Goal: Information Seeking & Learning: Learn about a topic

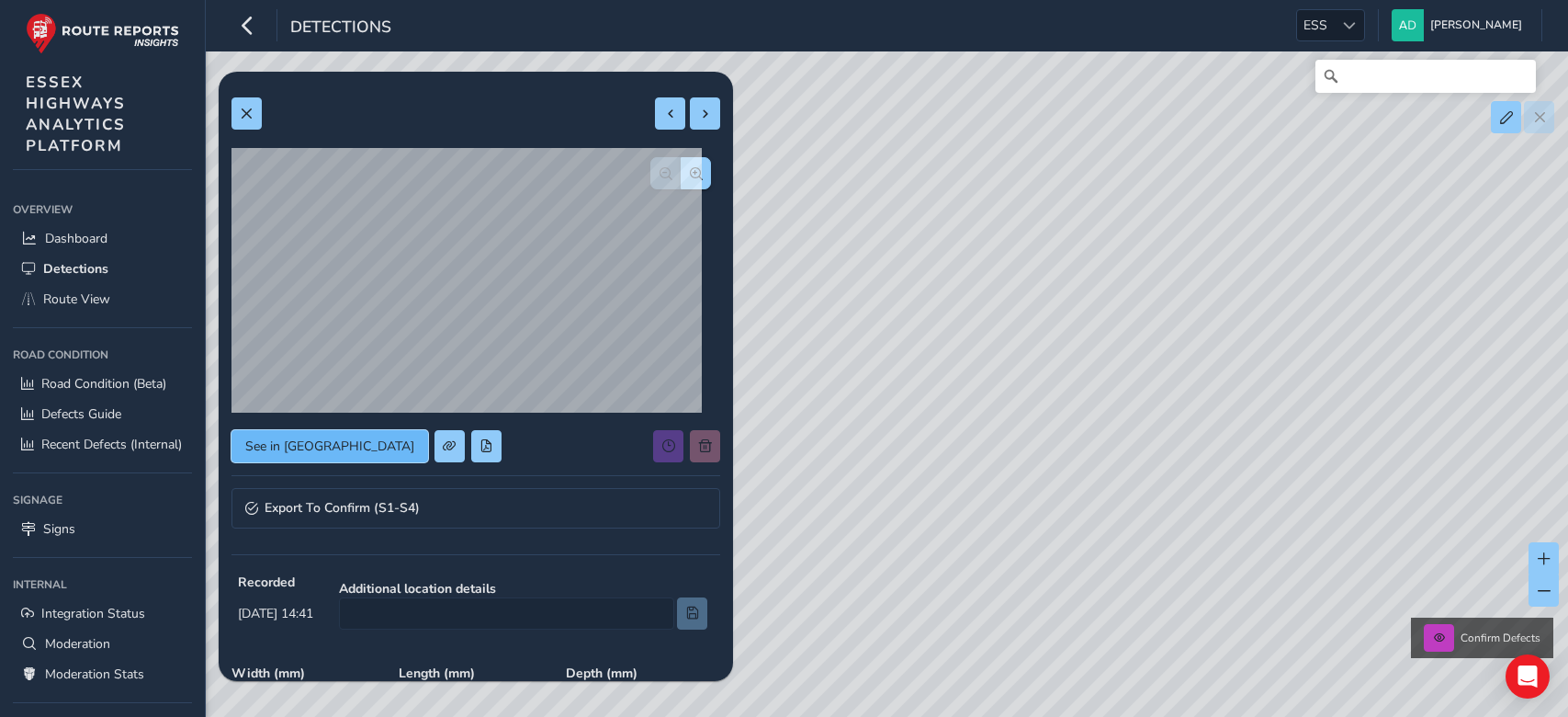
click at [271, 459] on button "See in [GEOGRAPHIC_DATA]" at bounding box center [330, 446] width 197 height 32
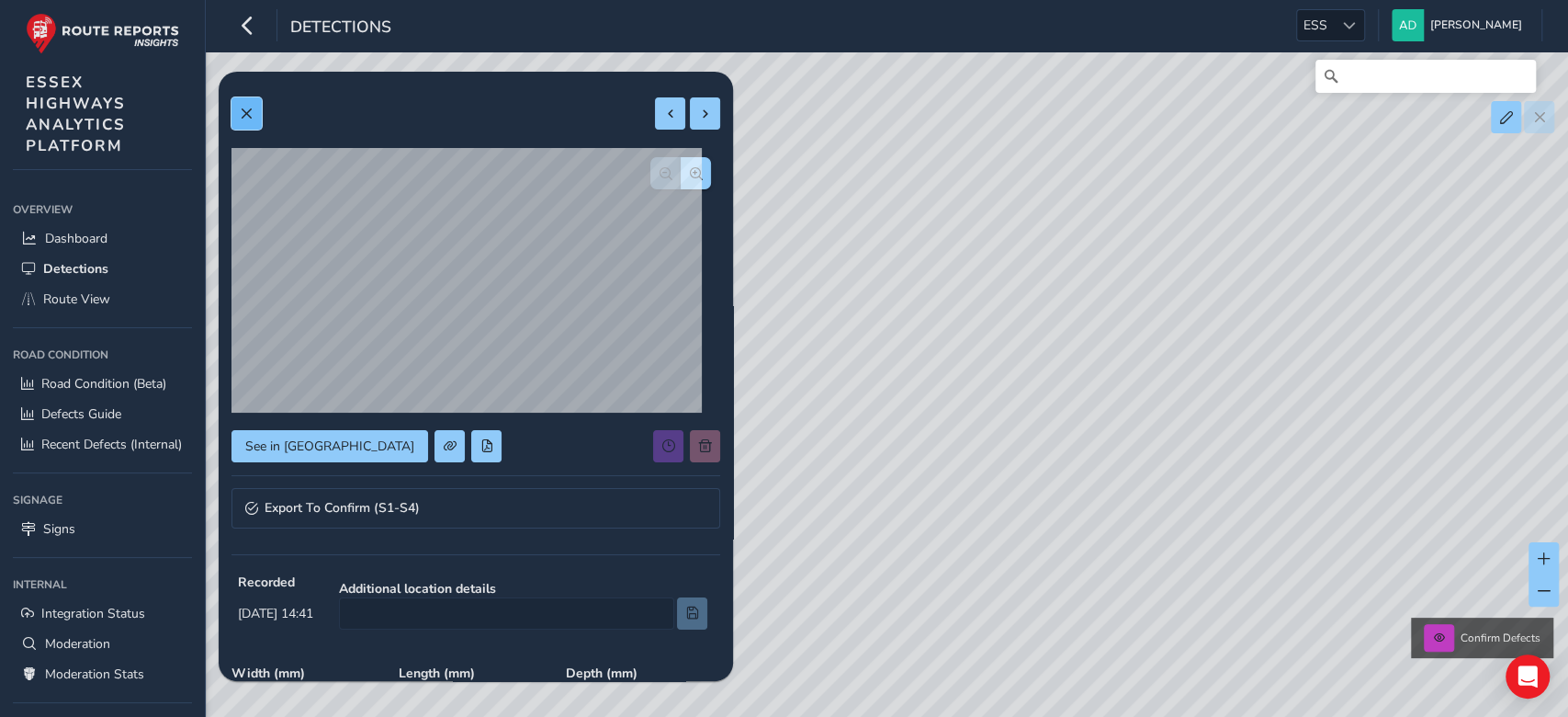
click at [249, 100] on button at bounding box center [247, 114] width 31 height 32
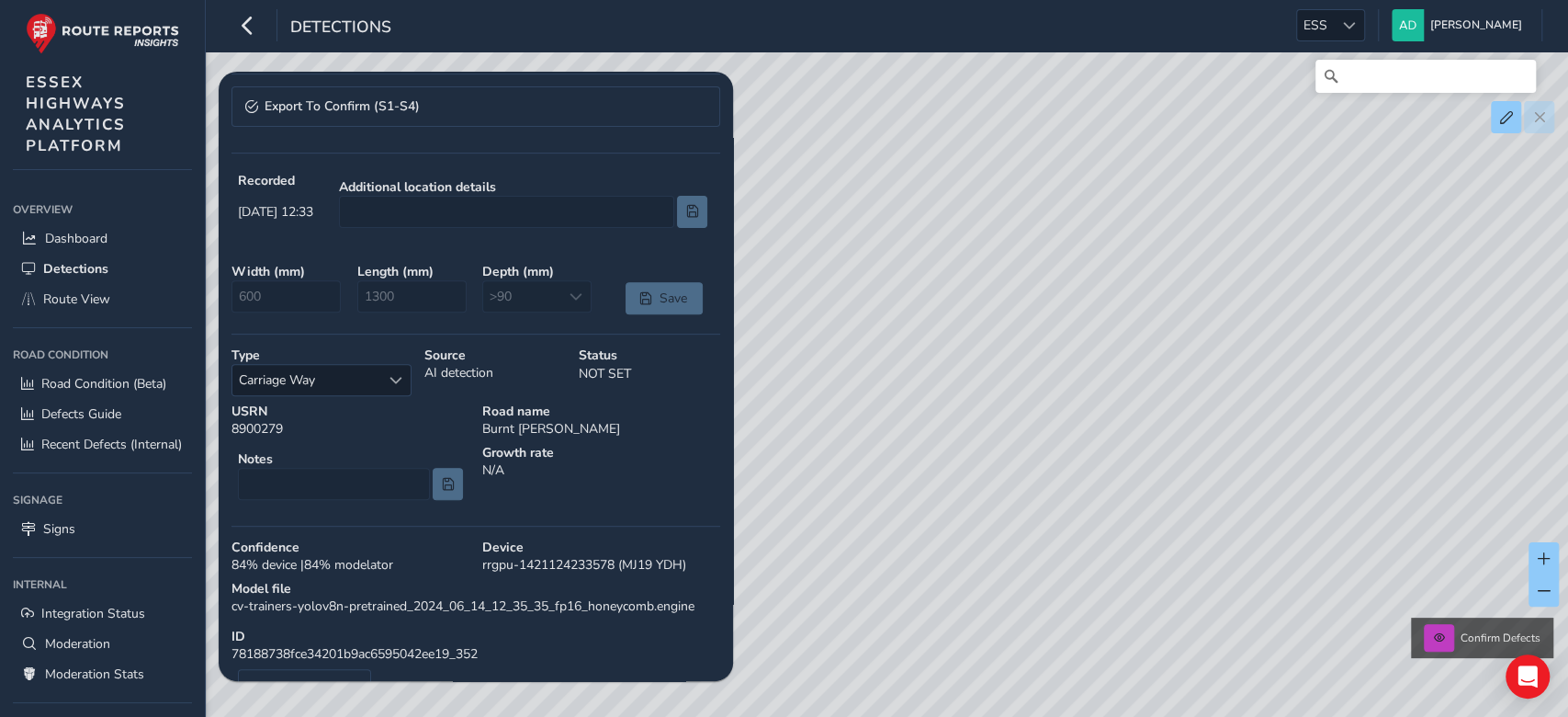
scroll to position [405, 0]
click at [1352, 23] on span at bounding box center [1348, 25] width 12 height 12
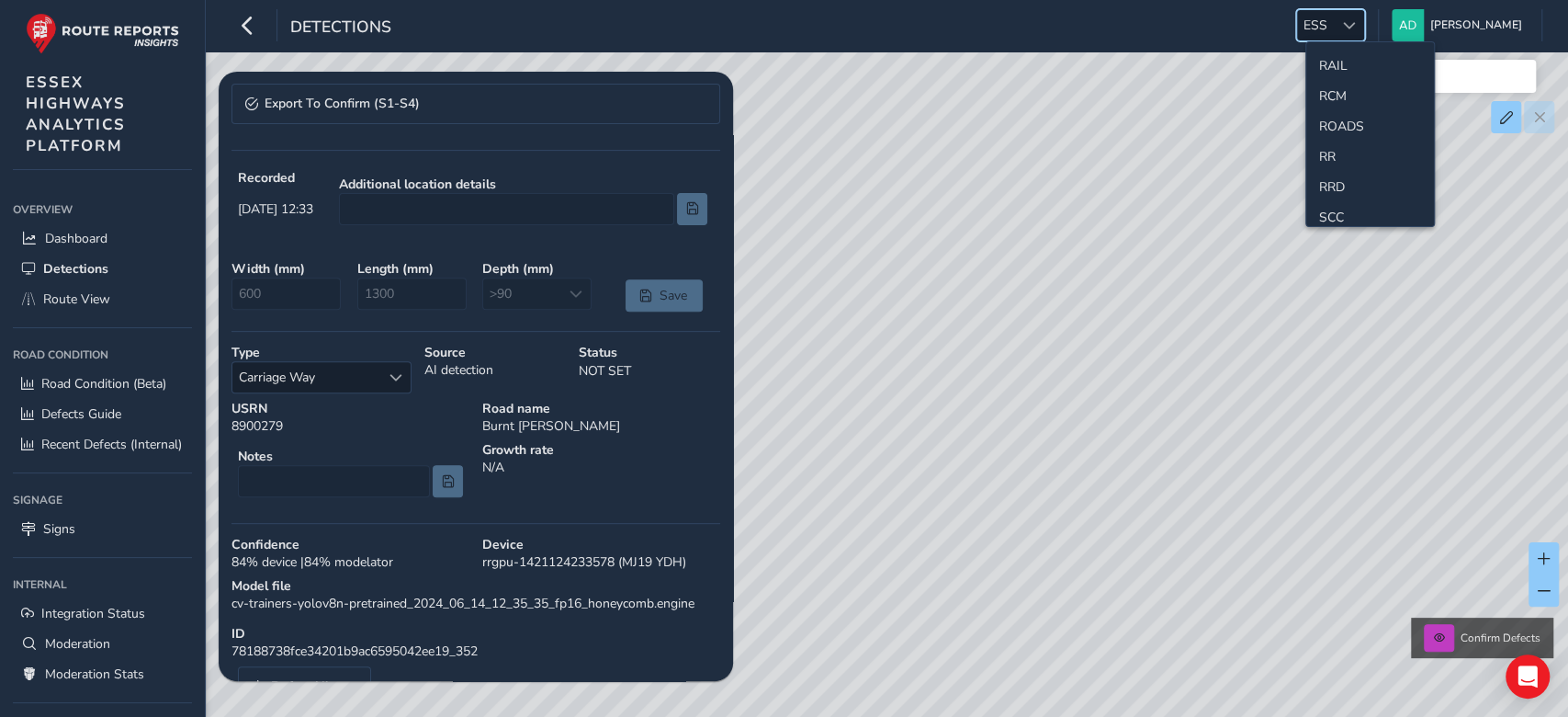
scroll to position [753, 0]
click at [1348, 109] on li "RCM" at bounding box center [1370, 99] width 128 height 31
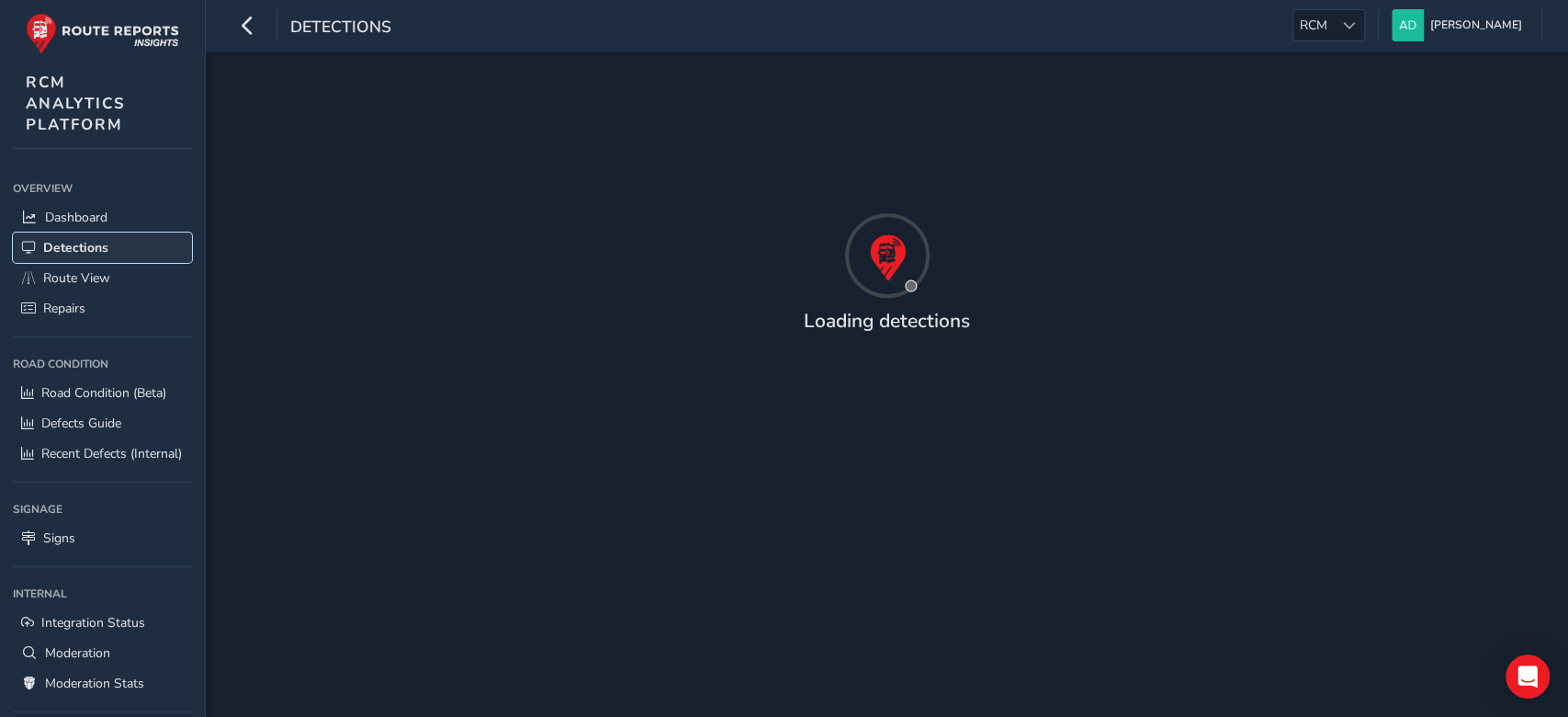
click at [81, 234] on link "Detections" at bounding box center [102, 248] width 179 height 31
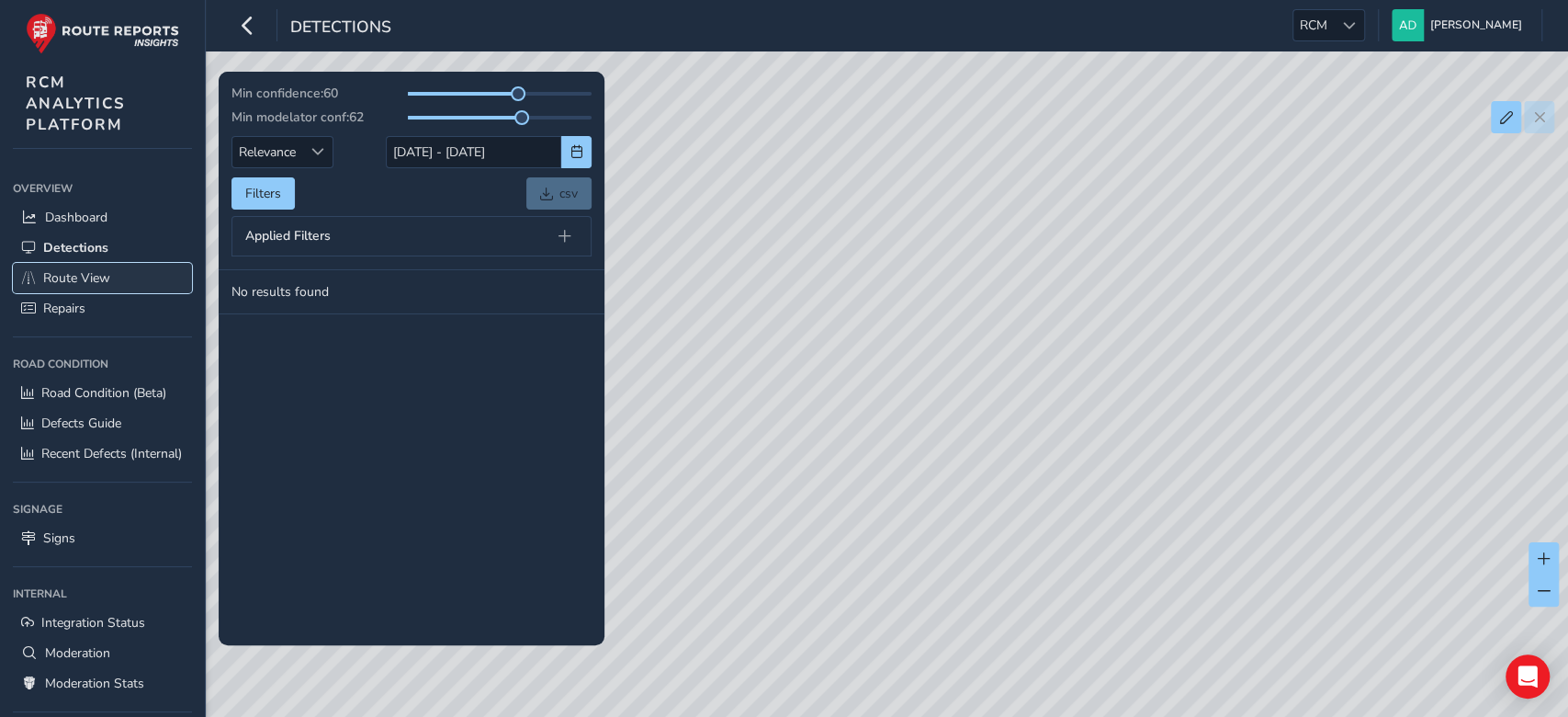
click at [93, 283] on span "Route View" at bounding box center [76, 278] width 67 height 17
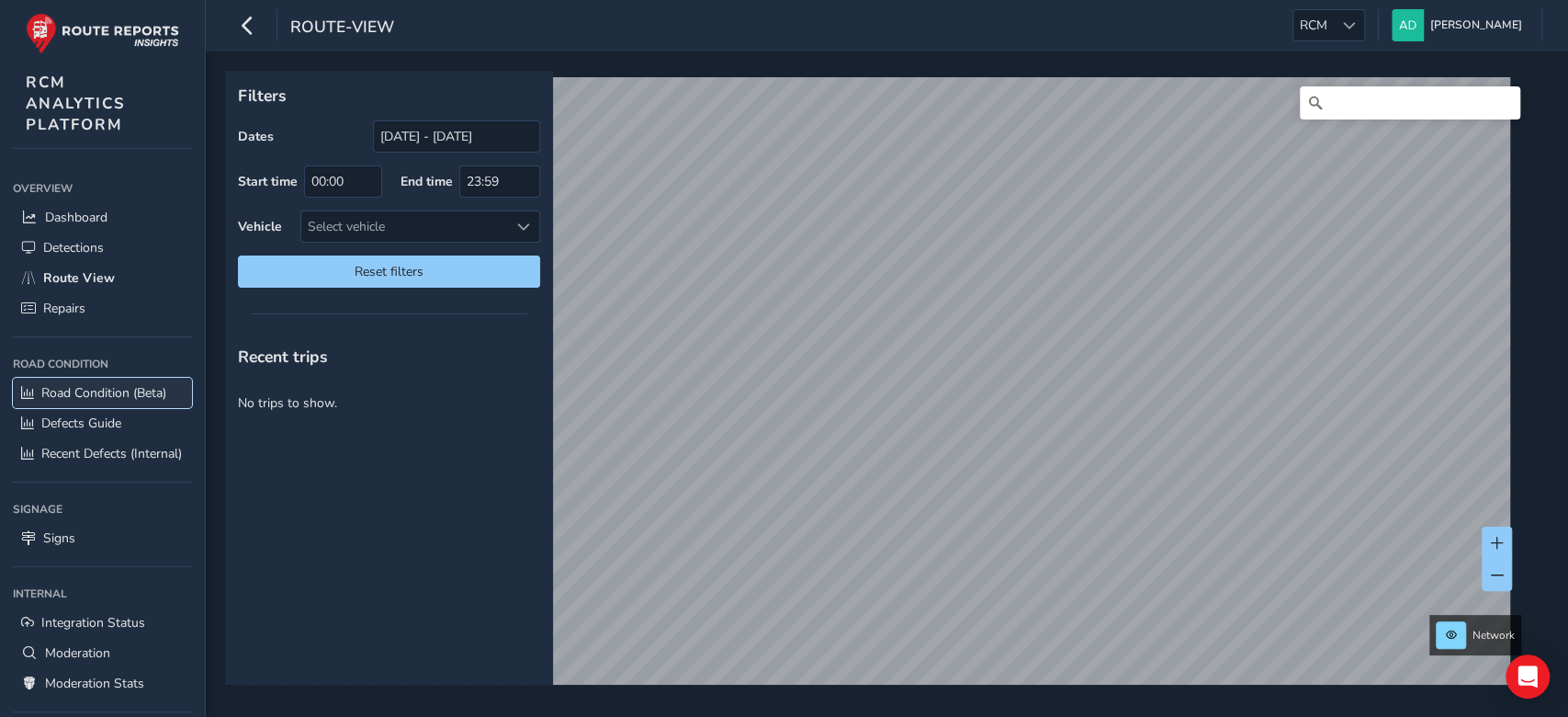
click at [59, 402] on span "Road Condition (Beta)" at bounding box center [103, 392] width 125 height 17
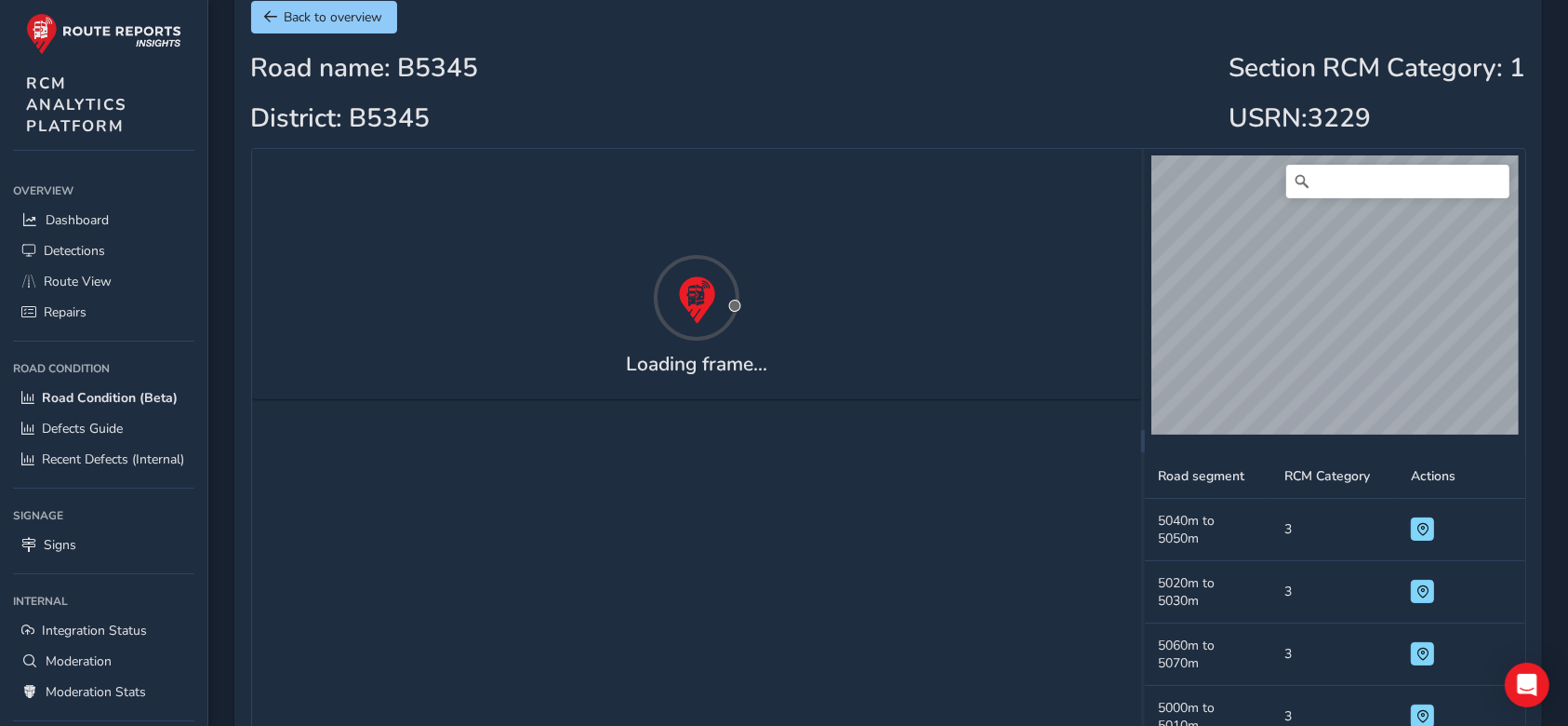
scroll to position [143, 0]
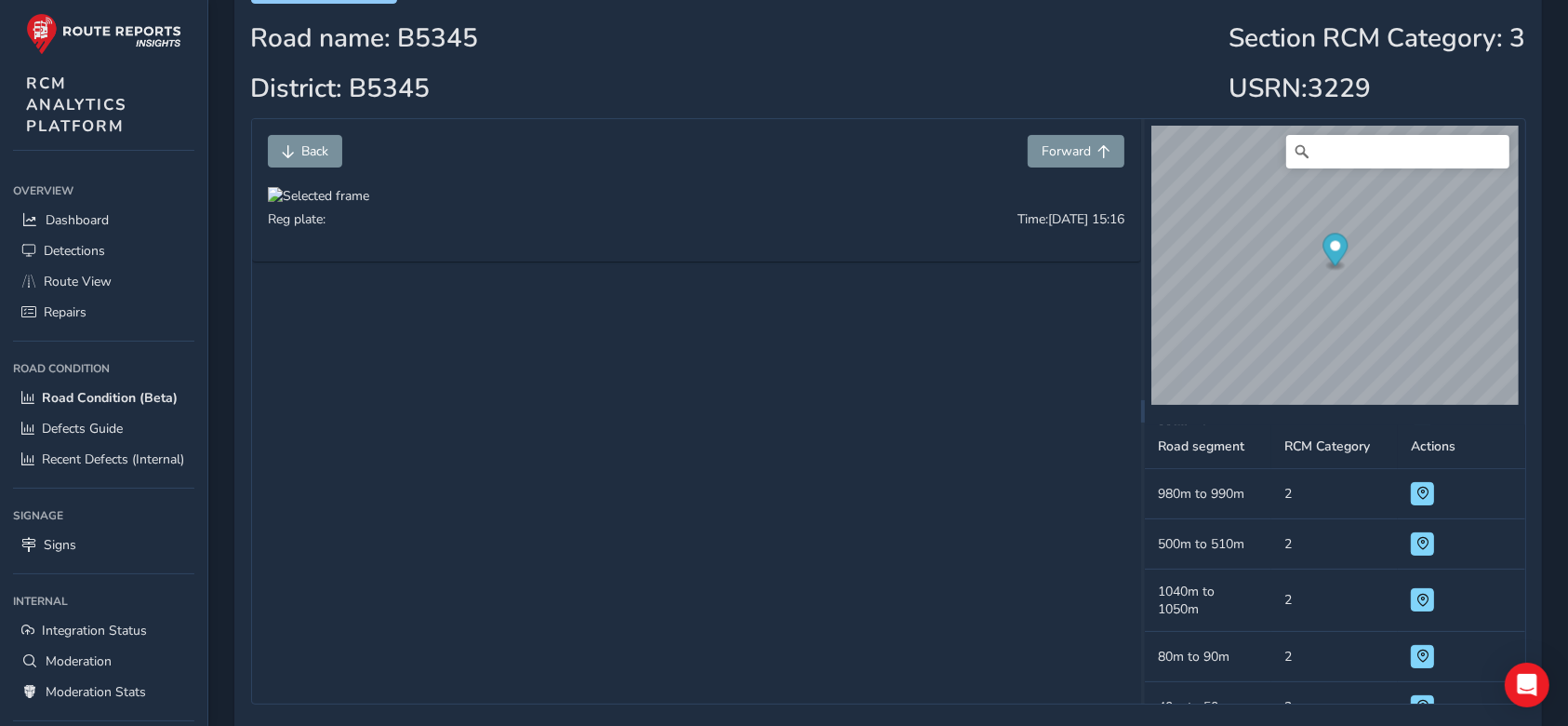
scroll to position [158, 0]
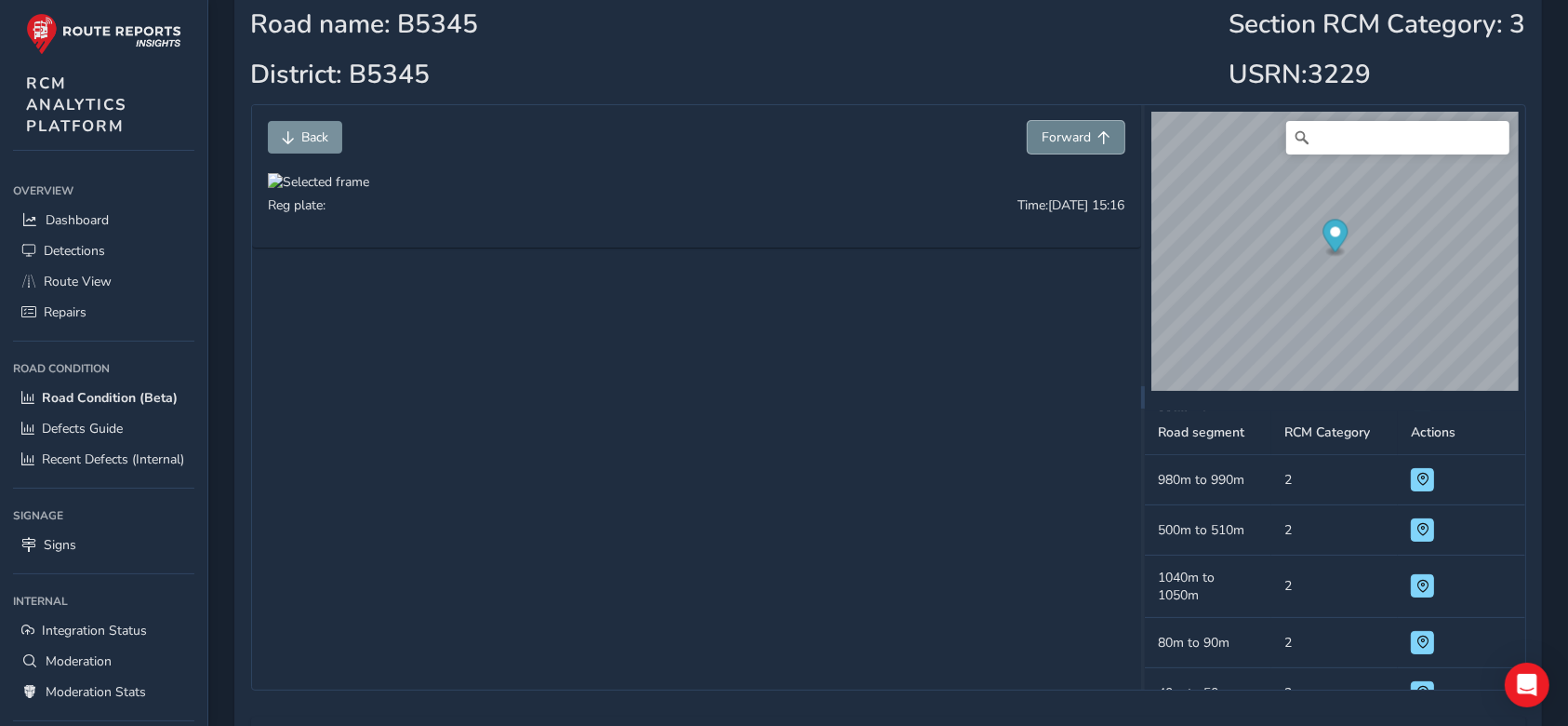
click at [1055, 138] on span "Forward" at bounding box center [1066, 137] width 49 height 17
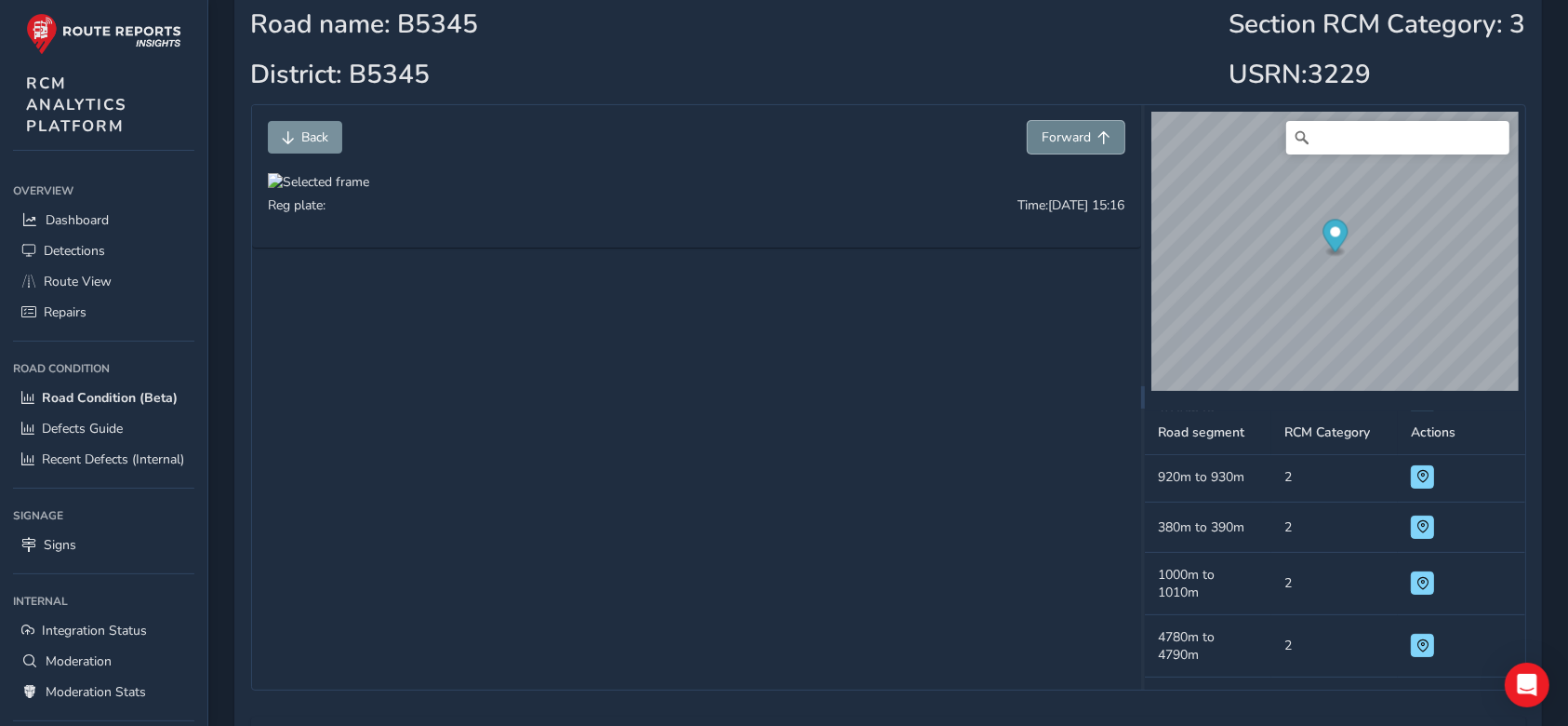
click at [1055, 138] on span "Forward" at bounding box center [1066, 137] width 49 height 17
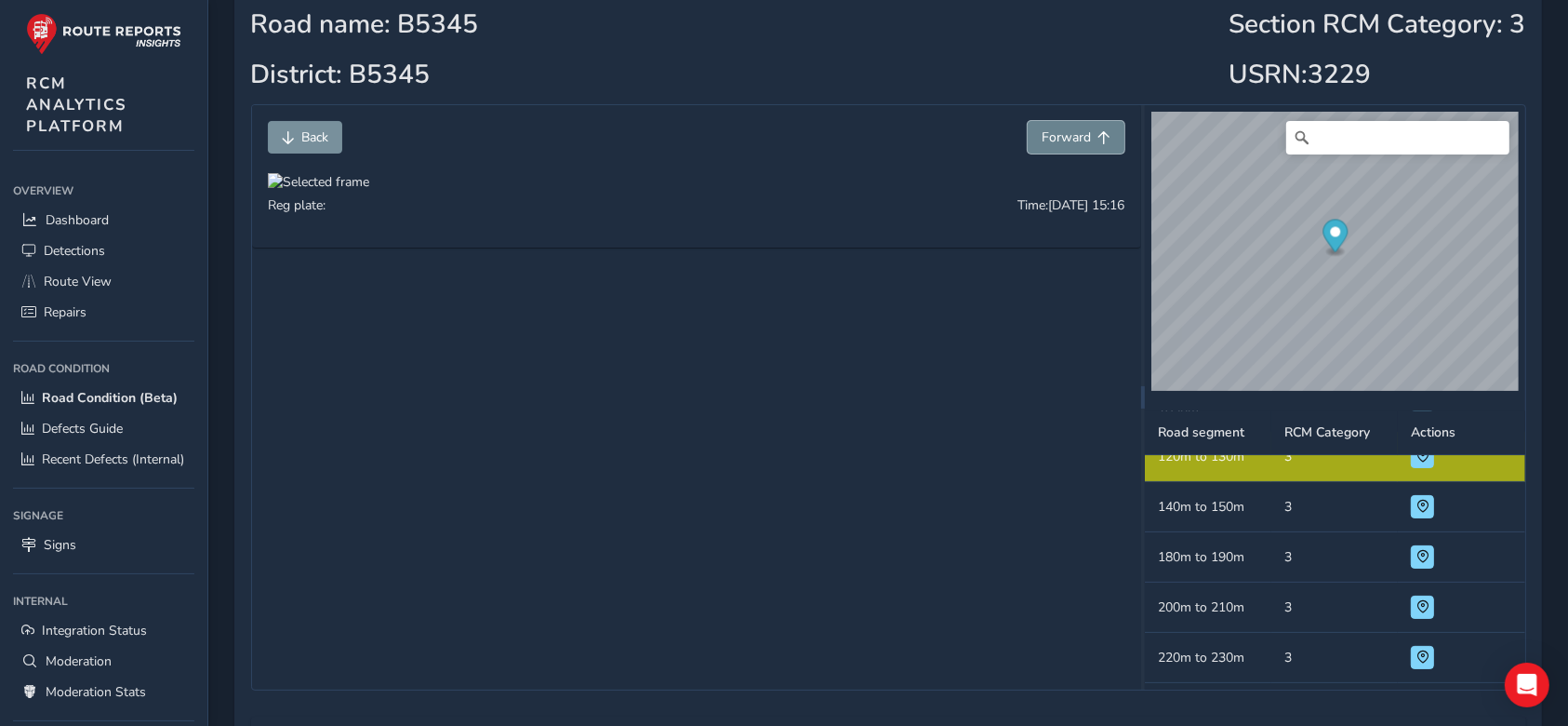
click at [1055, 138] on span "Forward" at bounding box center [1066, 137] width 49 height 17
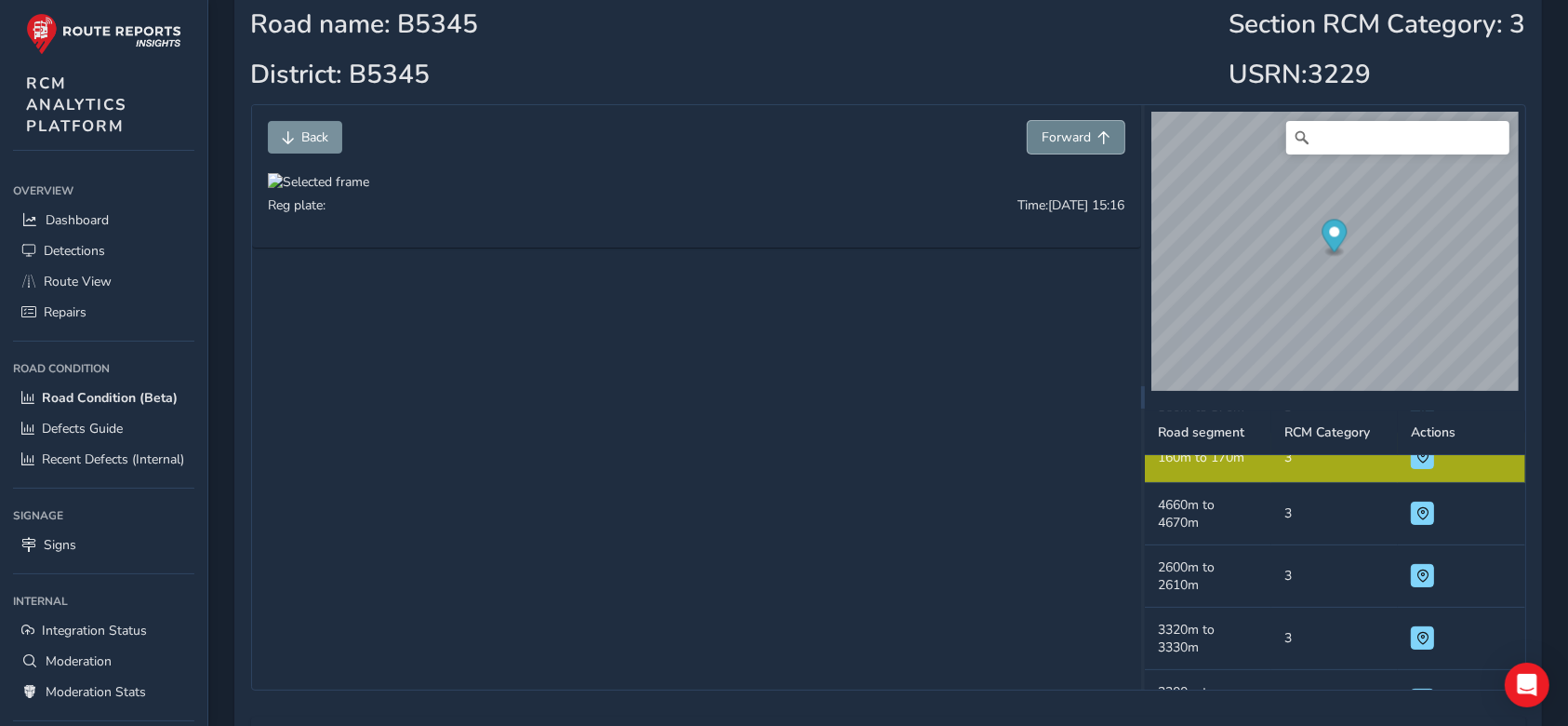
click at [1055, 138] on span "Forward" at bounding box center [1066, 137] width 49 height 17
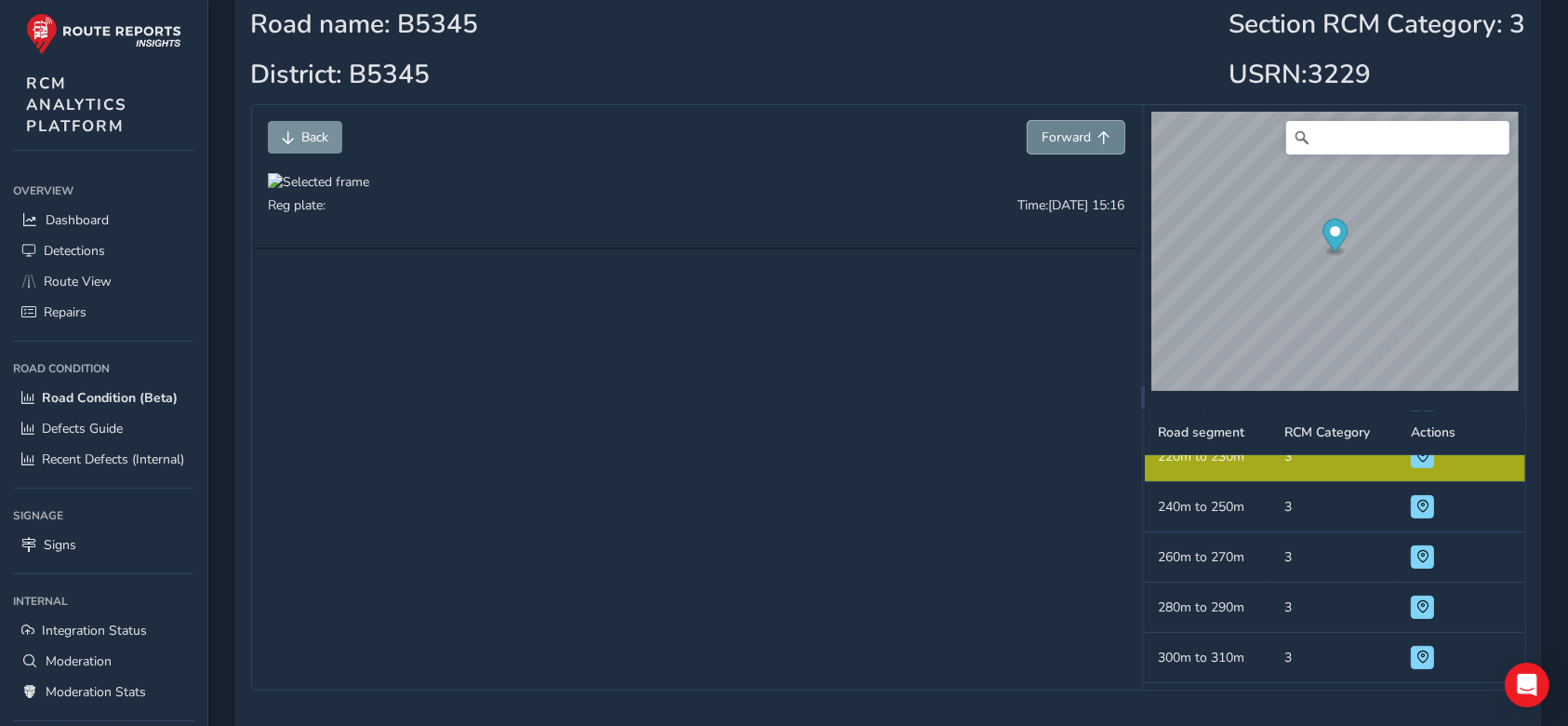
click at [1055, 138] on span "Forward" at bounding box center [1066, 137] width 49 height 17
click at [1053, 142] on span "Forward" at bounding box center [1066, 137] width 49 height 17
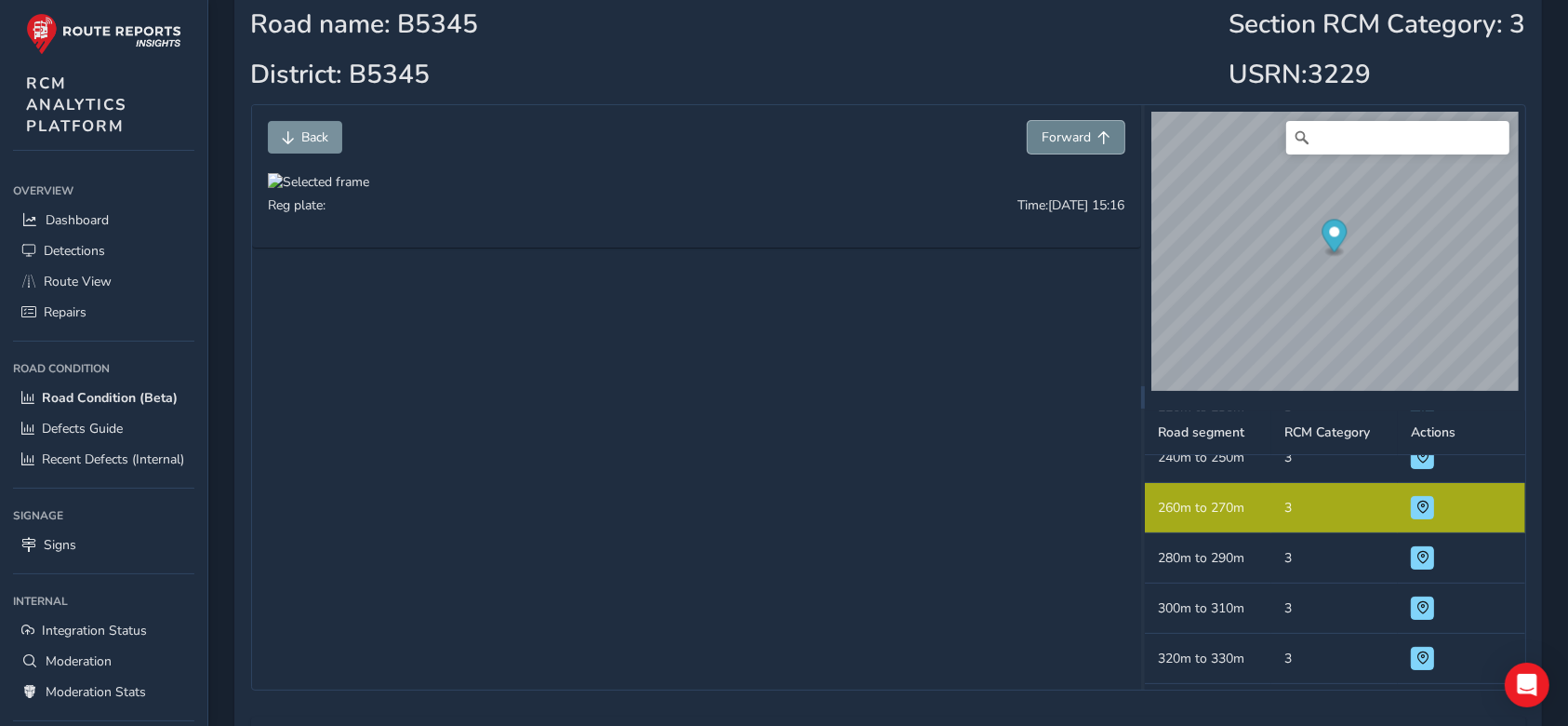
click at [1053, 142] on span "Forward" at bounding box center [1066, 137] width 49 height 17
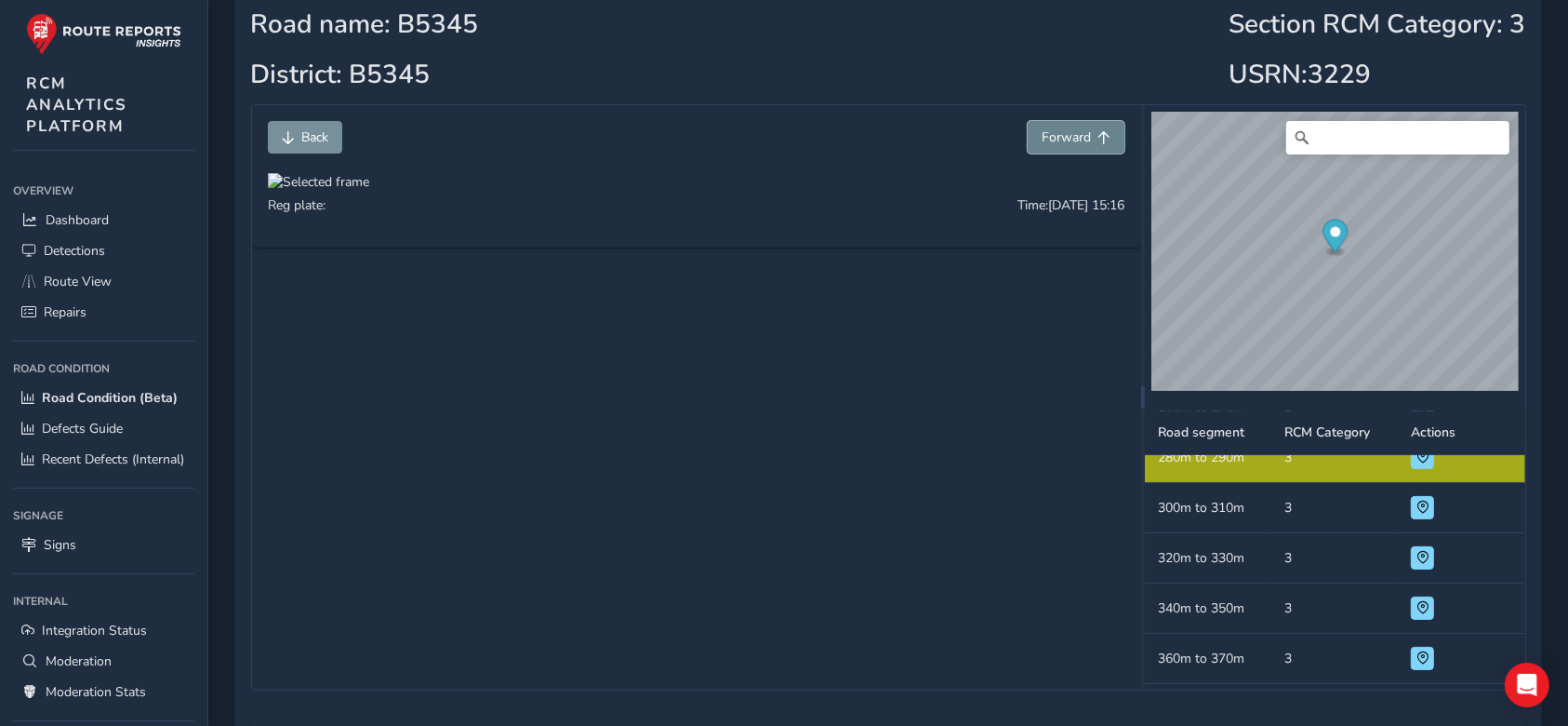
click at [1053, 142] on span "Forward" at bounding box center [1066, 137] width 49 height 17
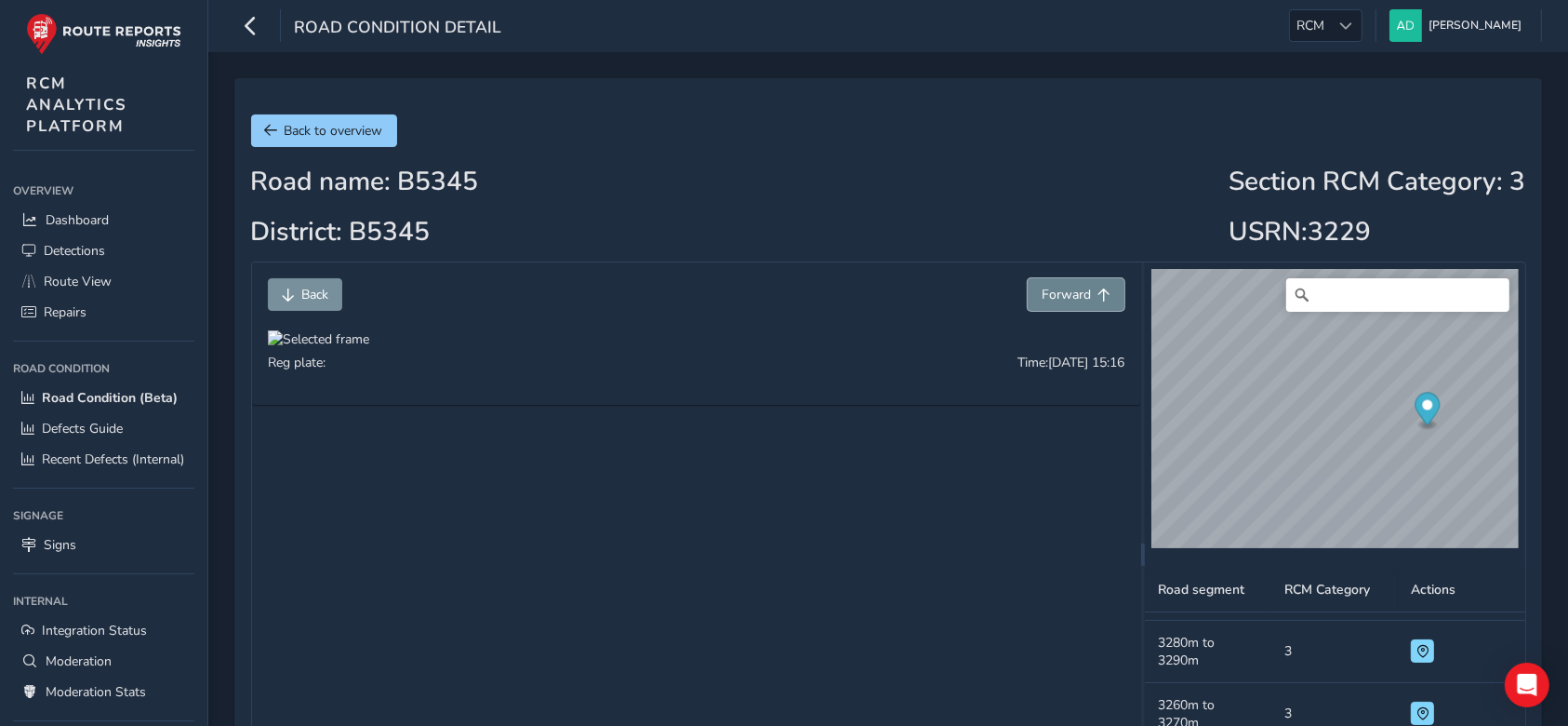
click at [1072, 297] on span "Forward" at bounding box center [1066, 295] width 49 height 17
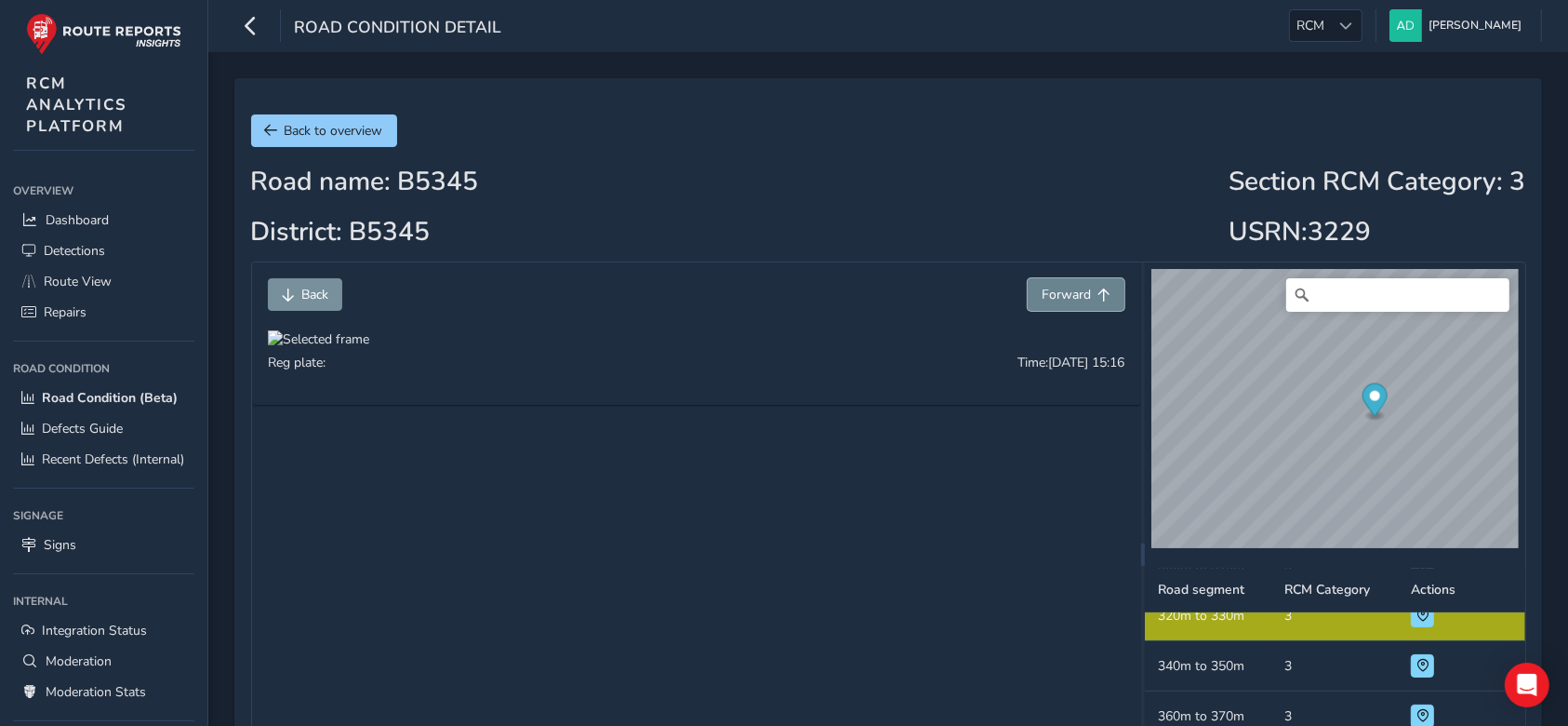
click at [1072, 297] on span "Forward" at bounding box center [1066, 295] width 49 height 17
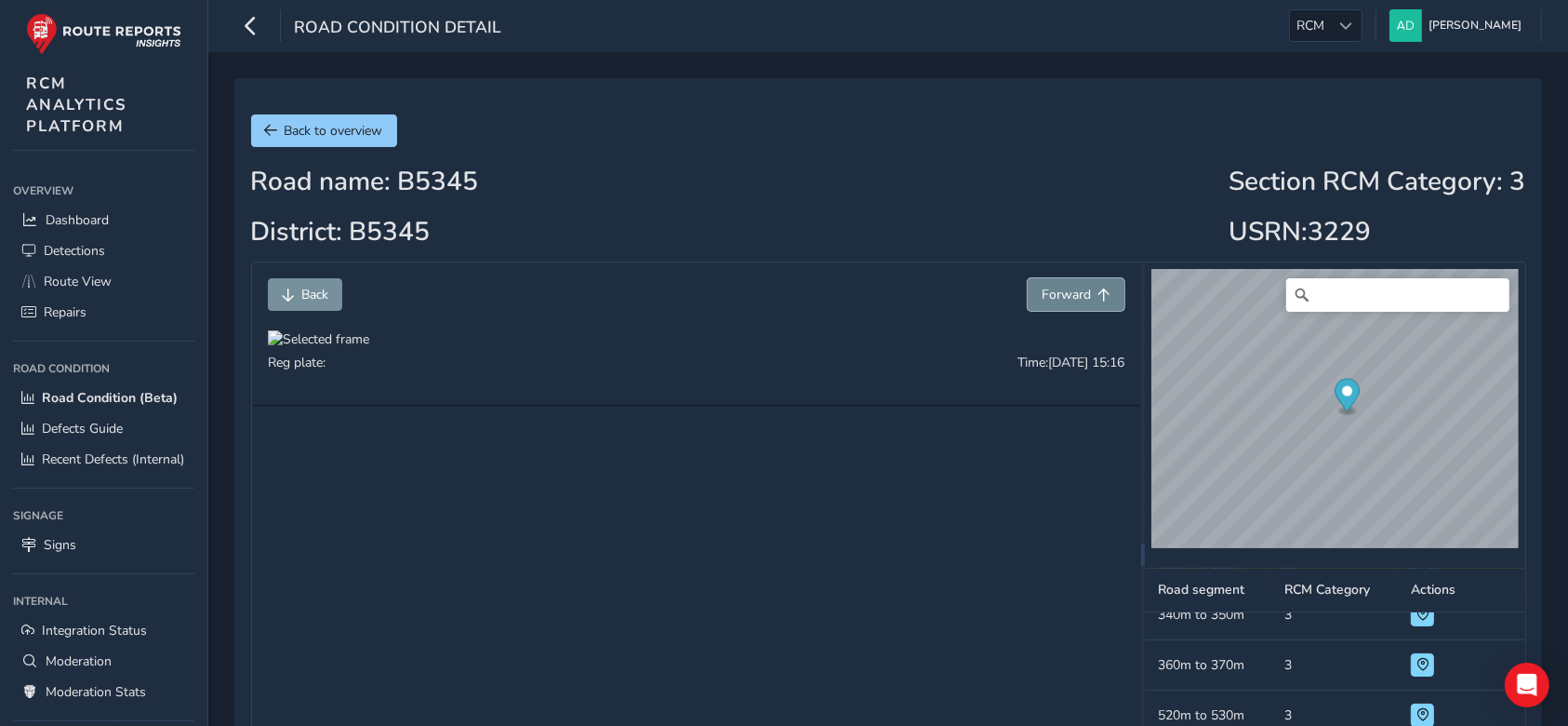
click at [1072, 297] on span "Forward" at bounding box center [1066, 295] width 49 height 17
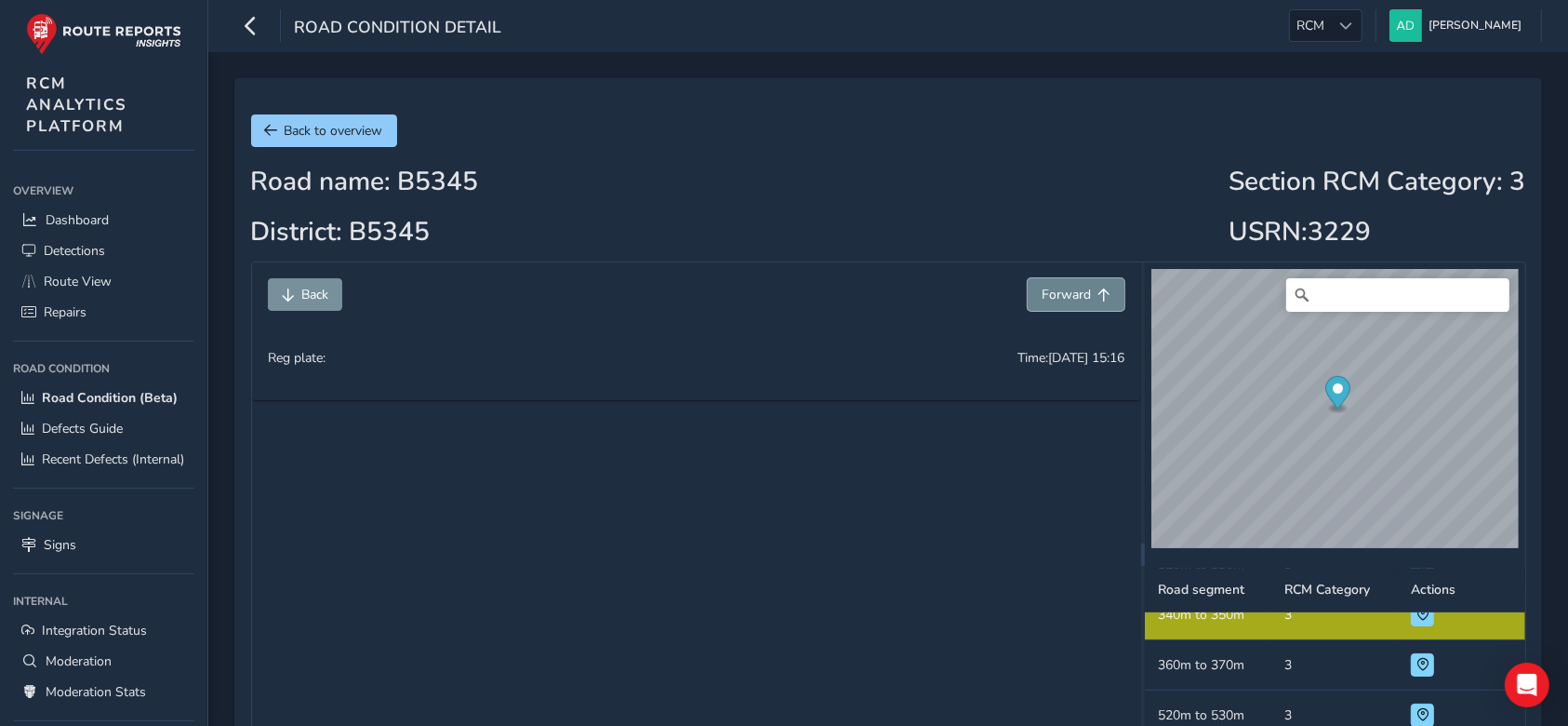
click at [1072, 297] on span "Forward" at bounding box center [1066, 295] width 49 height 17
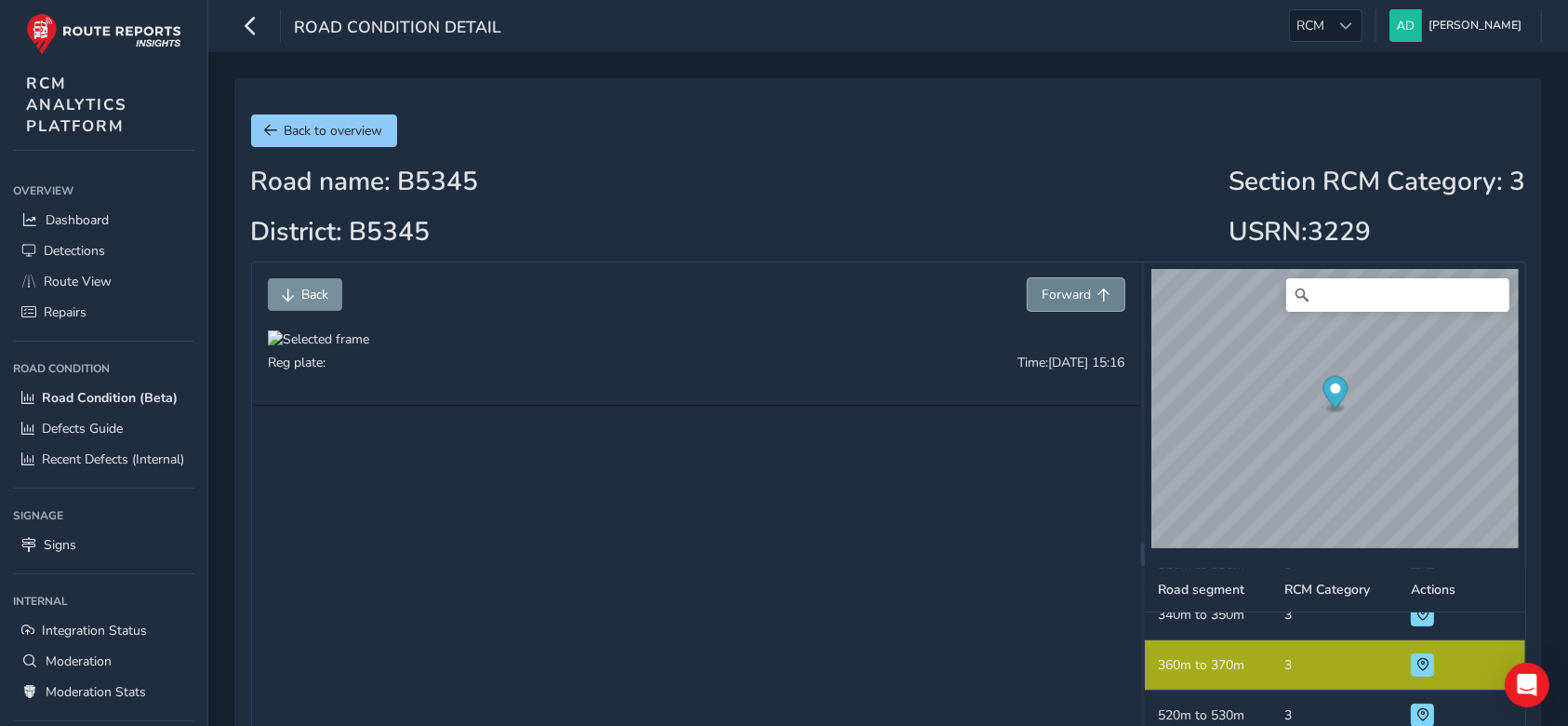
click at [1072, 297] on span "Forward" at bounding box center [1066, 295] width 49 height 17
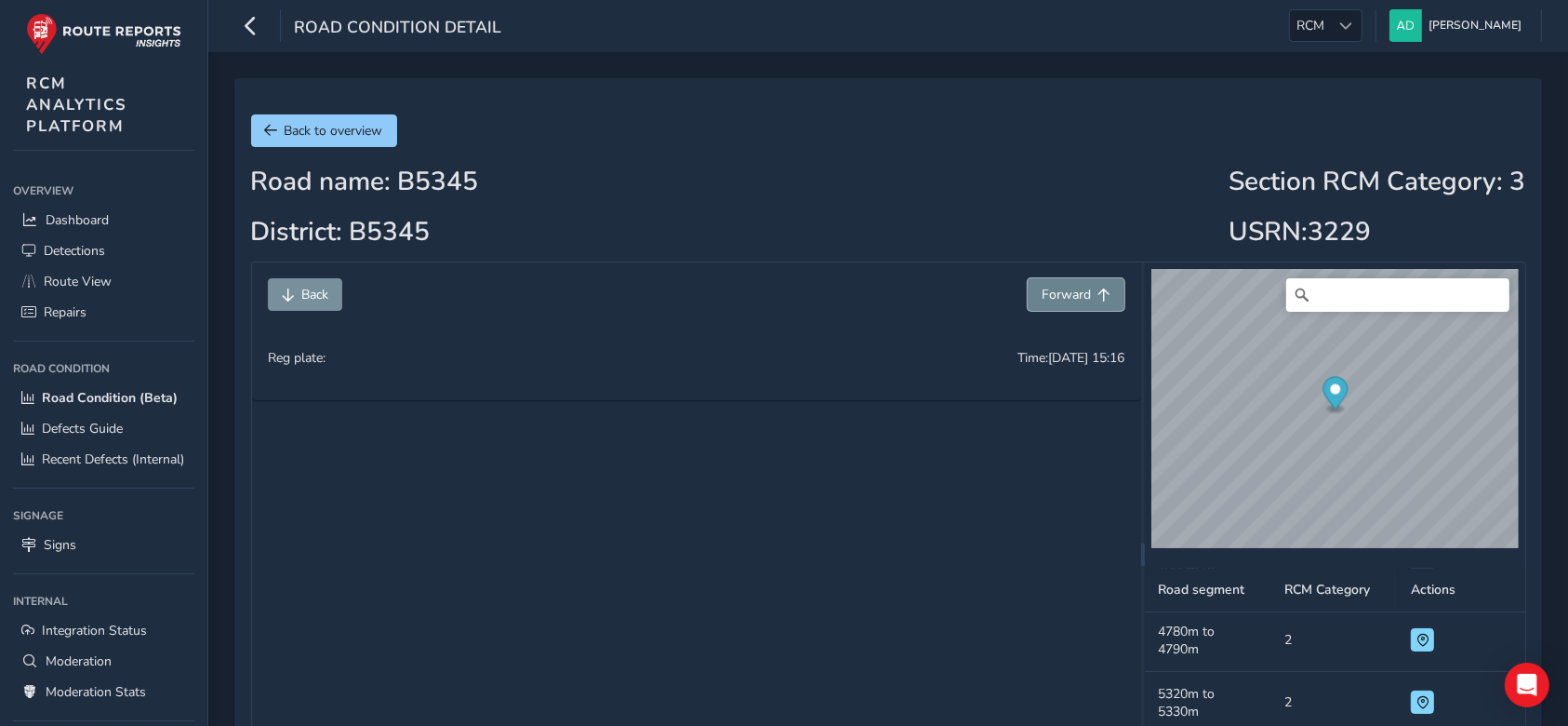
click at [1072, 297] on span "Forward" at bounding box center [1066, 295] width 49 height 17
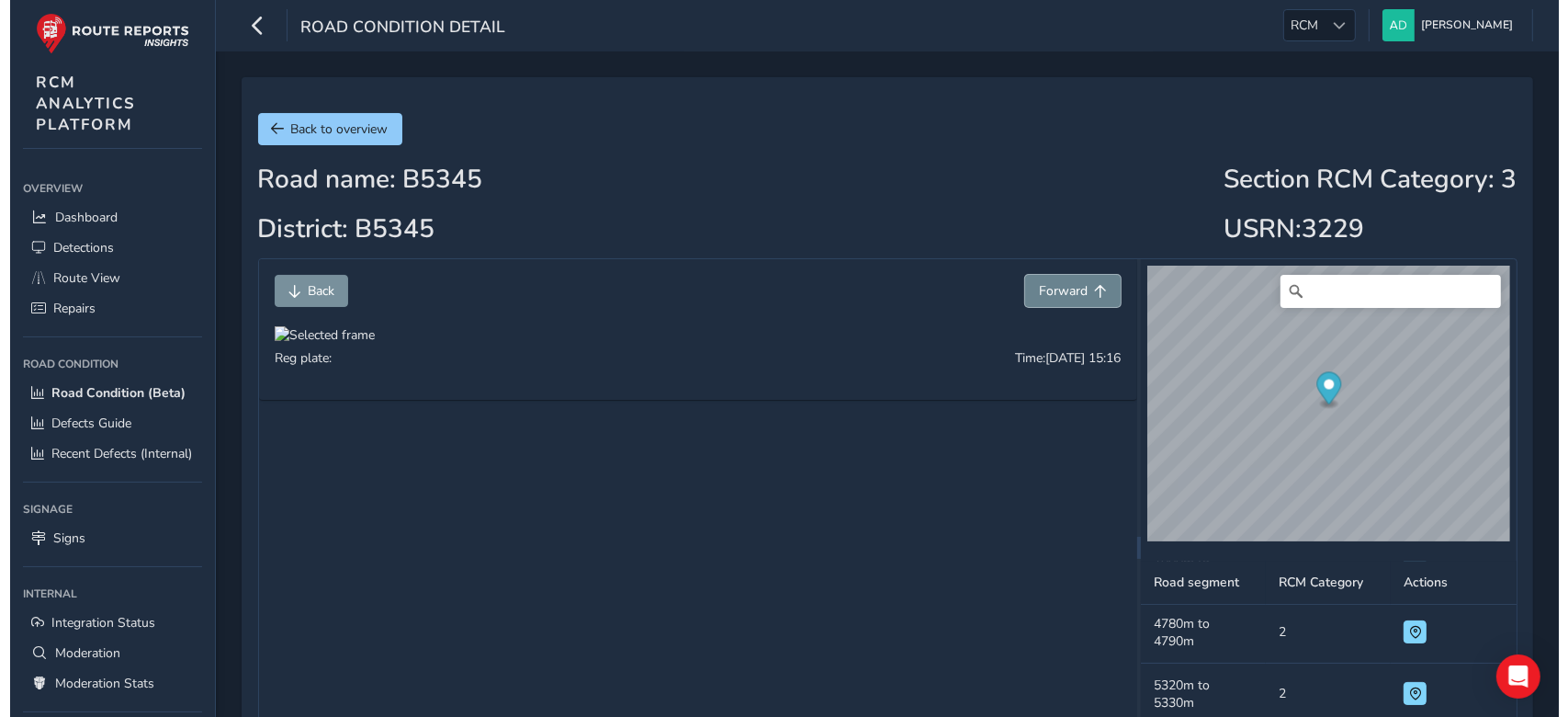
scroll to position [14943, 0]
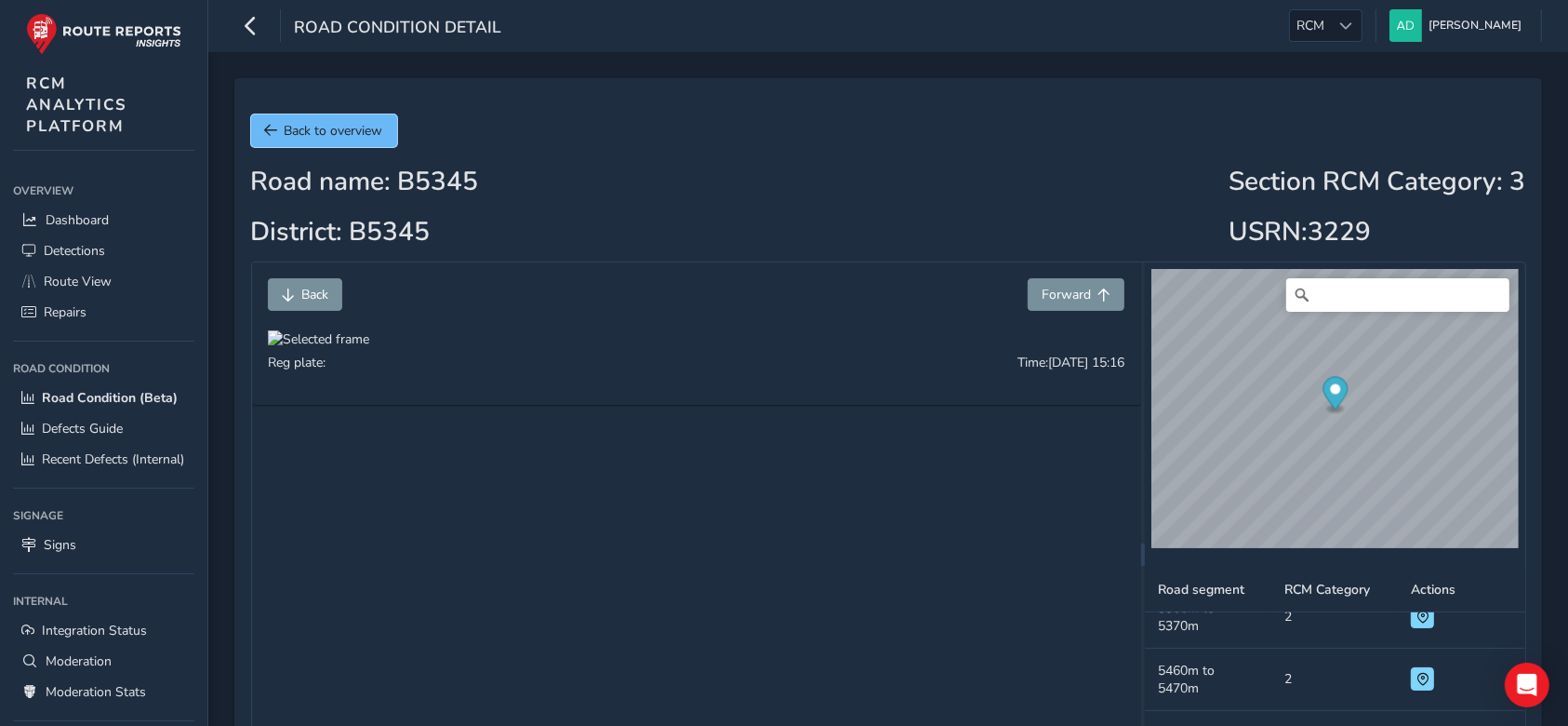
click at [285, 114] on button "Back to overview" at bounding box center [324, 131] width 146 height 33
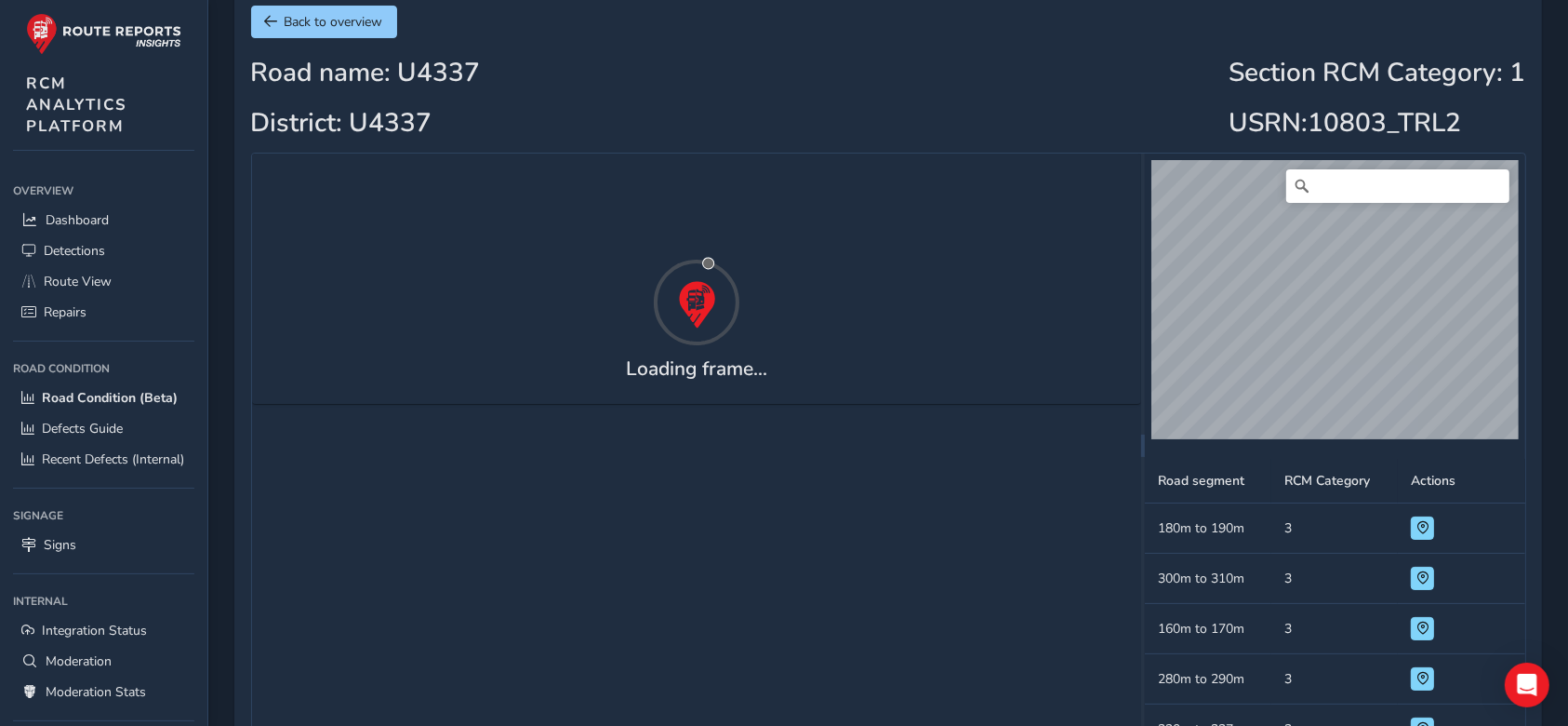
scroll to position [618, 0]
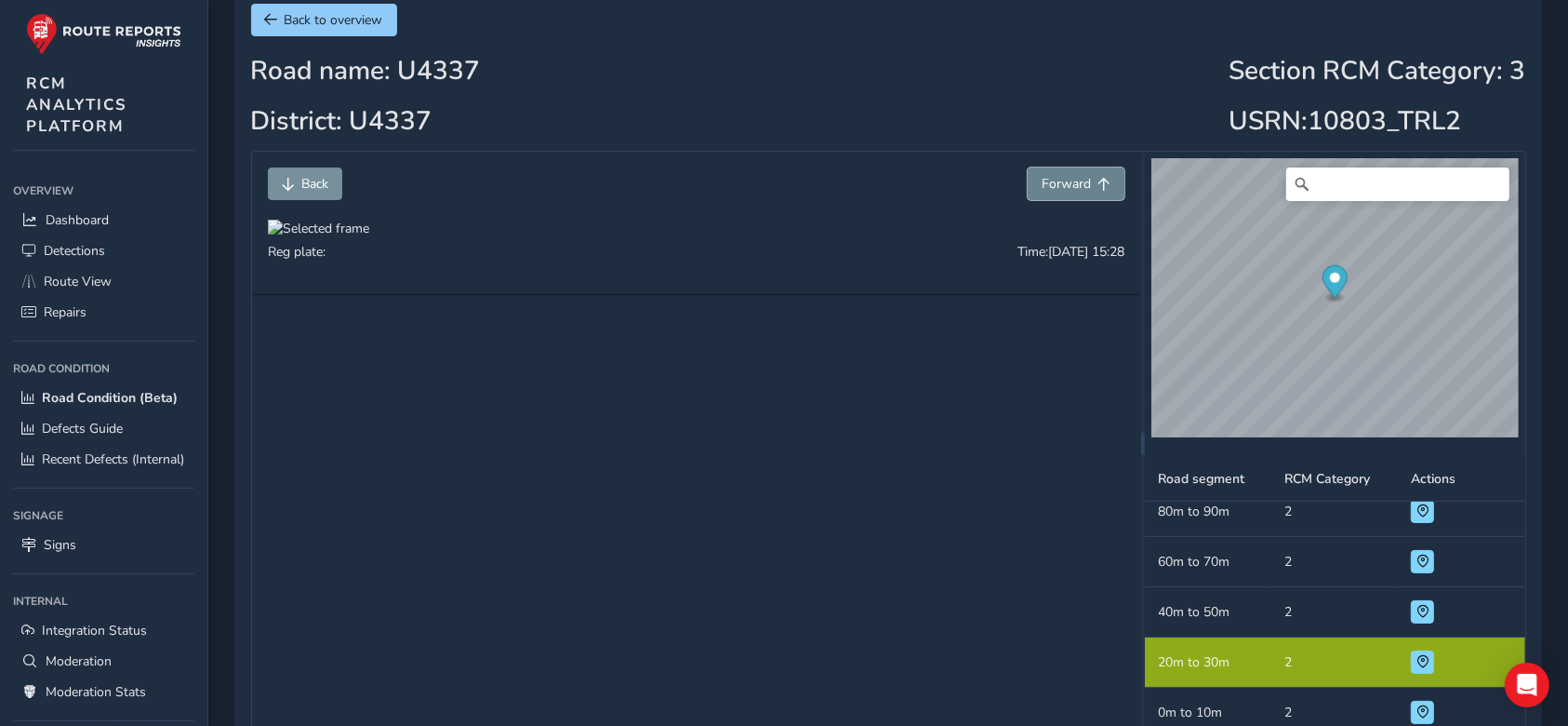
click at [1102, 183] on span "Forward" at bounding box center [1103, 184] width 13 height 13
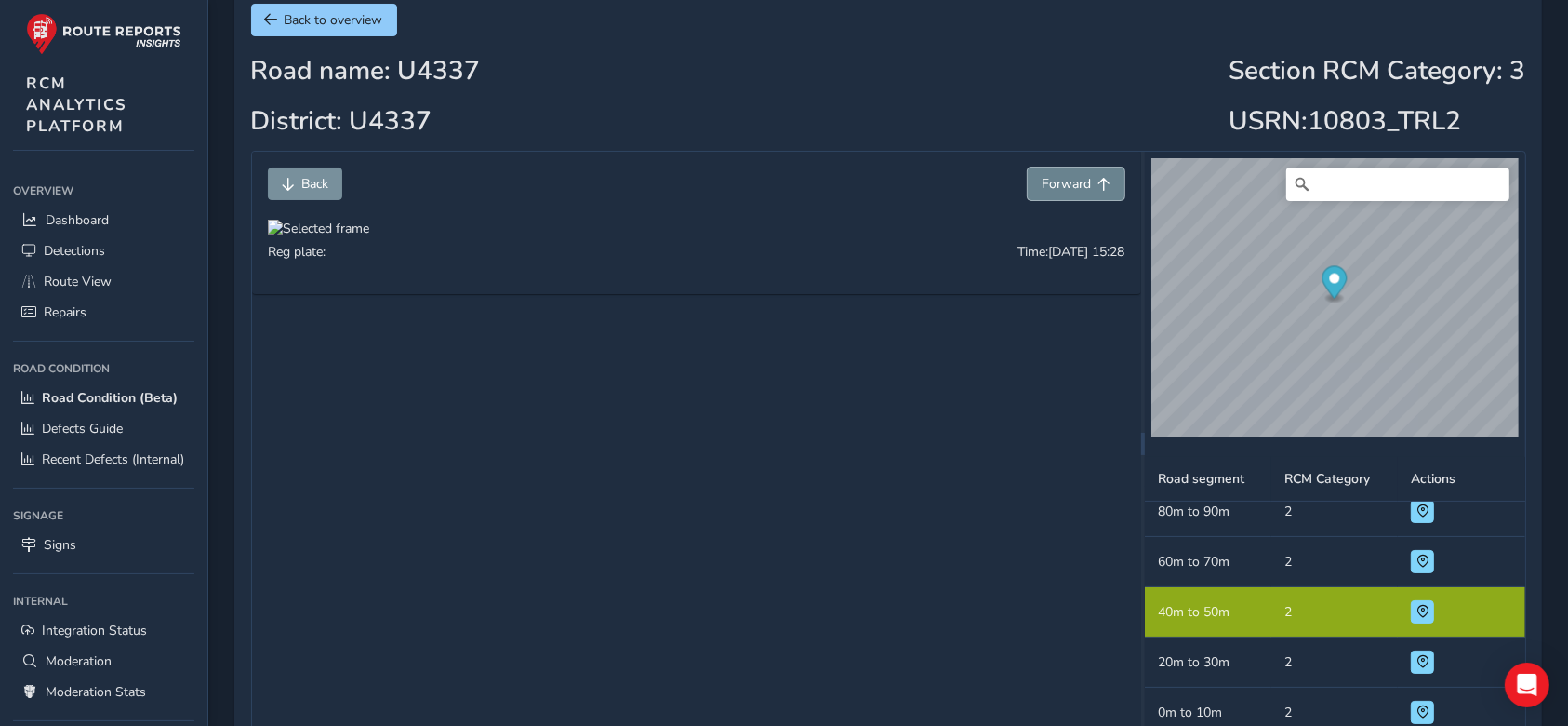
click at [1102, 183] on span "Forward" at bounding box center [1103, 184] width 13 height 13
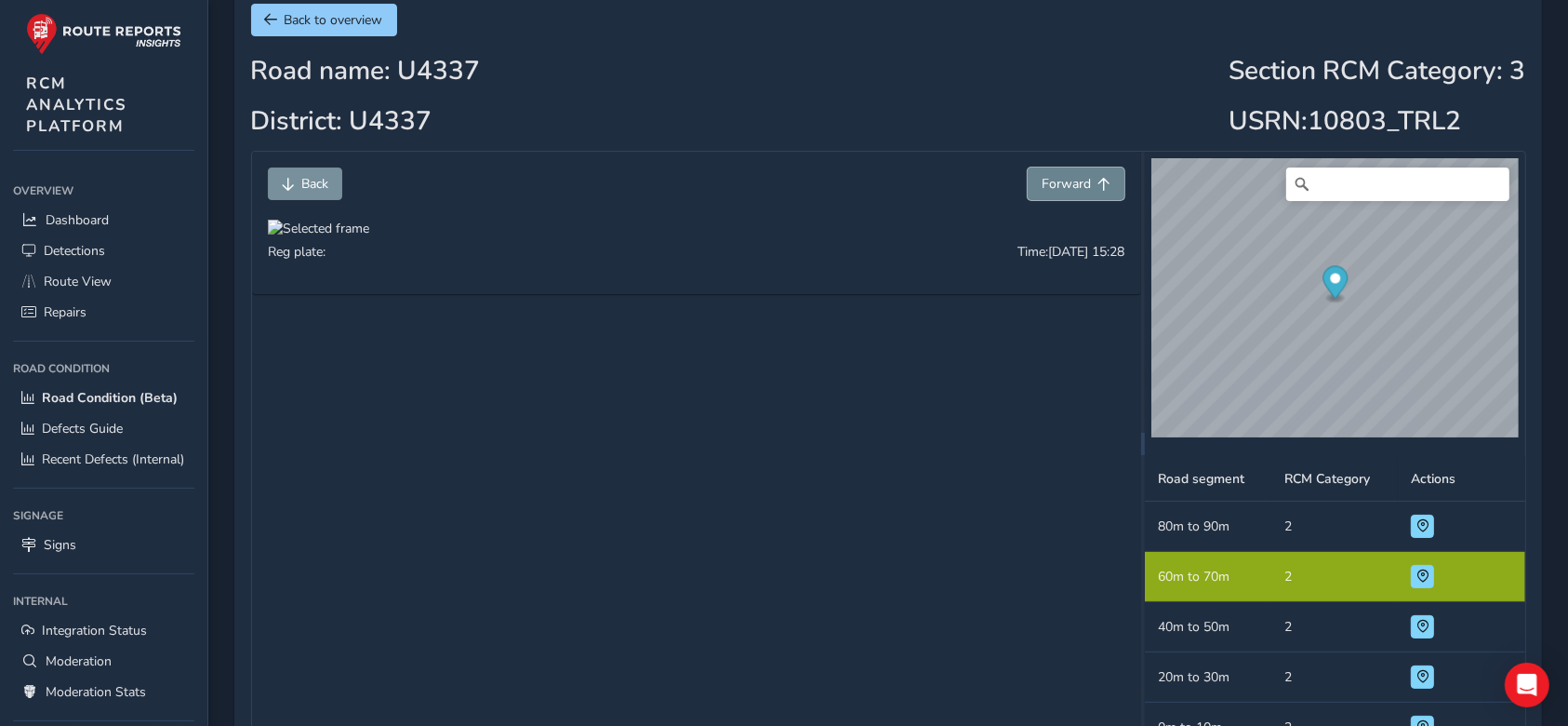
click at [1102, 183] on span "Forward" at bounding box center [1103, 184] width 13 height 13
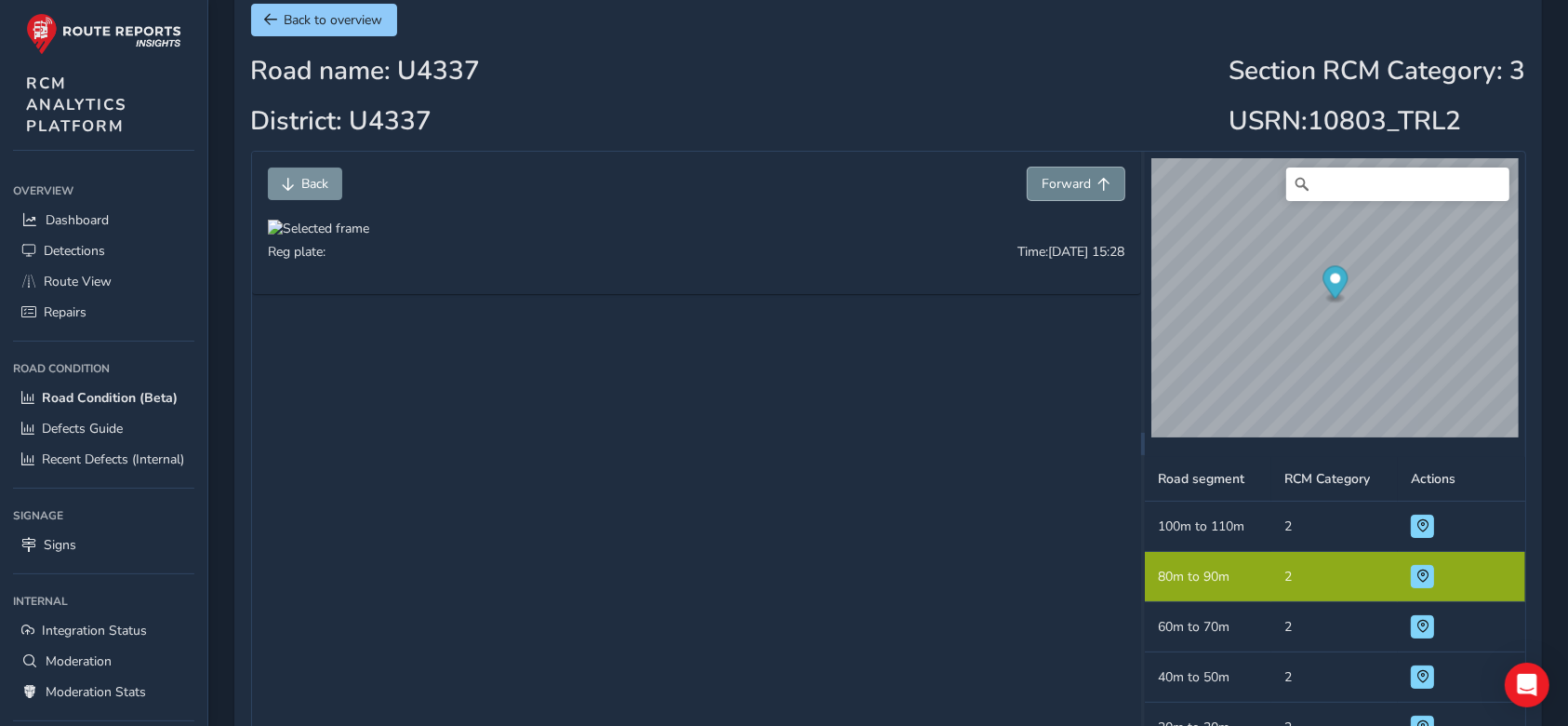
click at [1102, 183] on span "Forward" at bounding box center [1103, 184] width 13 height 13
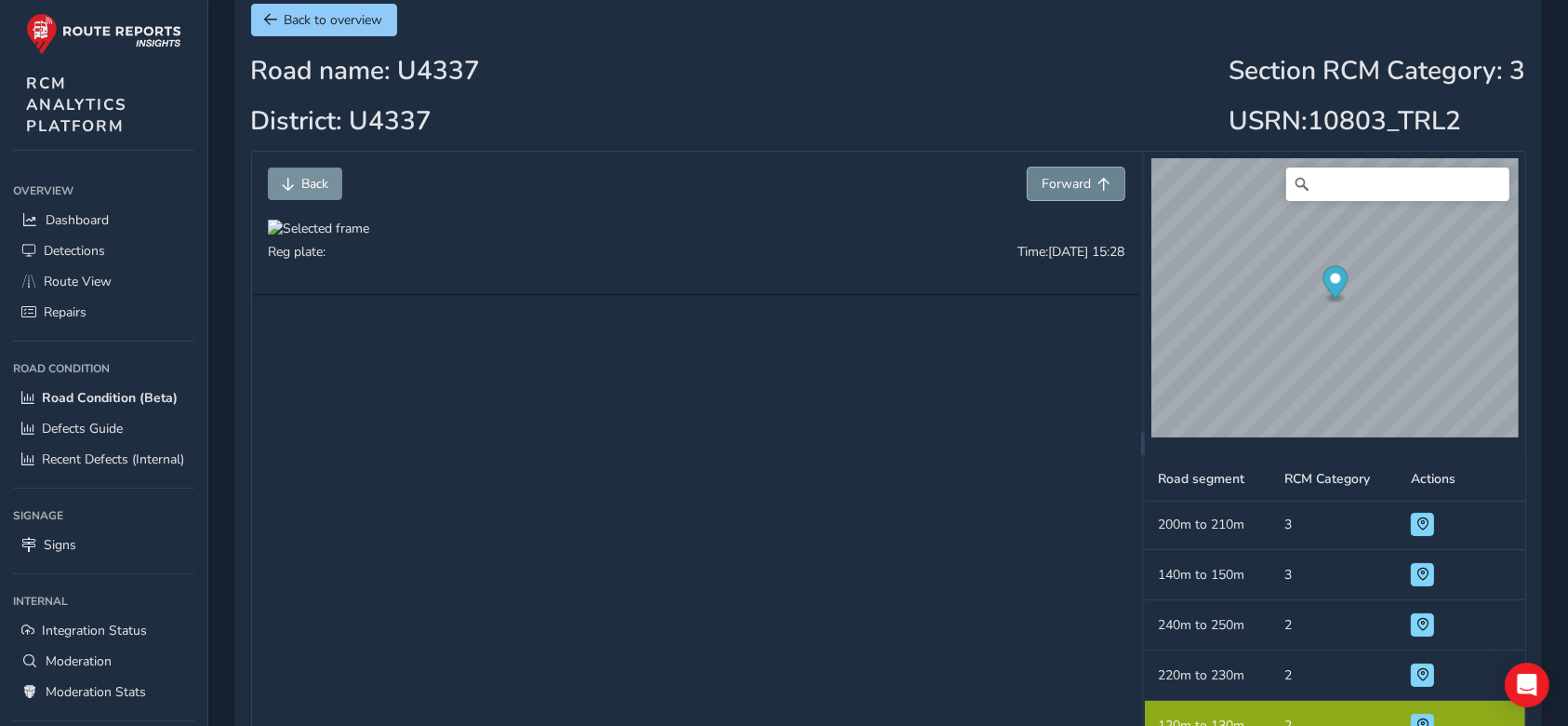
click at [1102, 183] on span "Forward" at bounding box center [1103, 184] width 13 height 13
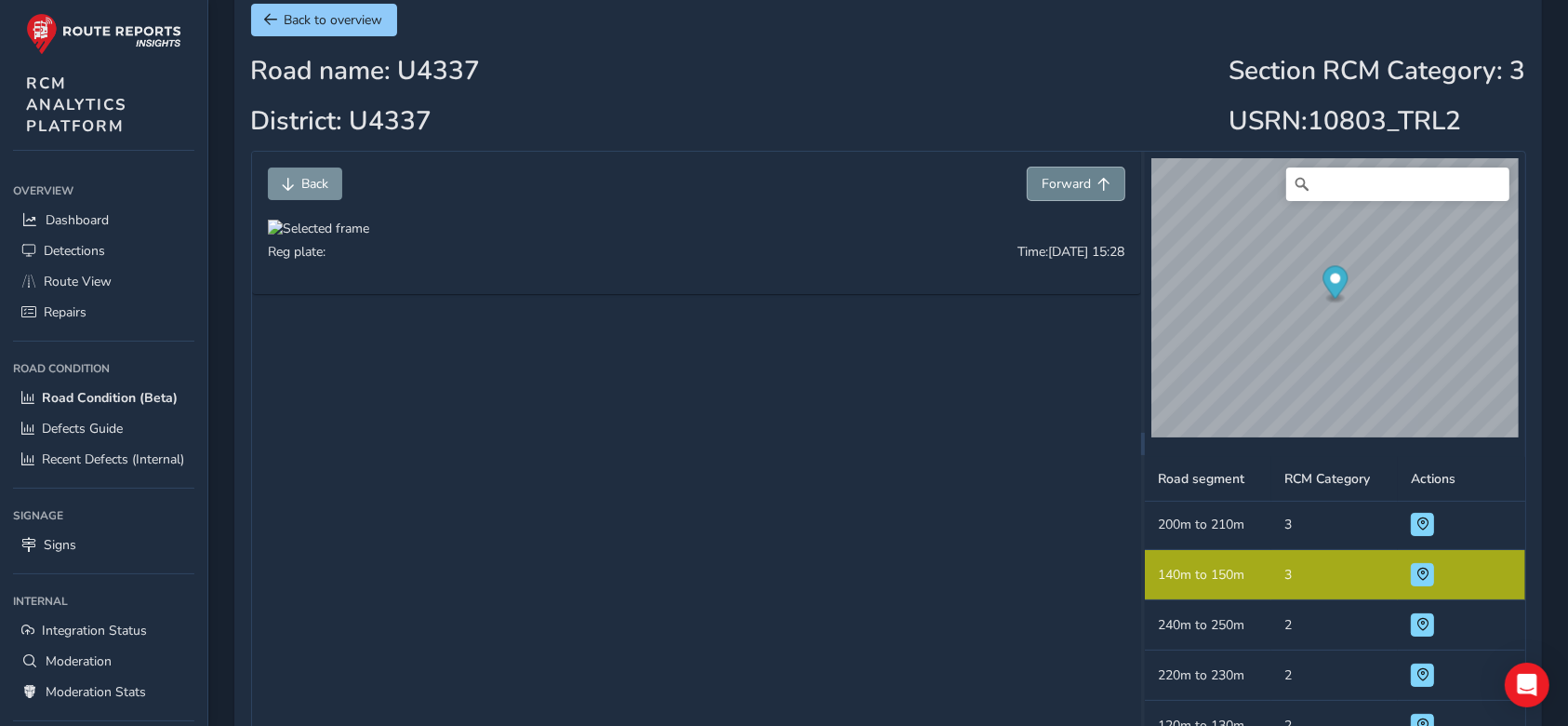
click at [1102, 183] on span "Forward" at bounding box center [1103, 184] width 13 height 13
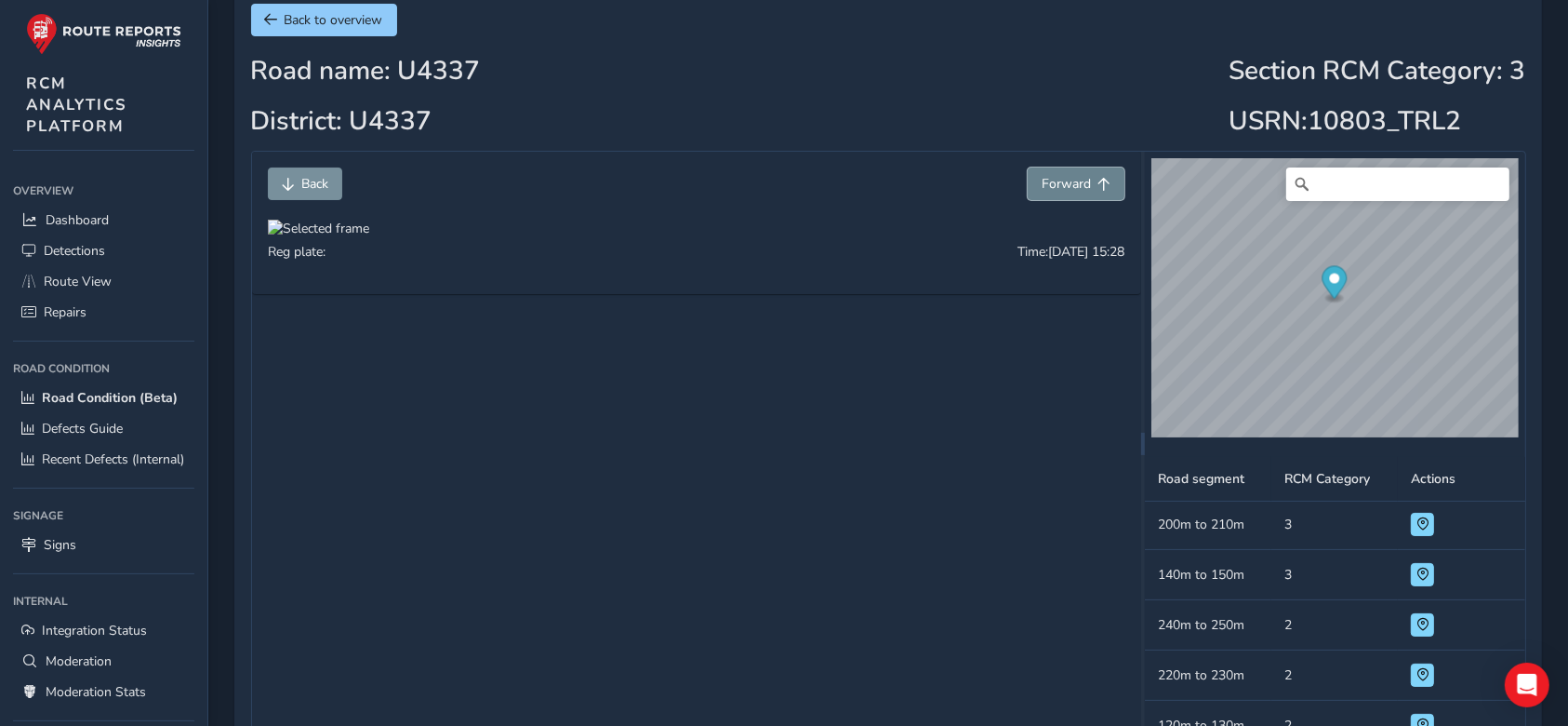
scroll to position [52, 0]
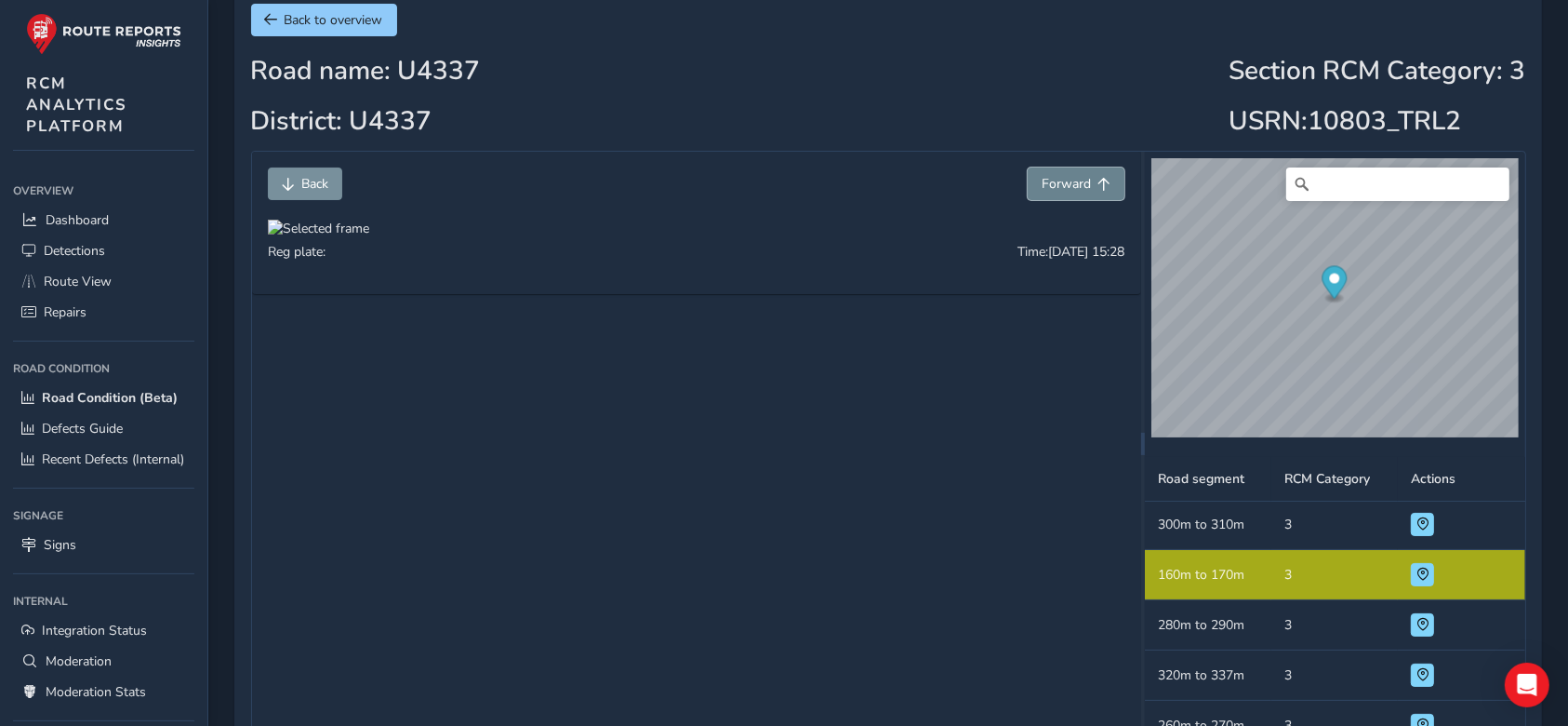
click at [1102, 183] on span "Forward" at bounding box center [1103, 184] width 13 height 13
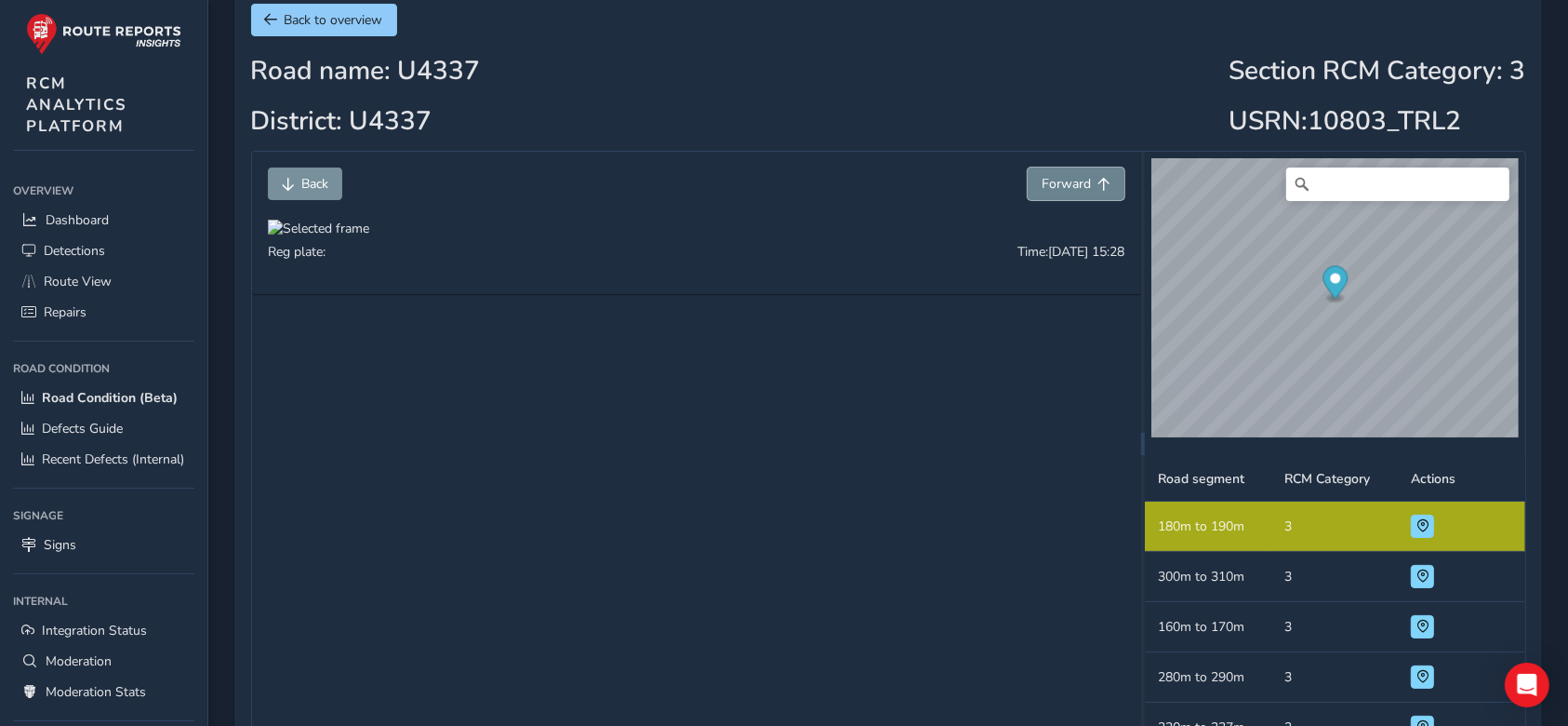
click at [1102, 183] on span "Forward" at bounding box center [1103, 184] width 13 height 13
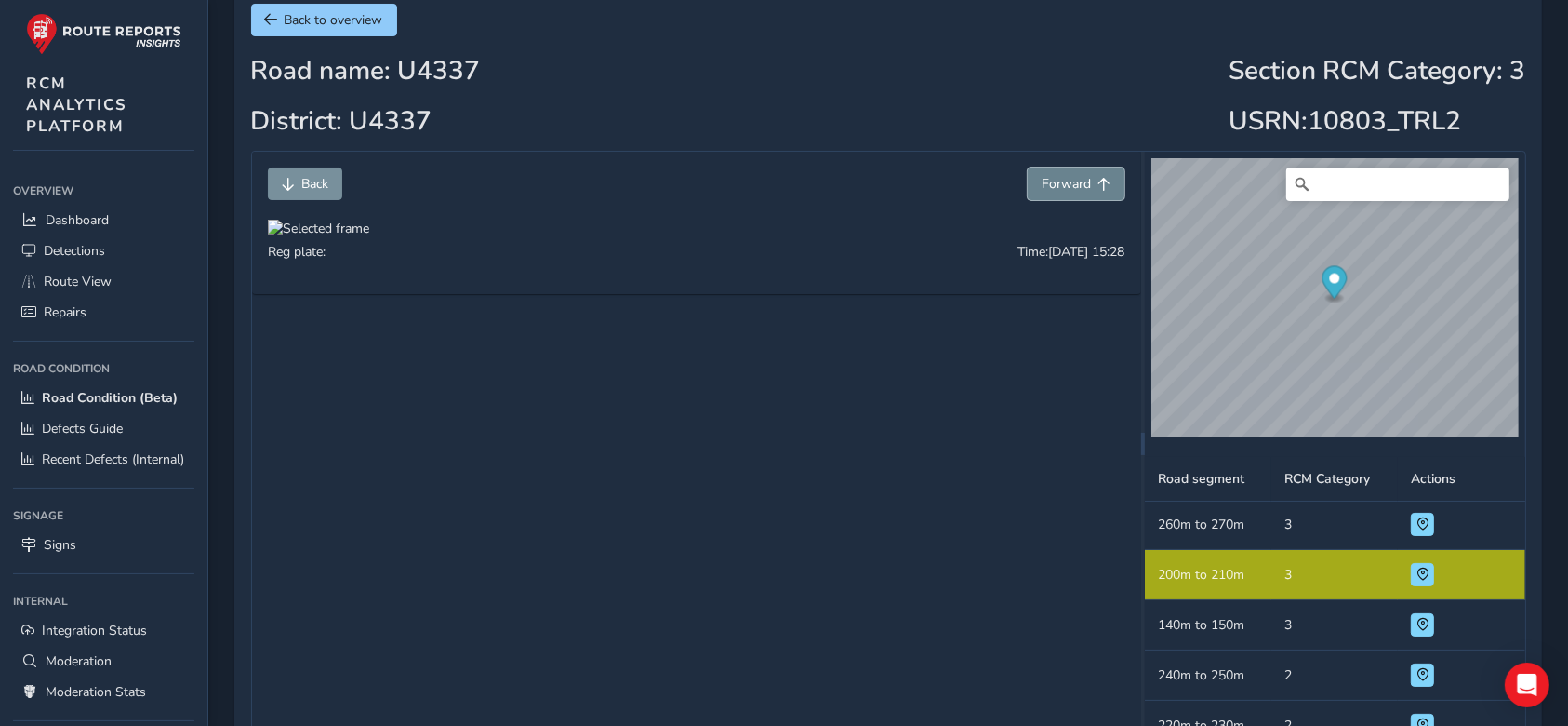
click at [1102, 183] on span "Forward" at bounding box center [1103, 184] width 13 height 13
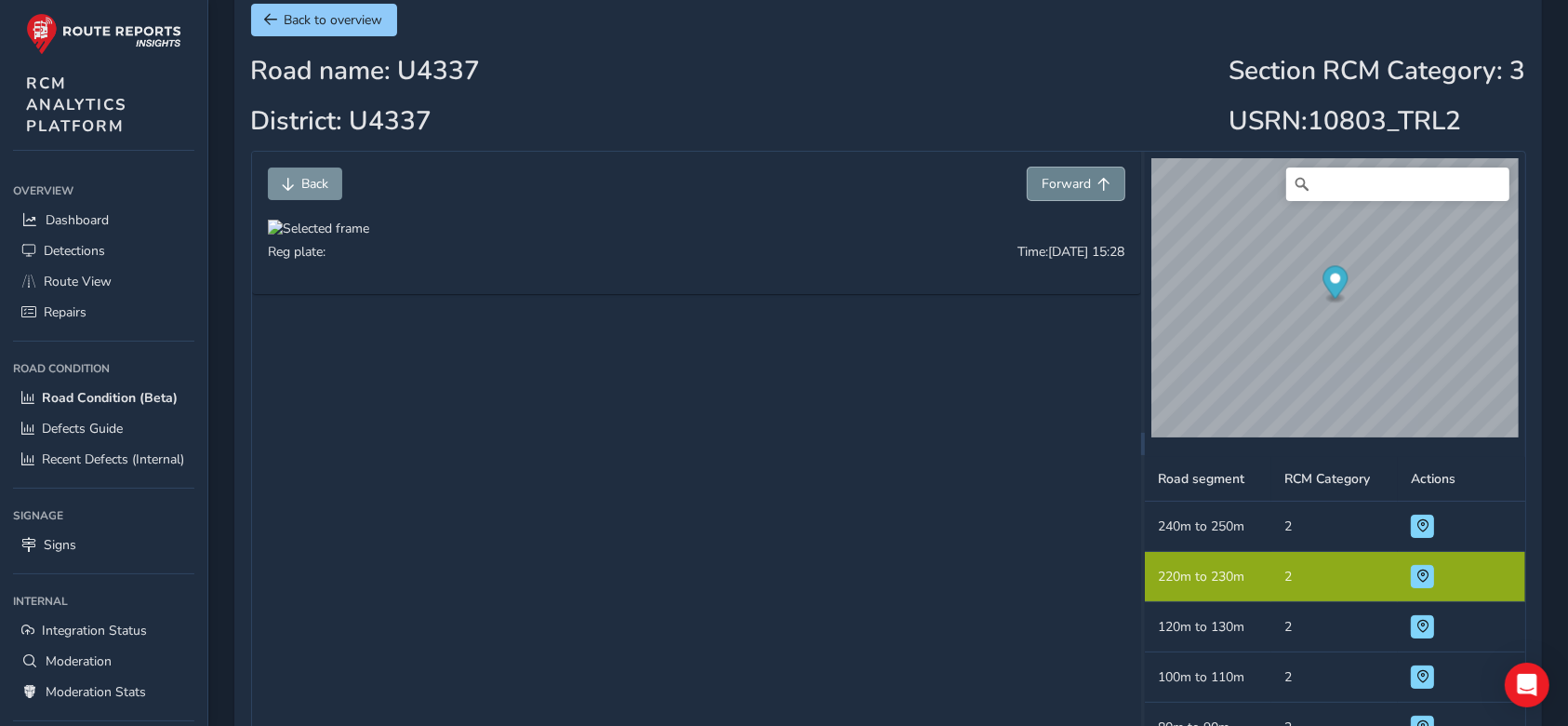
click at [1102, 183] on span "Forward" at bounding box center [1103, 184] width 13 height 13
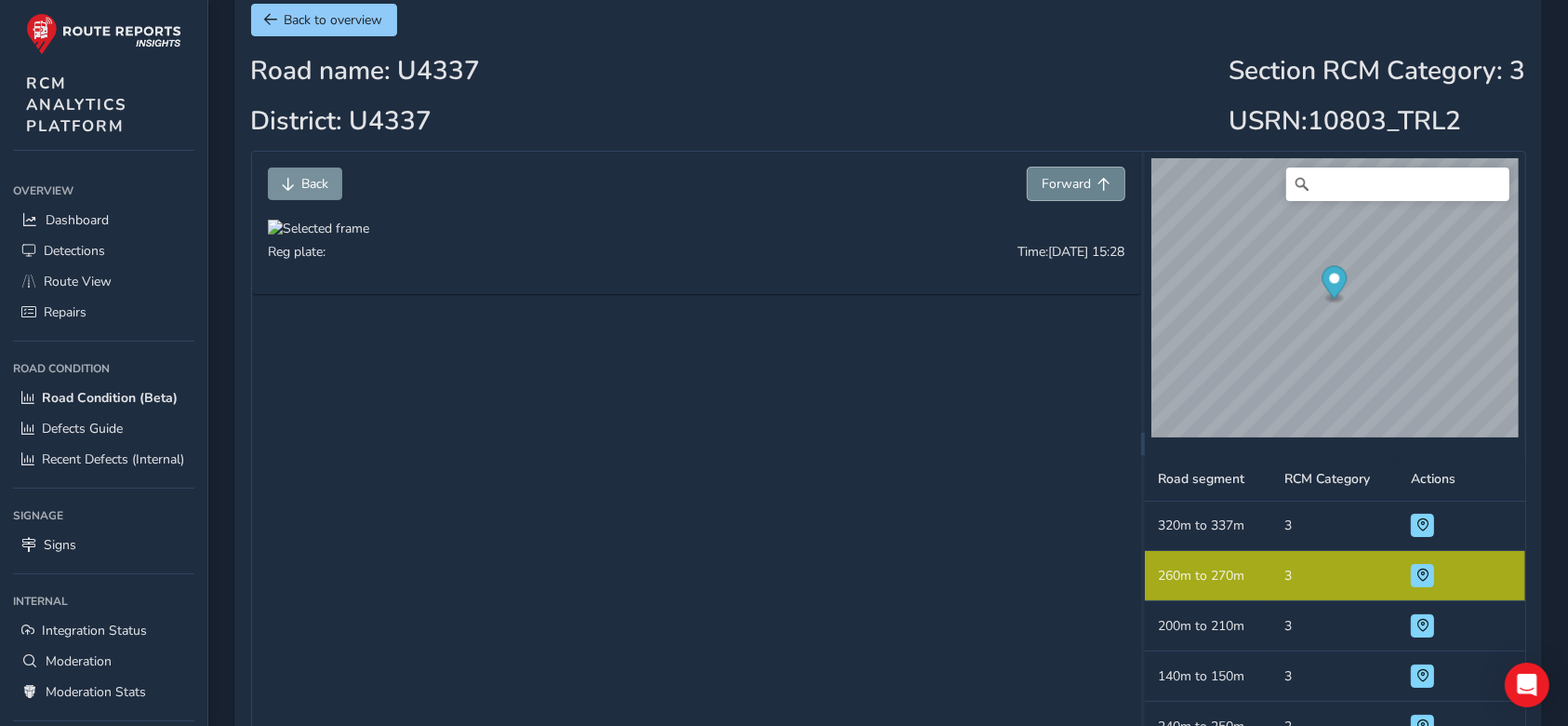
click at [1102, 183] on span "Forward" at bounding box center [1103, 184] width 13 height 13
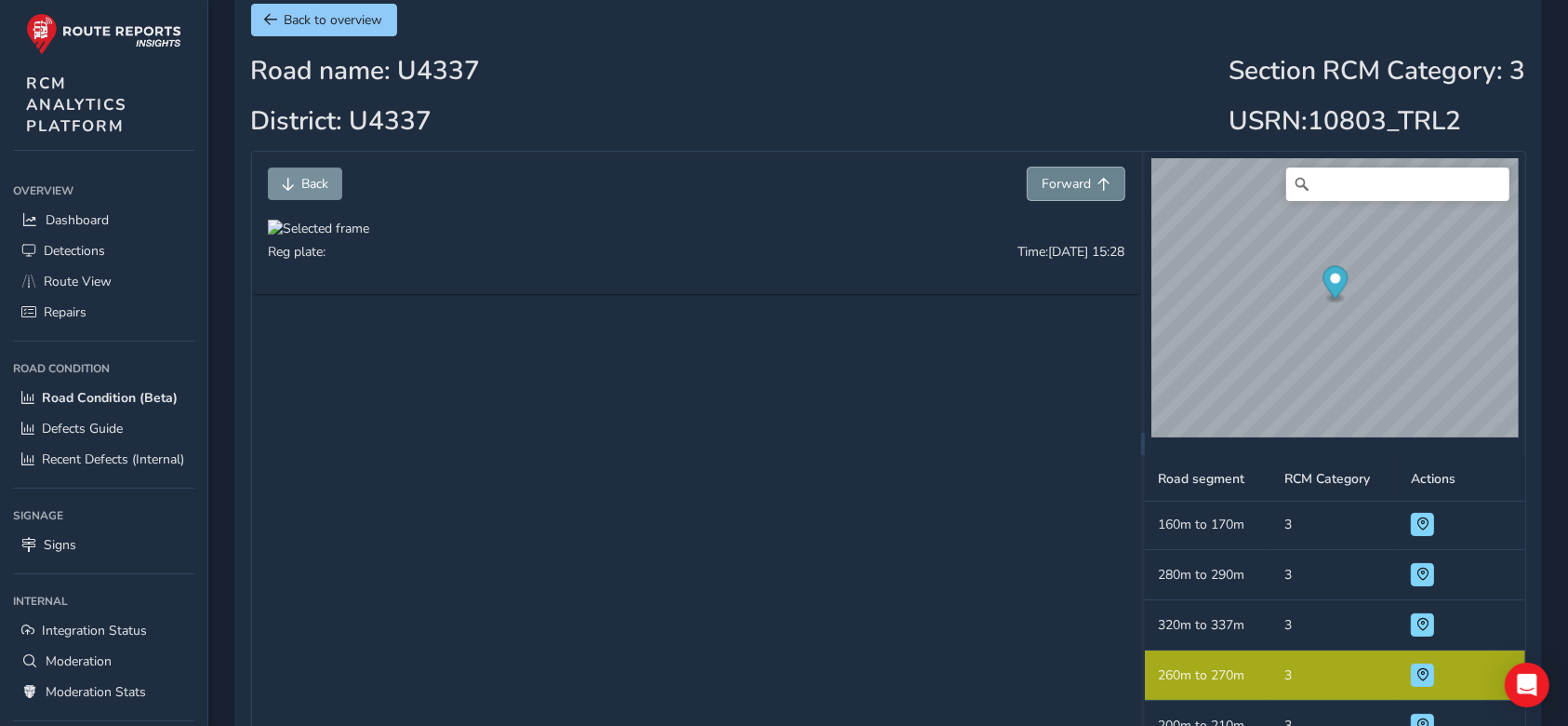
click at [1102, 183] on span "Forward" at bounding box center [1103, 184] width 13 height 13
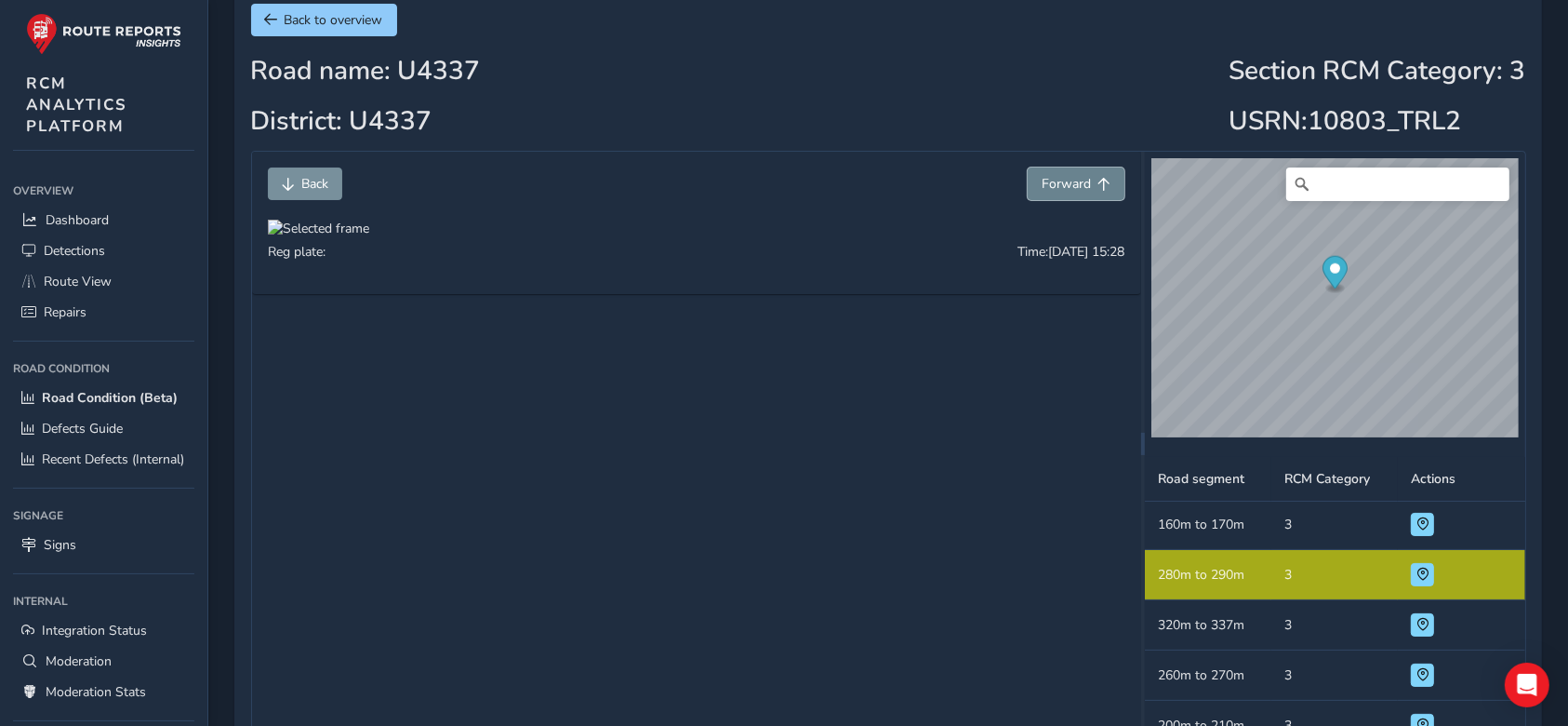
click at [1102, 183] on span "Forward" at bounding box center [1103, 184] width 13 height 13
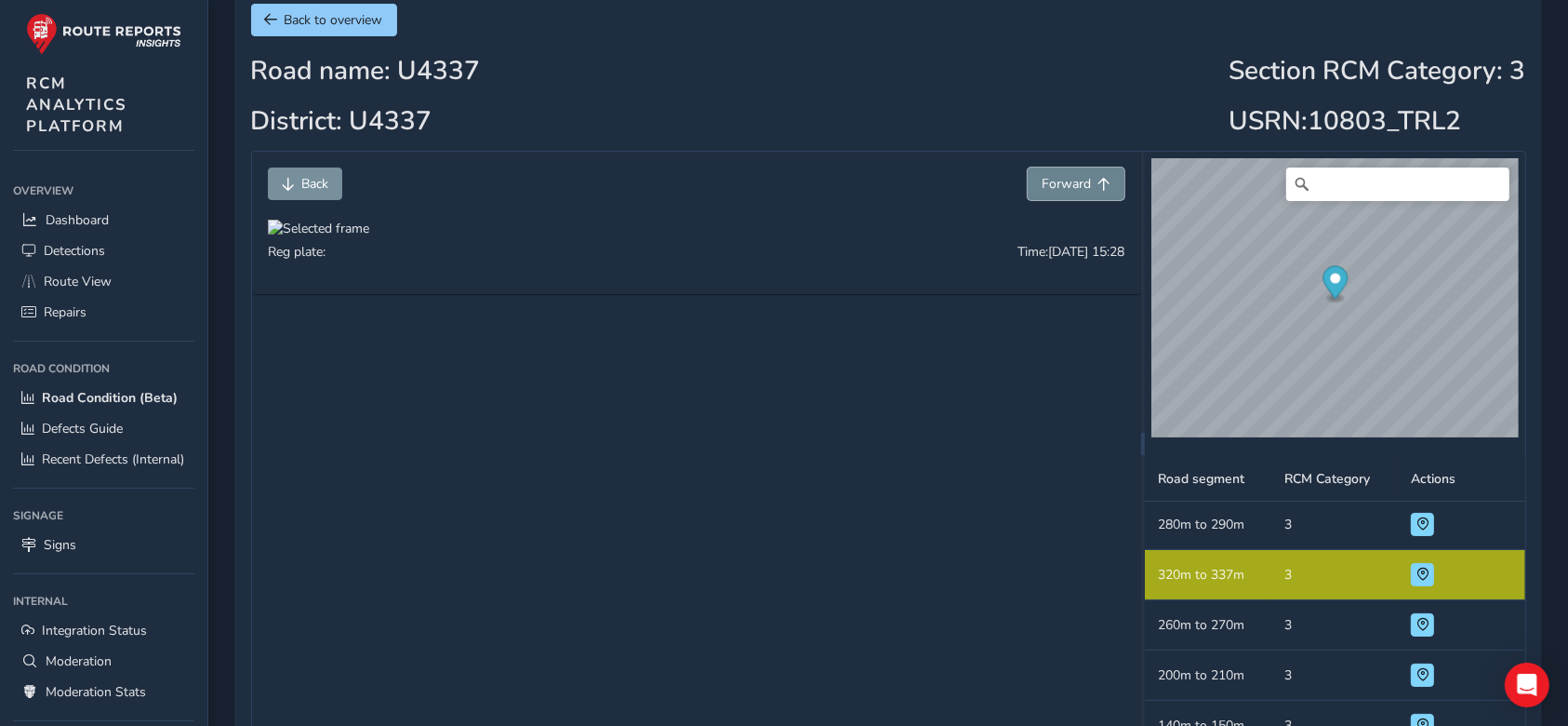
click at [1102, 183] on span "Forward" at bounding box center [1103, 184] width 13 height 13
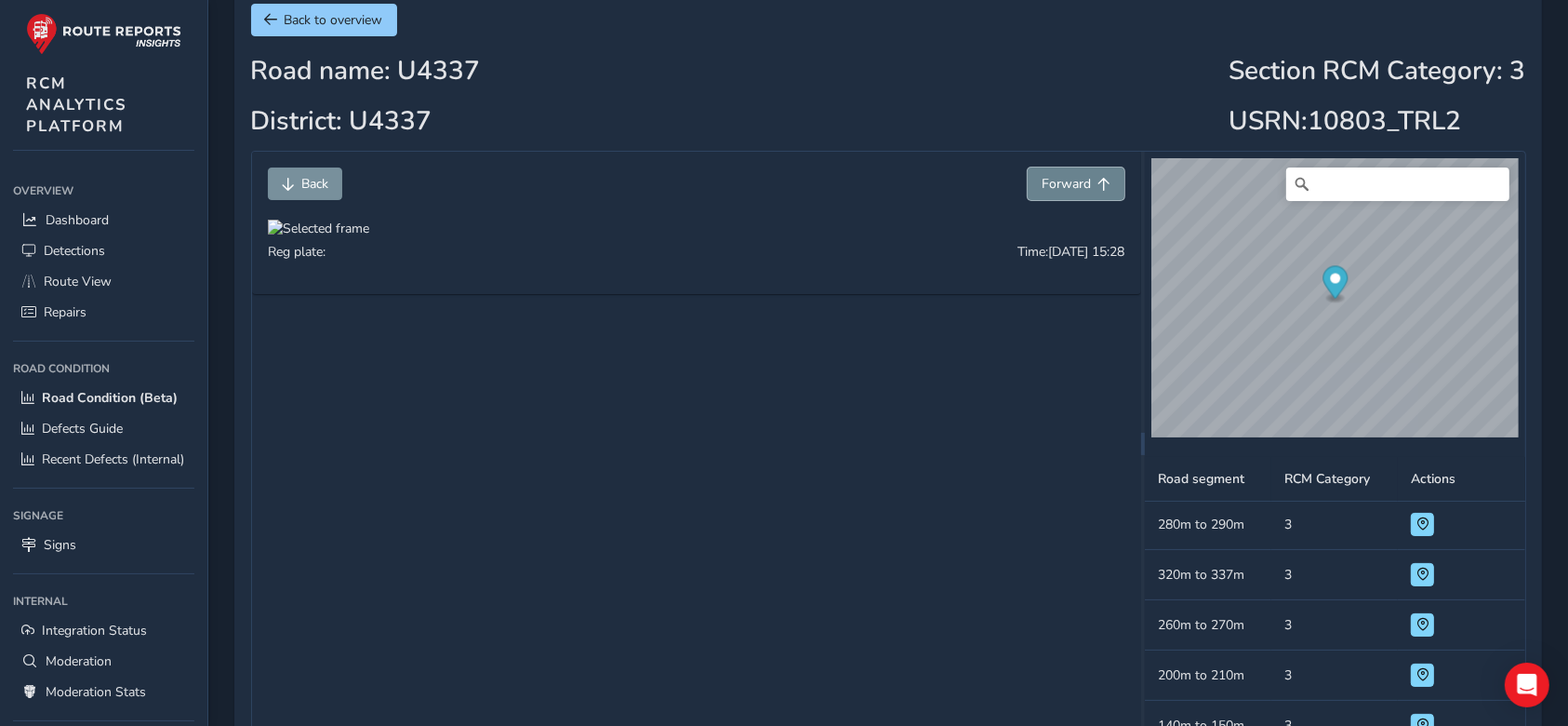
click at [1102, 183] on span "Forward" at bounding box center [1103, 184] width 13 height 13
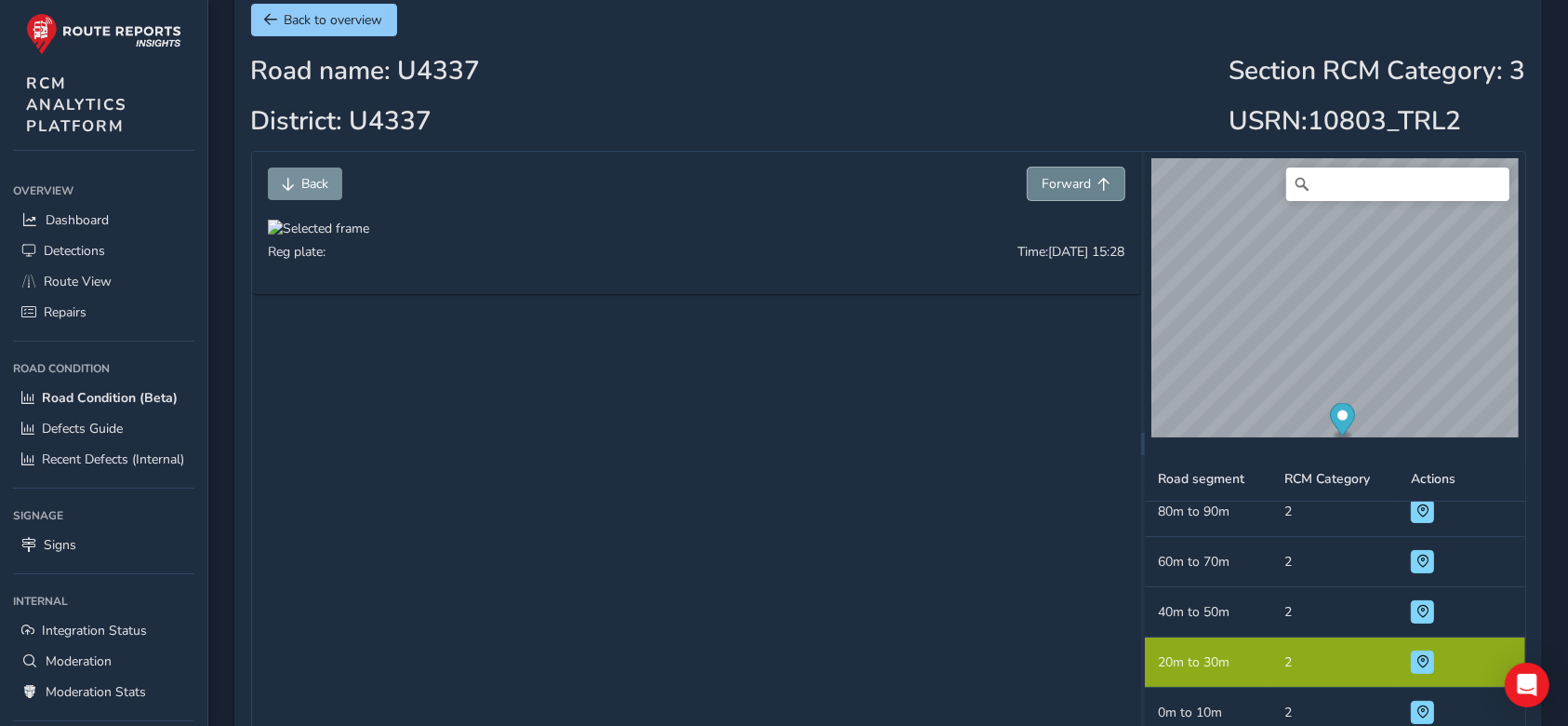
click at [1102, 183] on span "Forward" at bounding box center [1103, 184] width 13 height 13
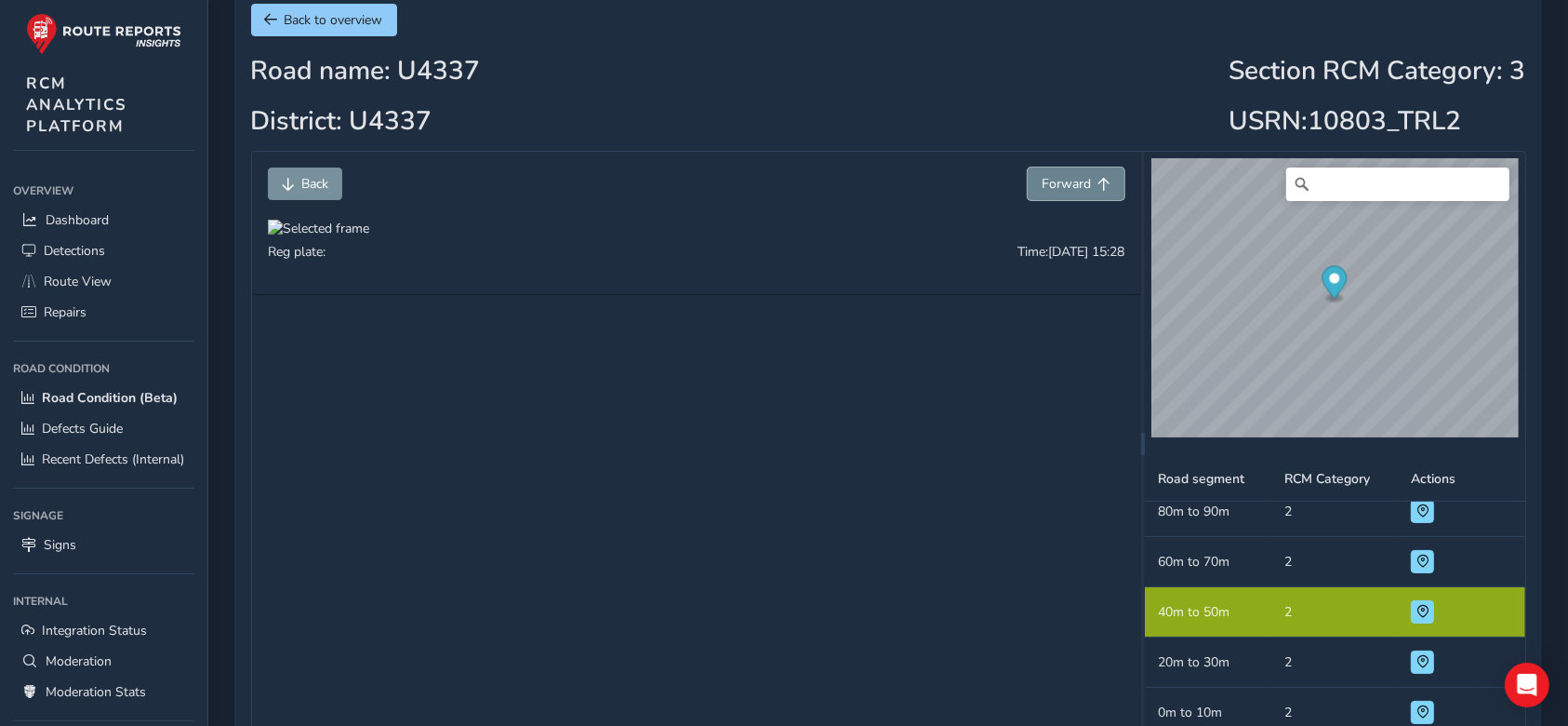
click at [1102, 183] on span "Forward" at bounding box center [1103, 184] width 13 height 13
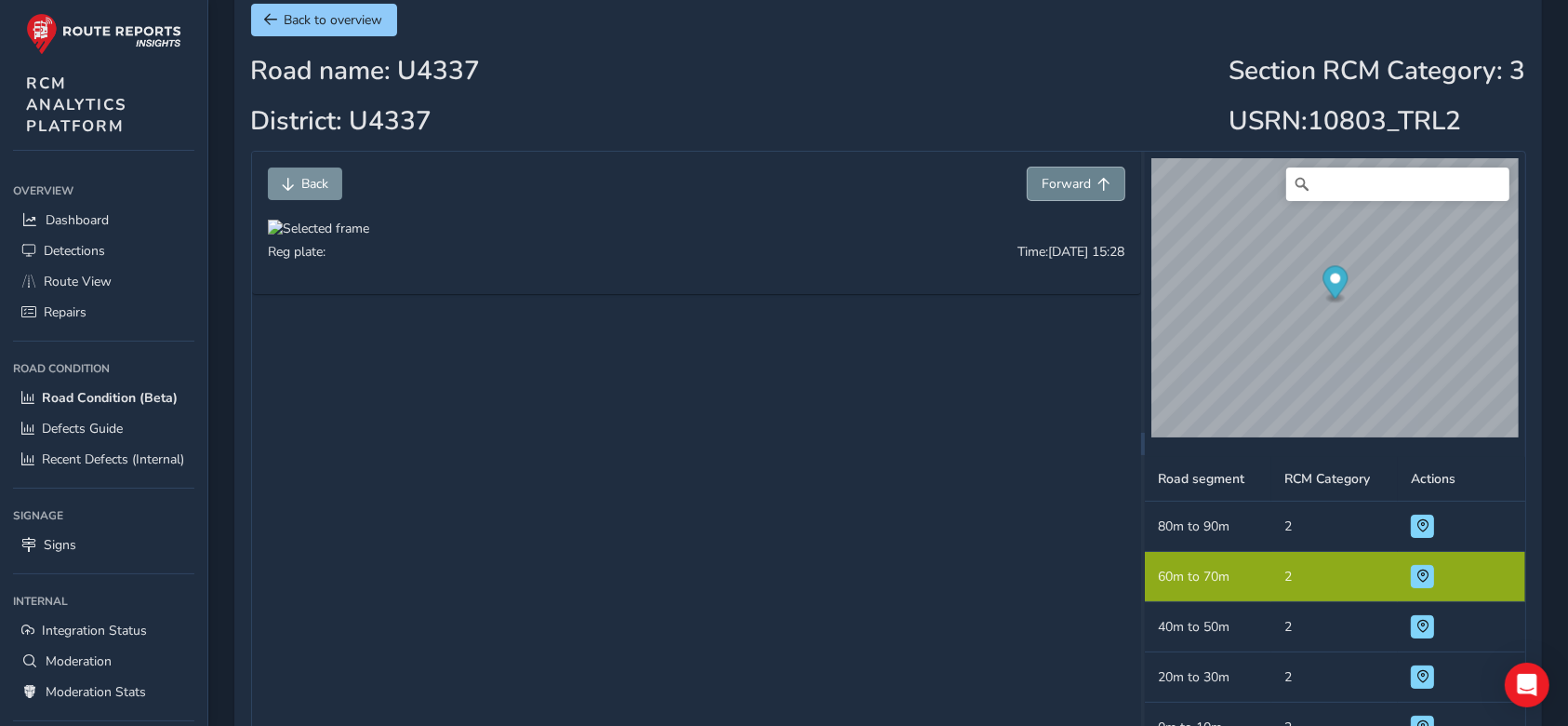
click at [1102, 183] on span "Forward" at bounding box center [1103, 184] width 13 height 13
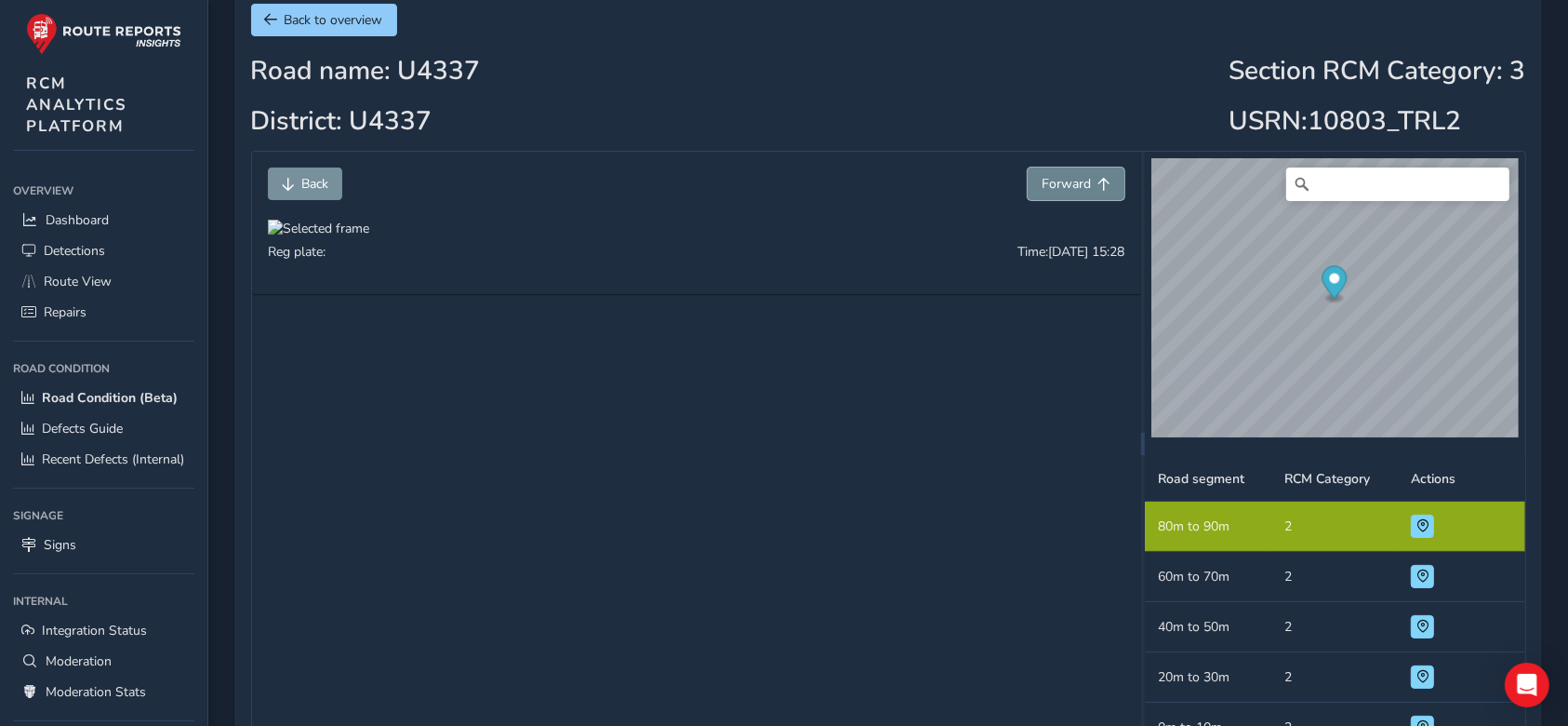
scroll to position [553, 0]
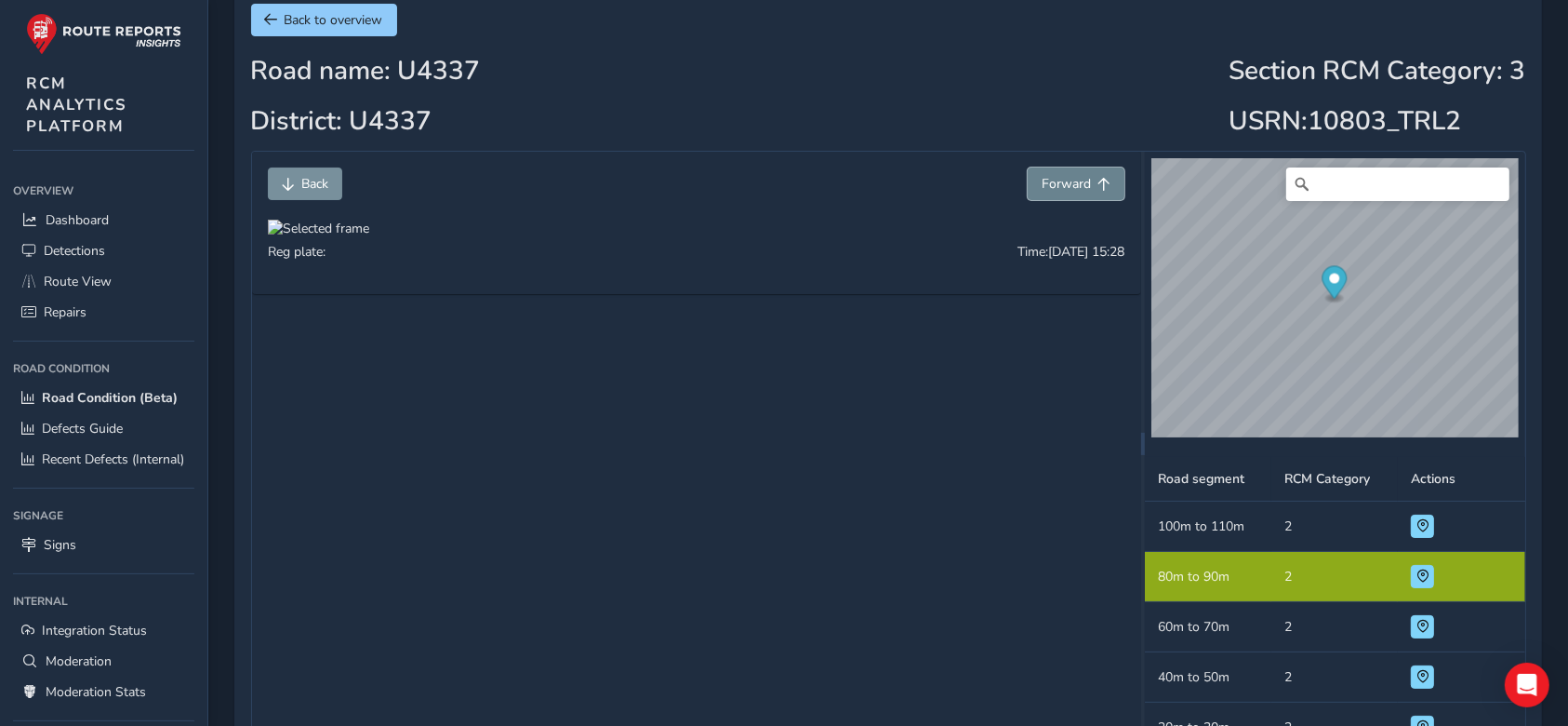
click at [1102, 183] on span "Forward" at bounding box center [1103, 184] width 13 height 13
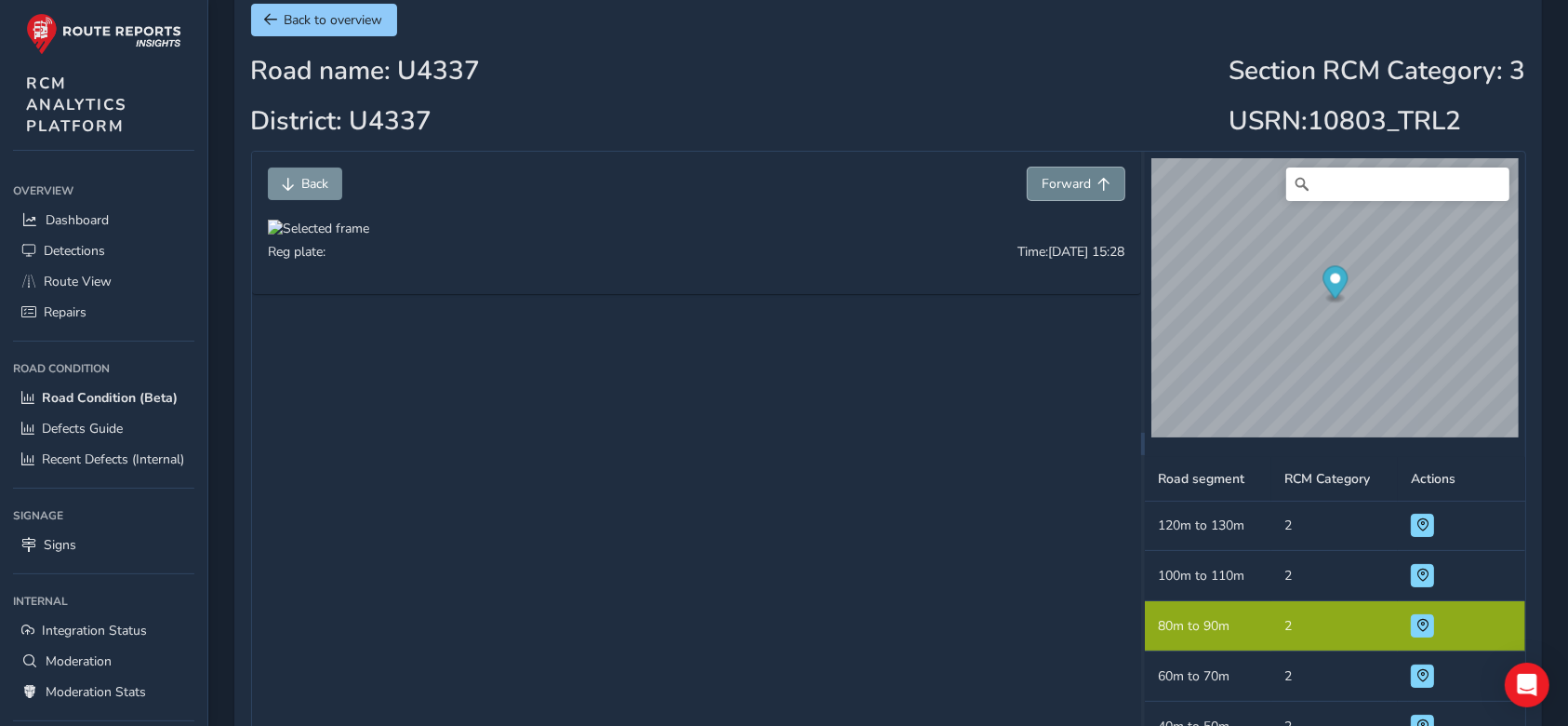
click at [1102, 183] on span "Forward" at bounding box center [1103, 184] width 13 height 13
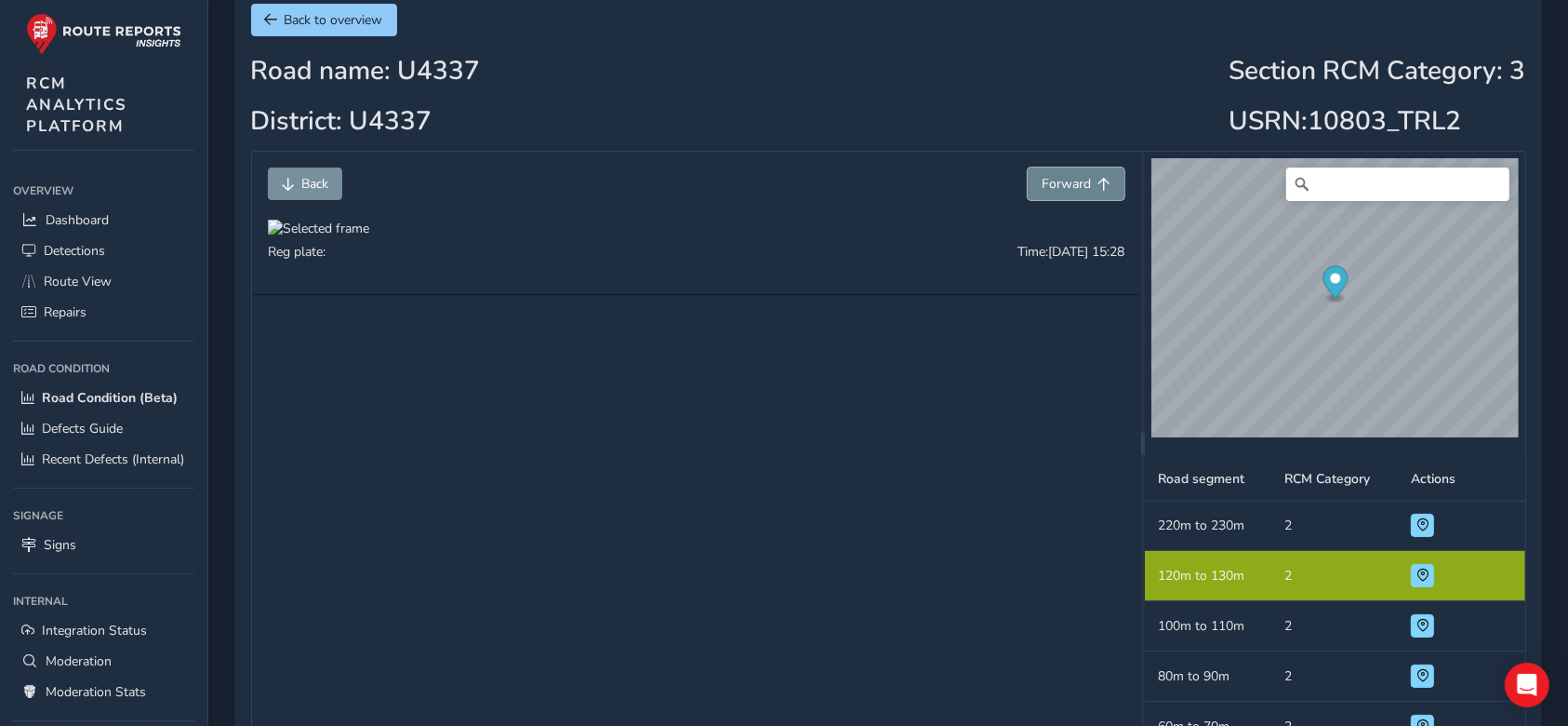
click at [1102, 183] on span "Forward" at bounding box center [1103, 184] width 13 height 13
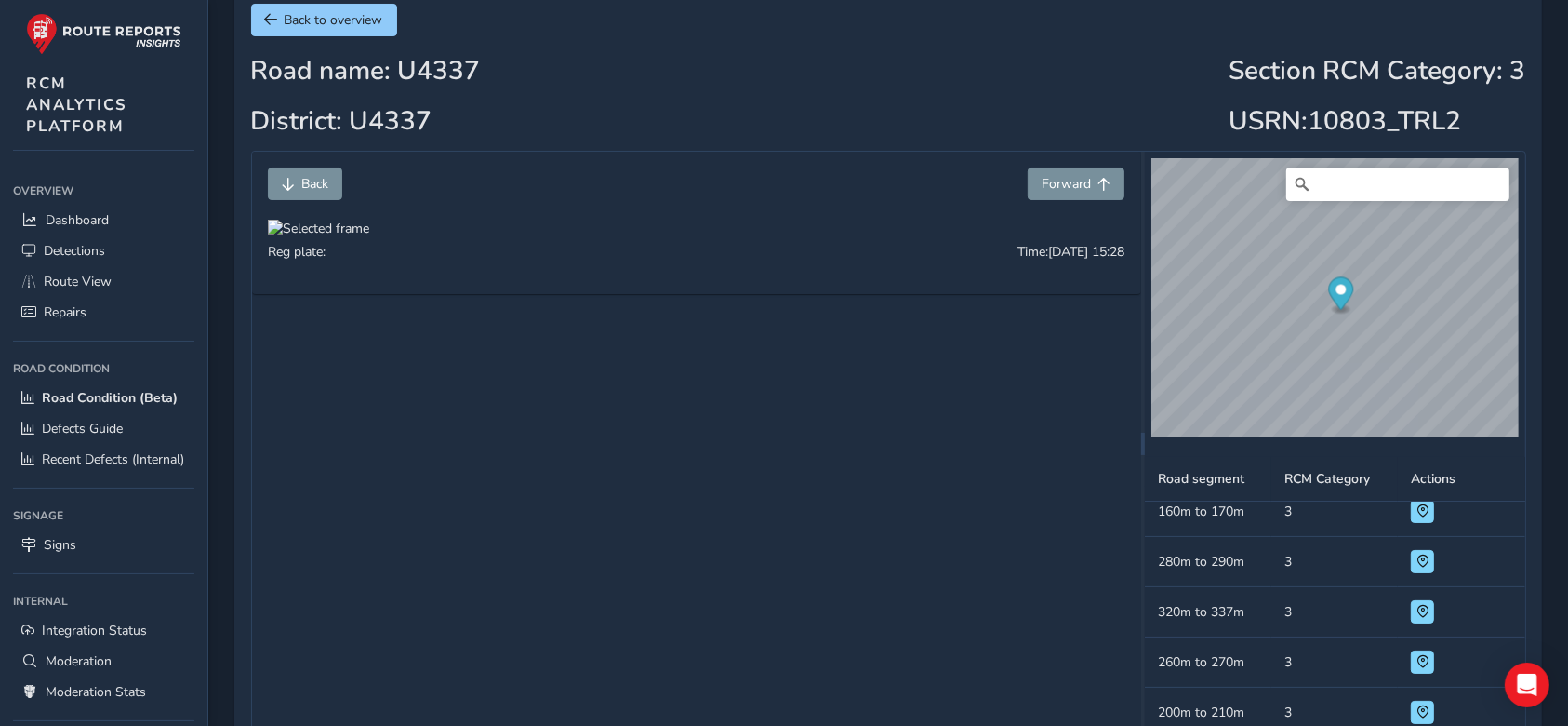
scroll to position [158, 0]
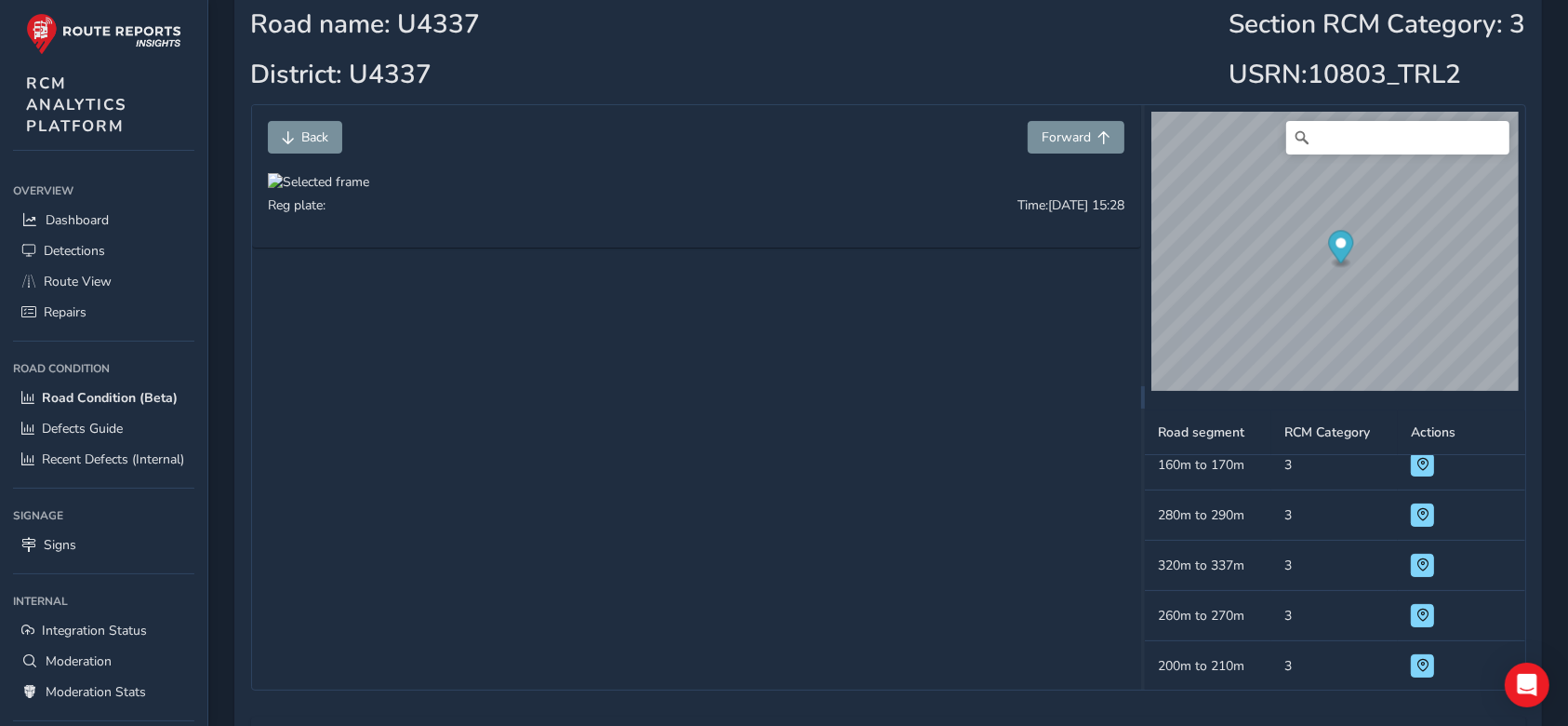
click at [369, 190] on div at bounding box center [318, 182] width 101 height 17
click at [778, 506] on img at bounding box center [608, 316] width 1785 height 1005
click at [1077, 123] on button "Forward" at bounding box center [1076, 137] width 97 height 33
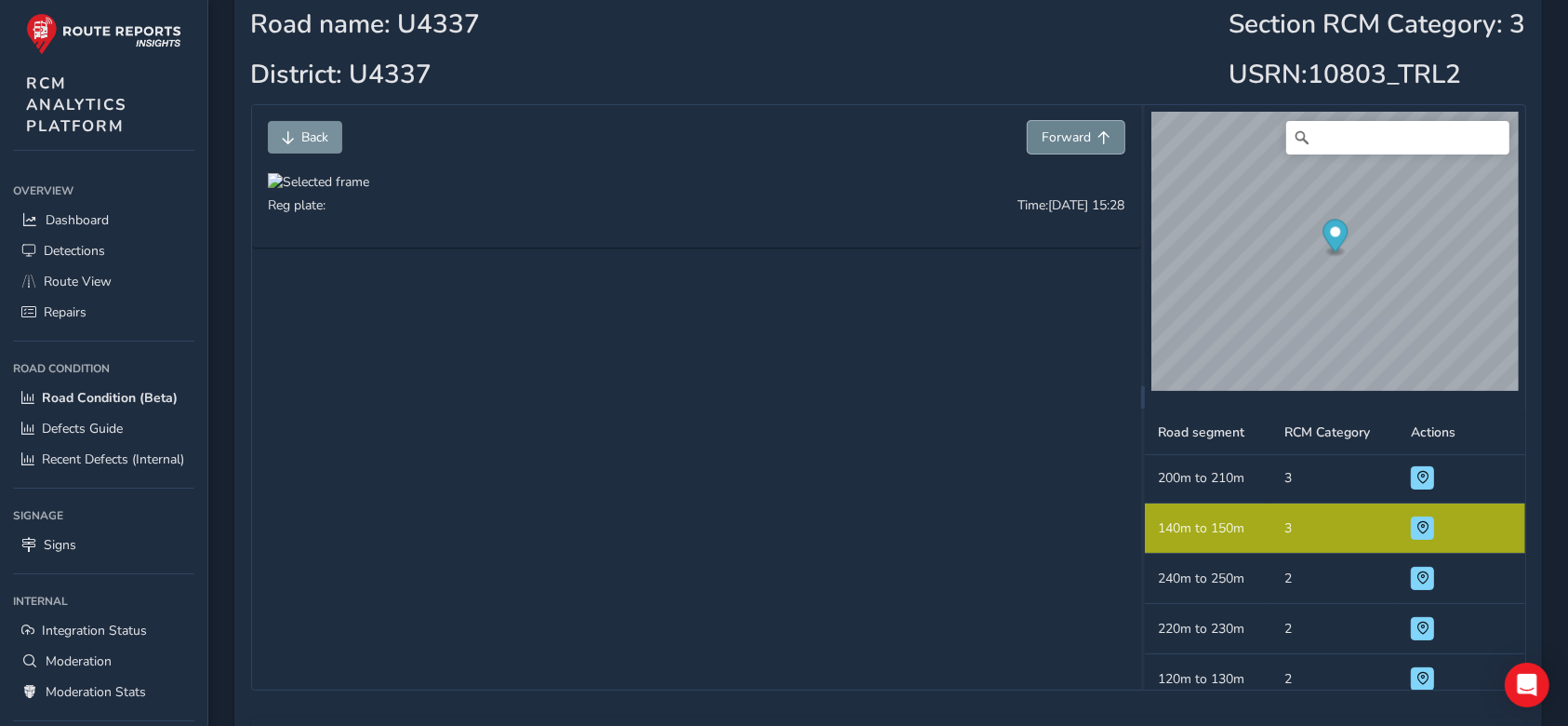
click at [1074, 127] on button "Forward" at bounding box center [1076, 137] width 97 height 33
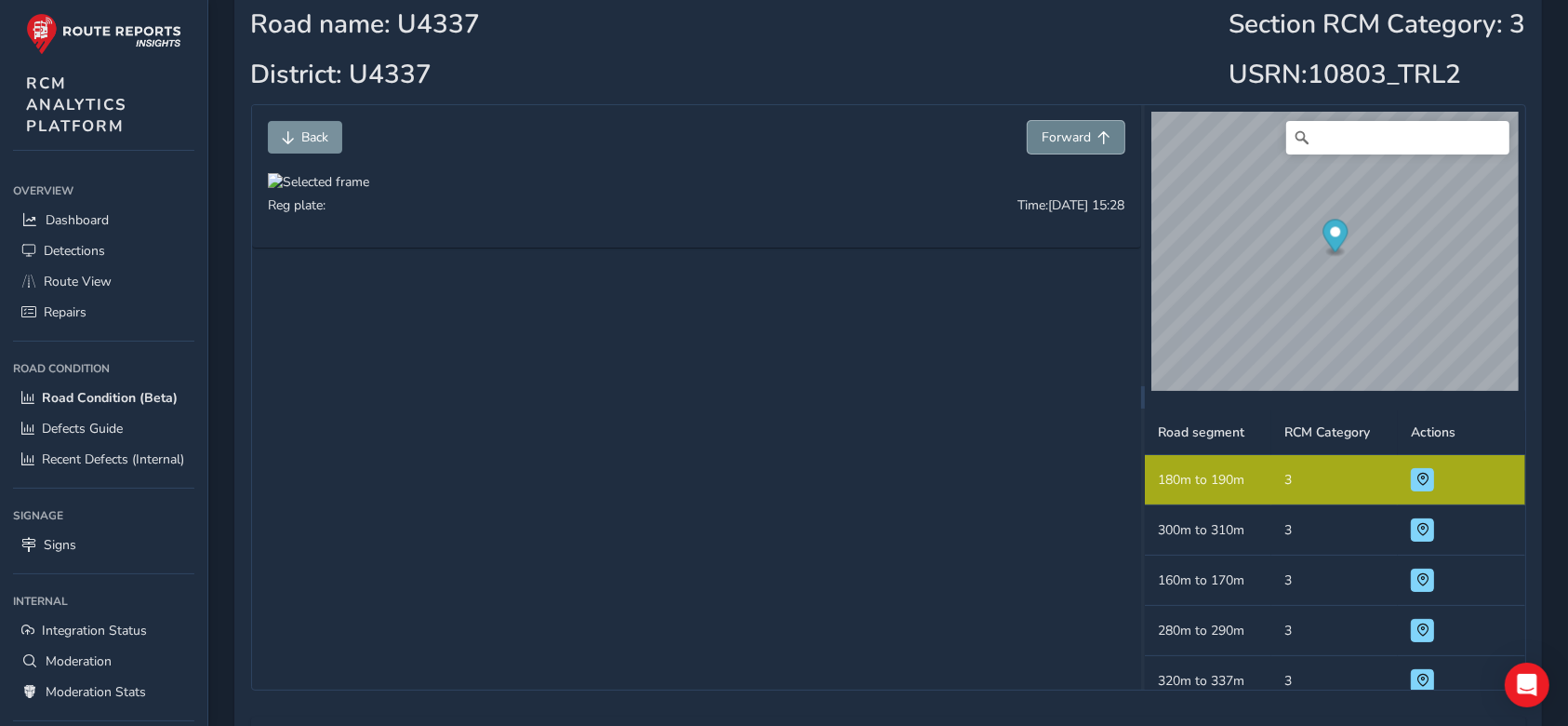
click at [1074, 127] on button "Forward" at bounding box center [1076, 137] width 97 height 33
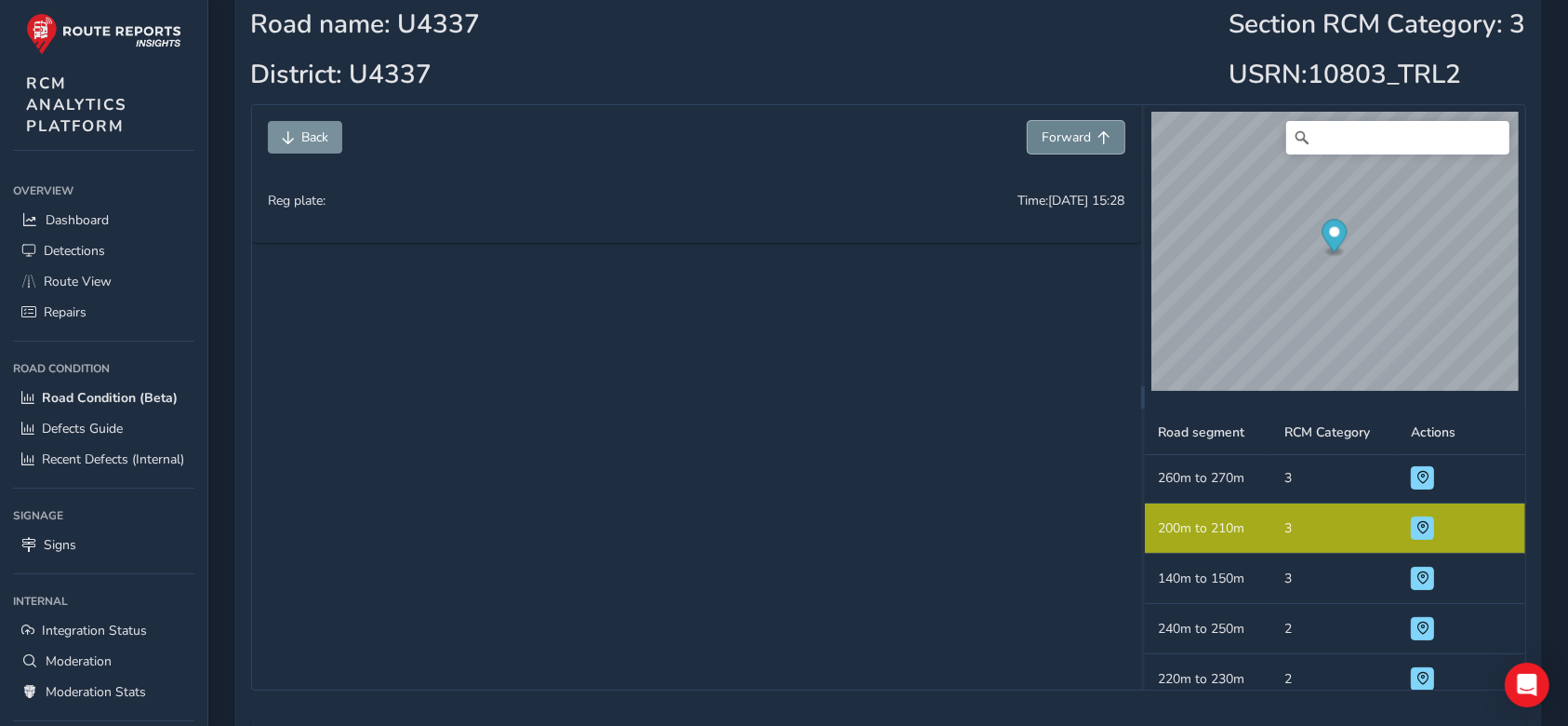
click at [1074, 127] on button "Forward" at bounding box center [1076, 137] width 97 height 33
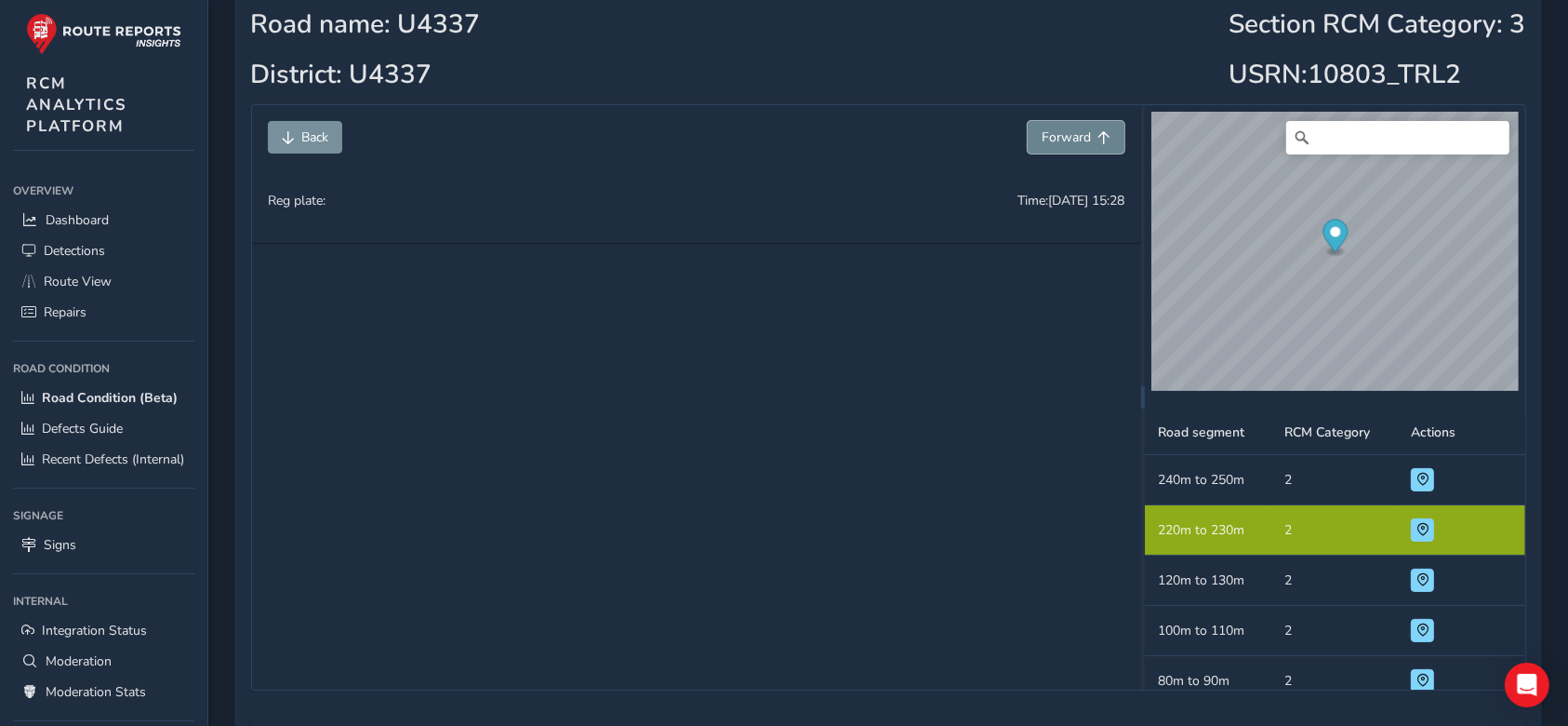
click at [1074, 127] on button "Forward" at bounding box center [1076, 137] width 97 height 33
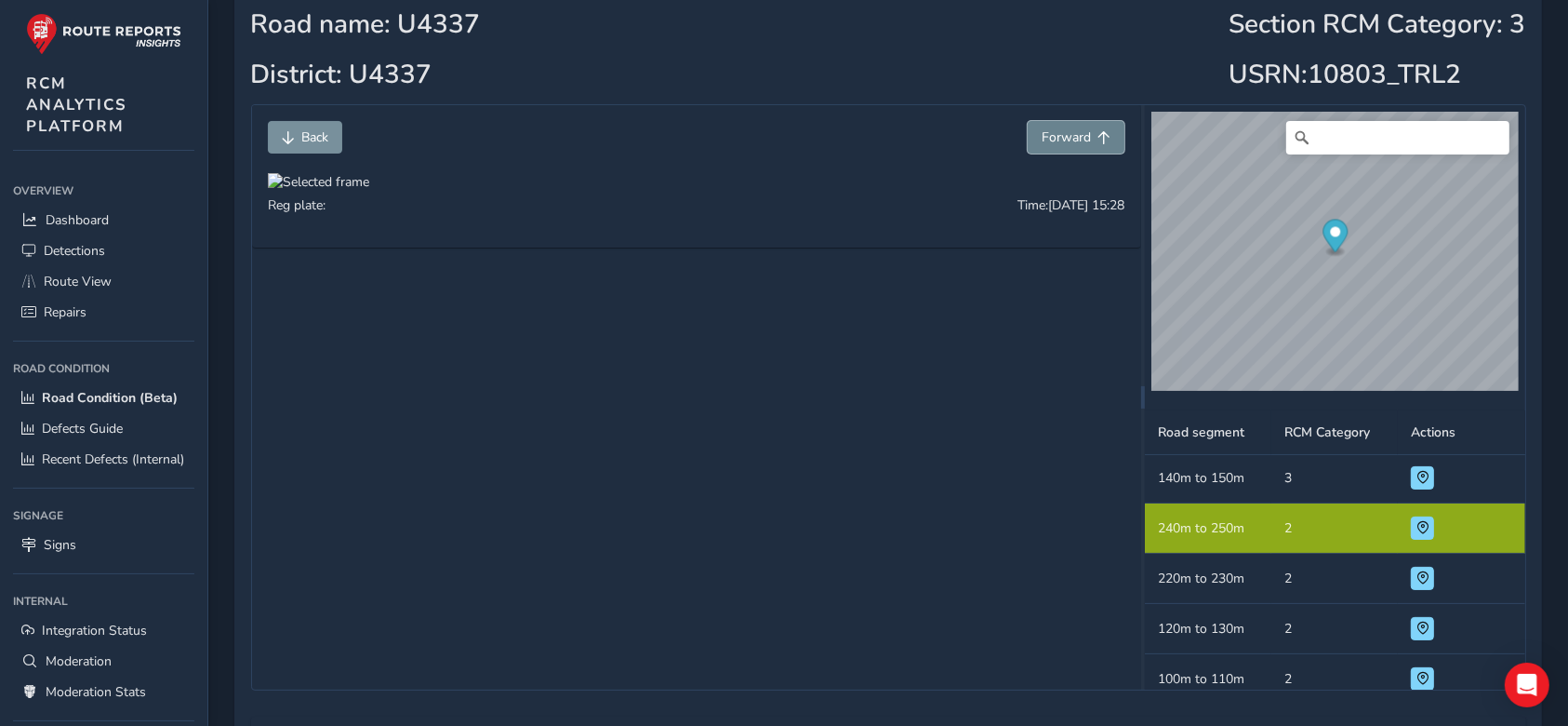
click at [1074, 127] on button "Forward" at bounding box center [1076, 137] width 97 height 33
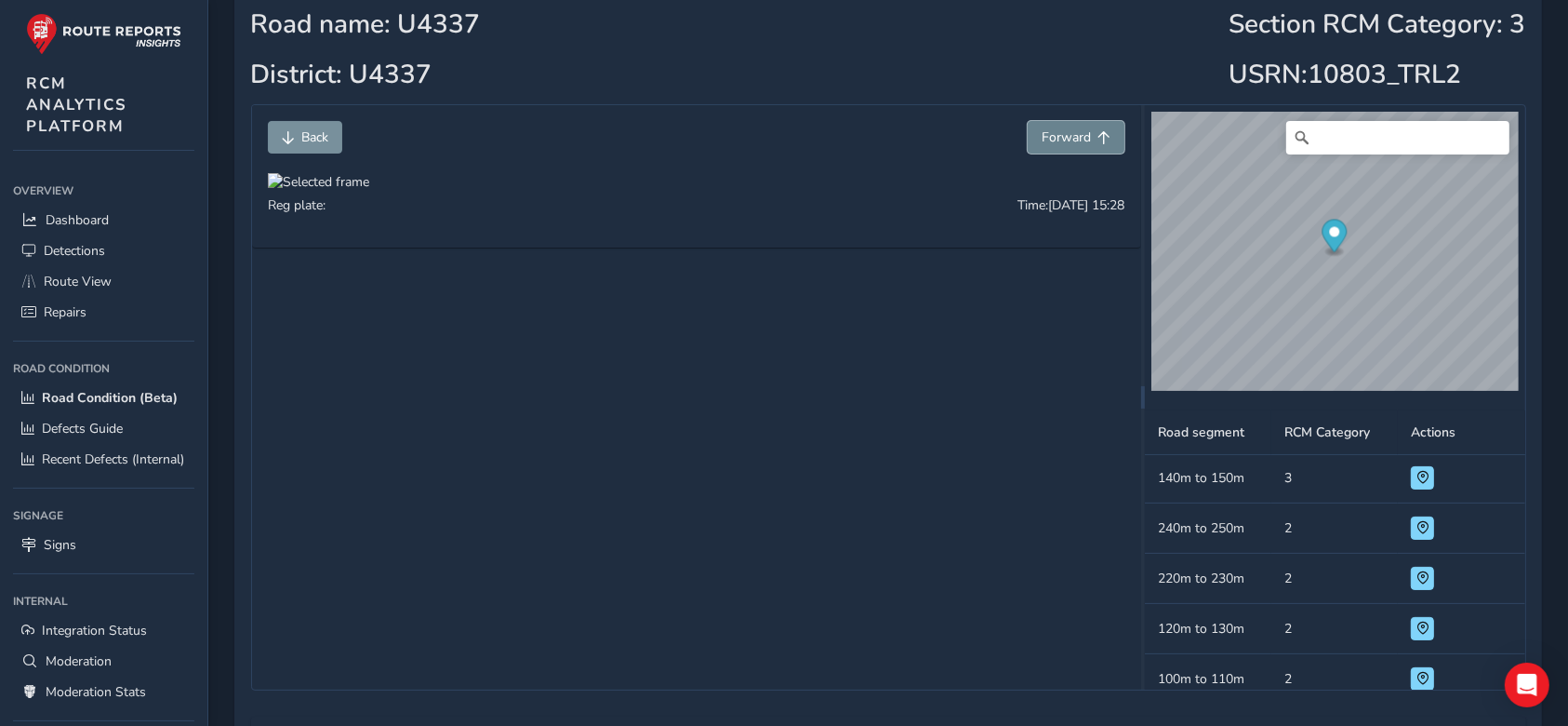
scroll to position [202, 0]
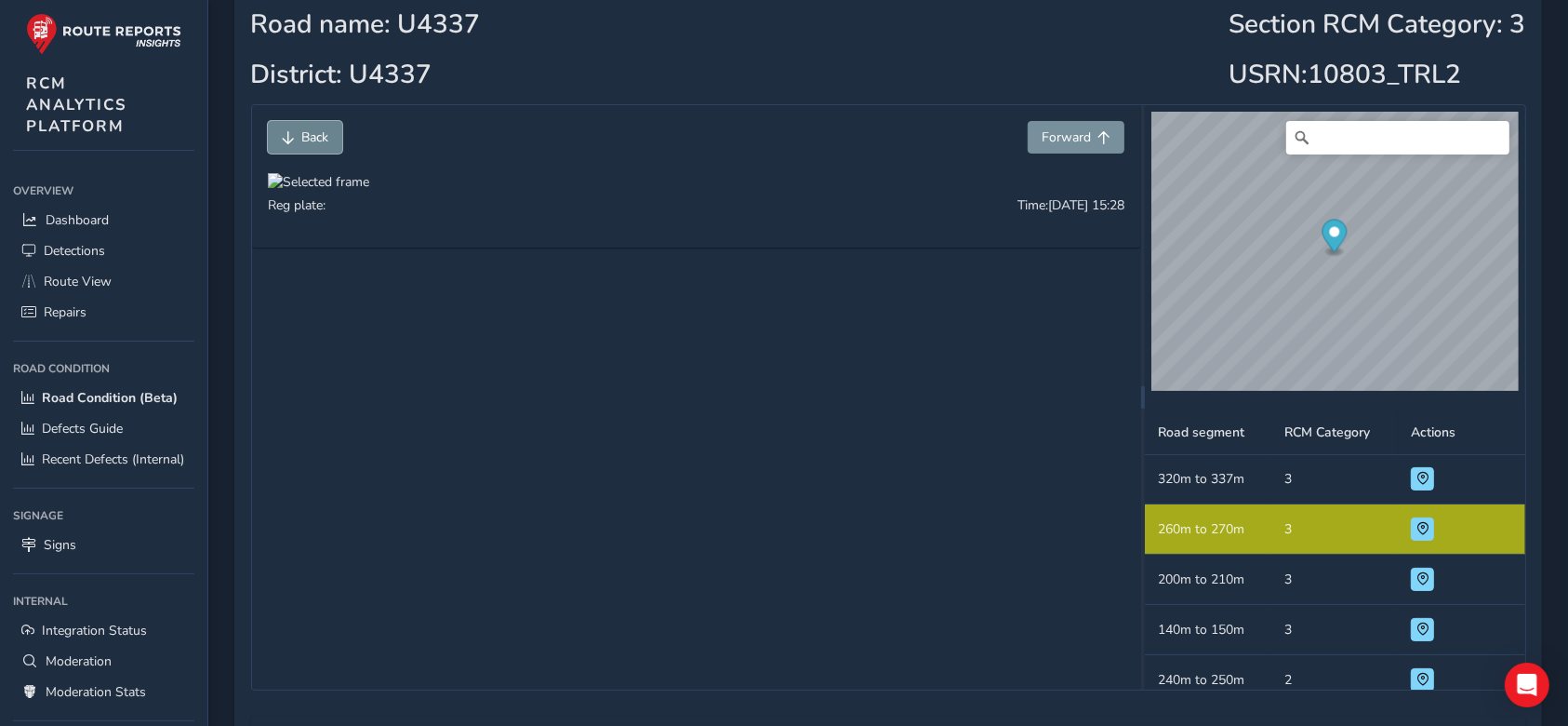
click at [295, 134] on button "Back" at bounding box center [304, 137] width 74 height 33
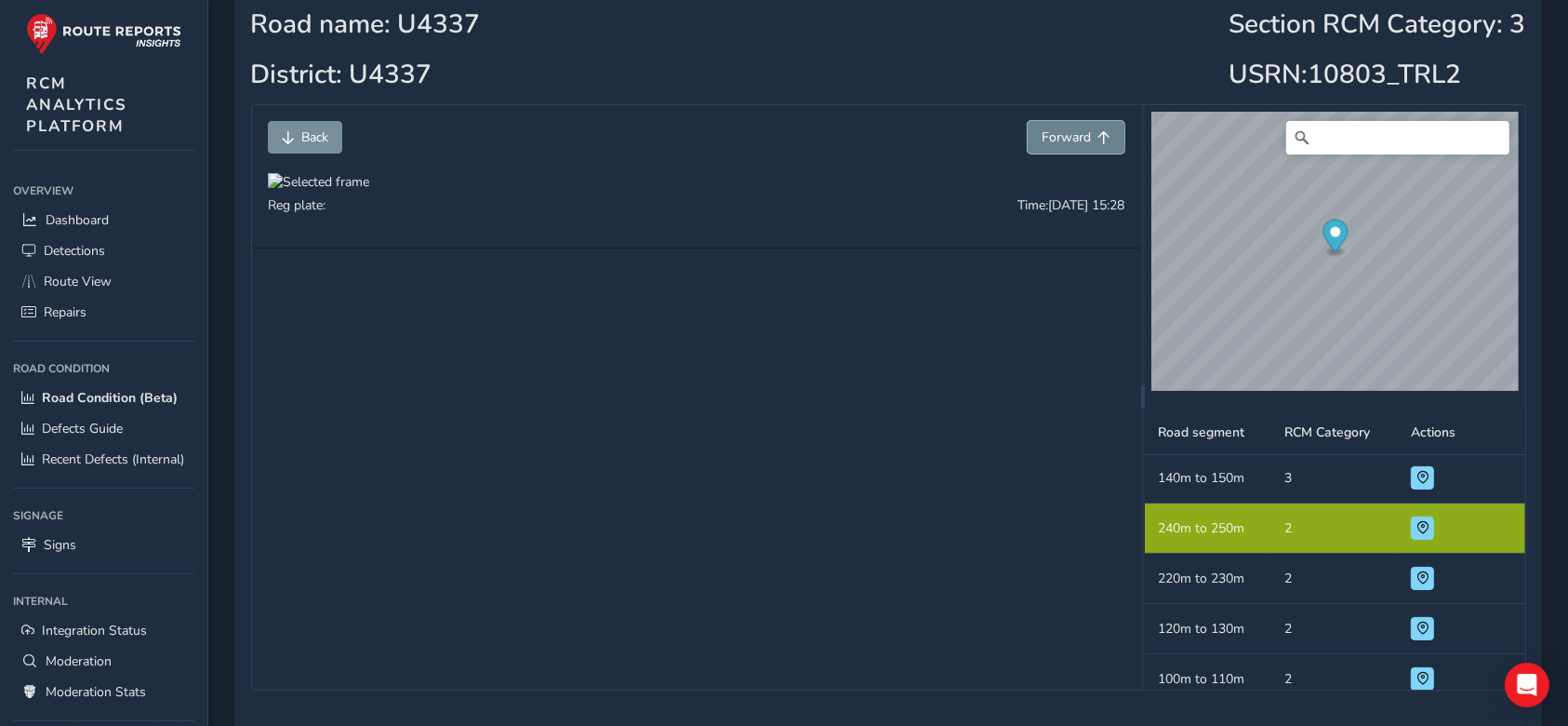
click at [1057, 137] on span "Forward" at bounding box center [1066, 137] width 49 height 17
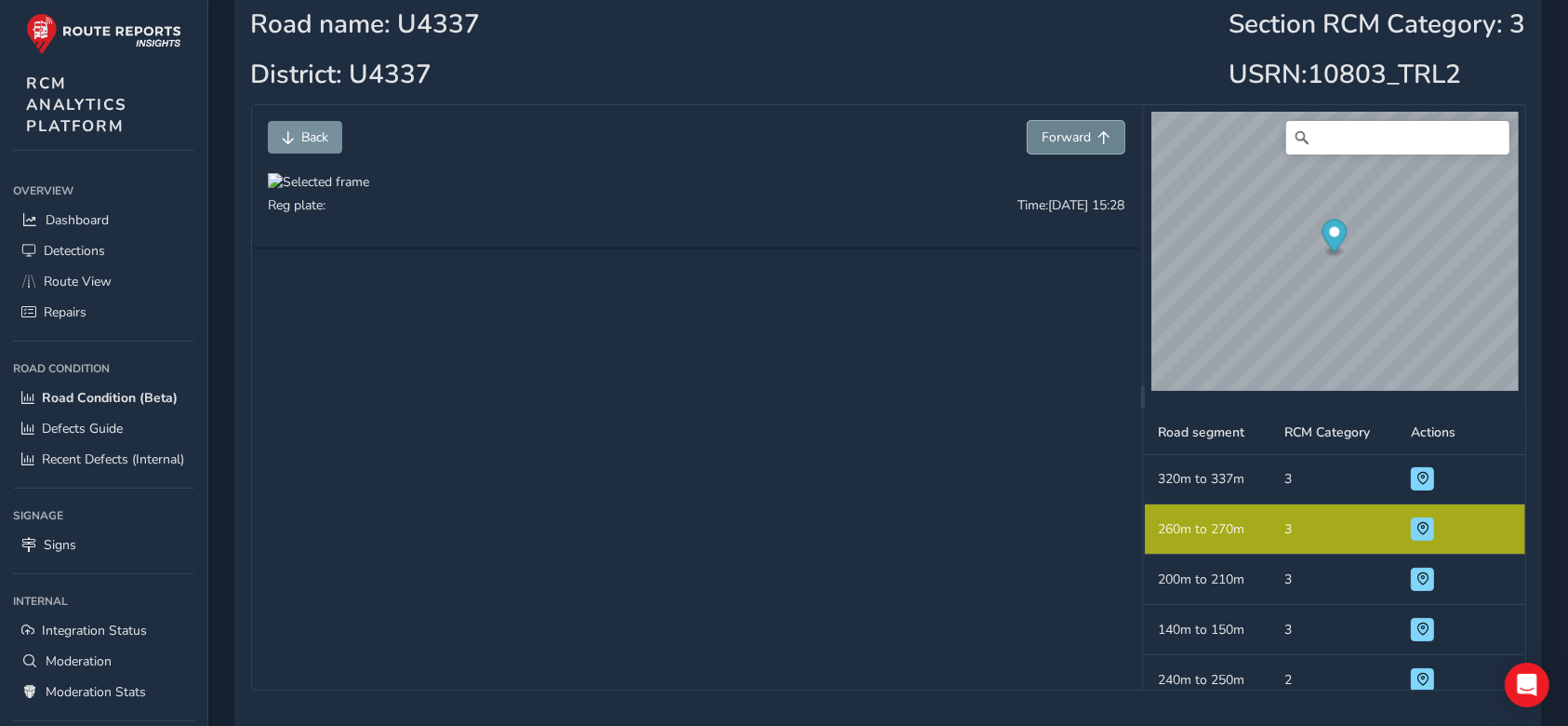
click at [1057, 137] on span "Forward" at bounding box center [1066, 137] width 49 height 17
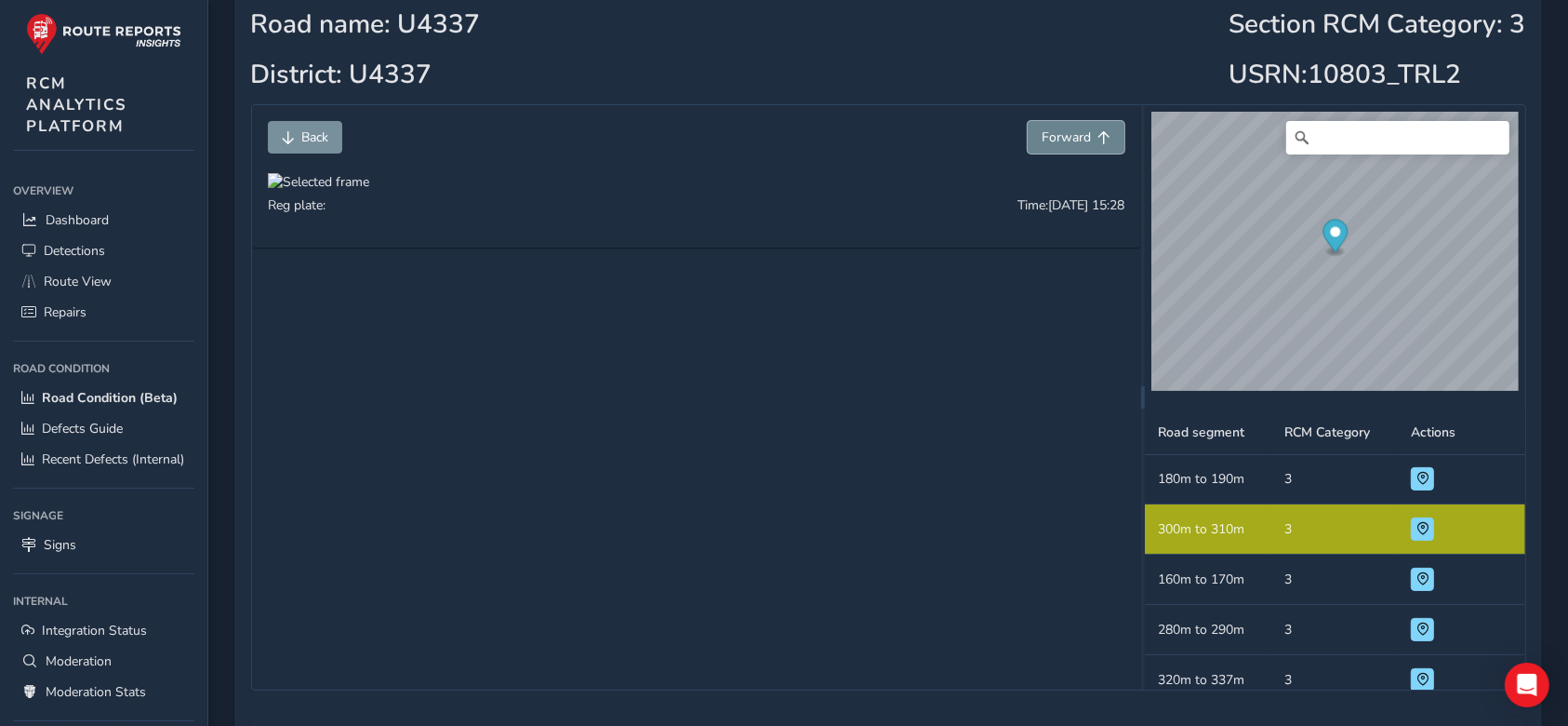
click at [1057, 137] on span "Forward" at bounding box center [1066, 137] width 49 height 17
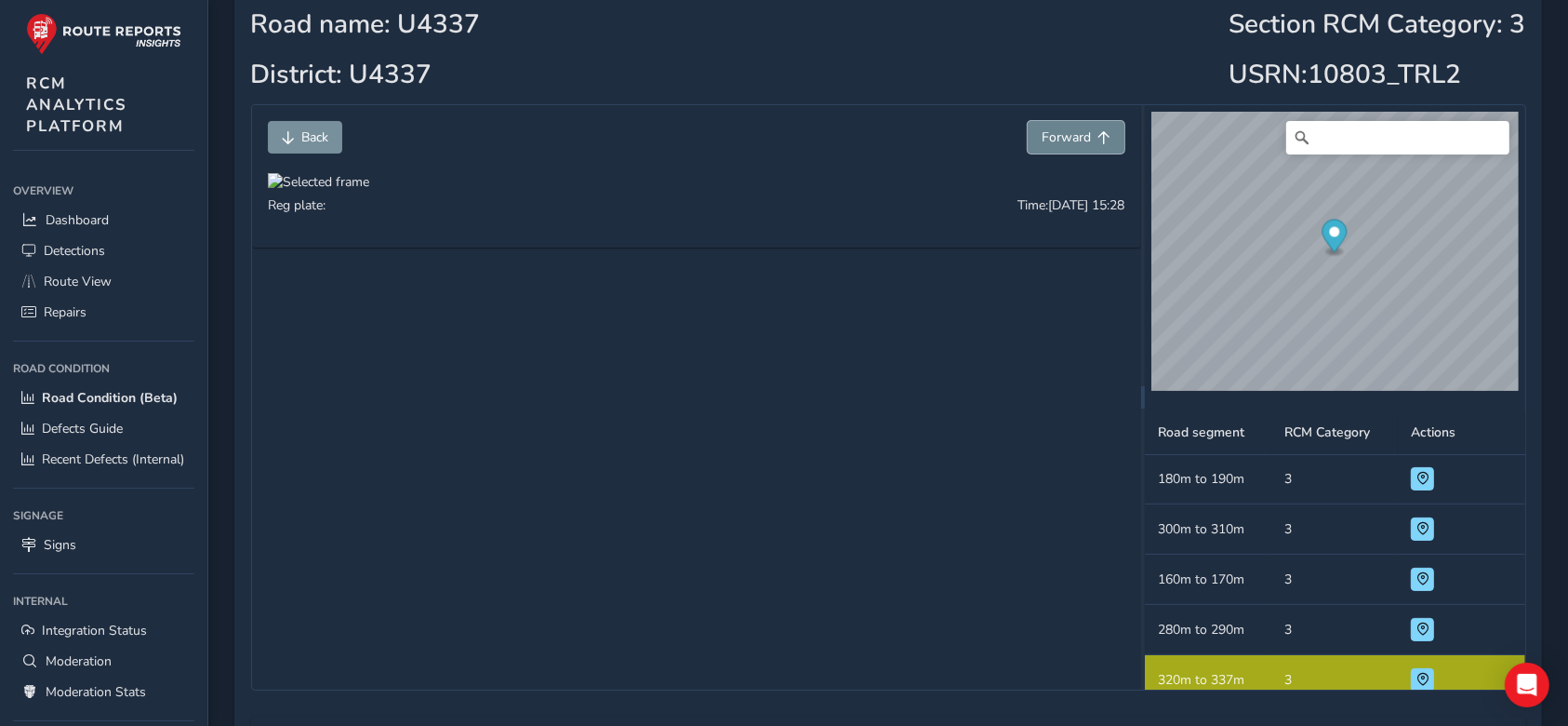
scroll to position [153, 0]
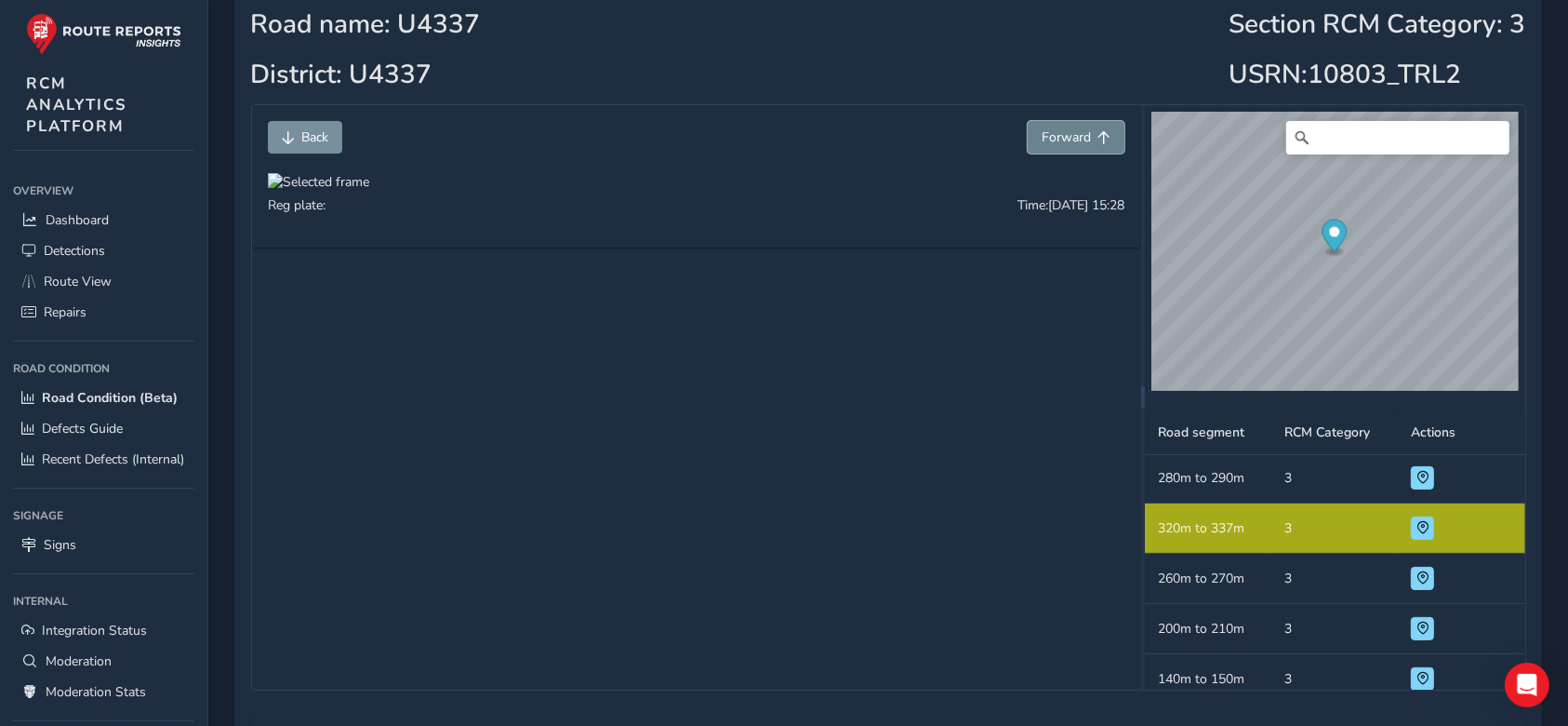
click at [1057, 137] on span "Forward" at bounding box center [1066, 137] width 49 height 17
click at [312, 136] on span "Back" at bounding box center [315, 137] width 27 height 17
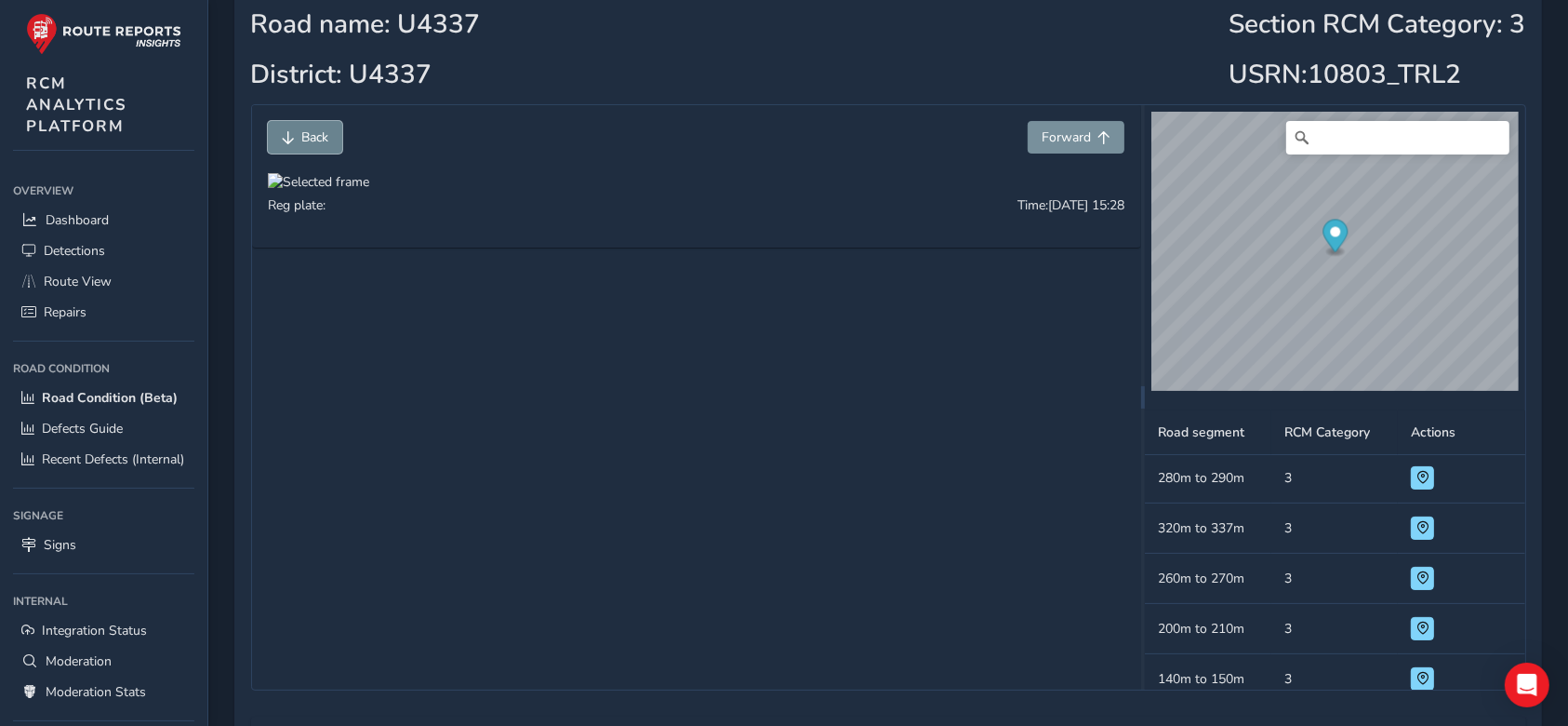
scroll to position [1, 0]
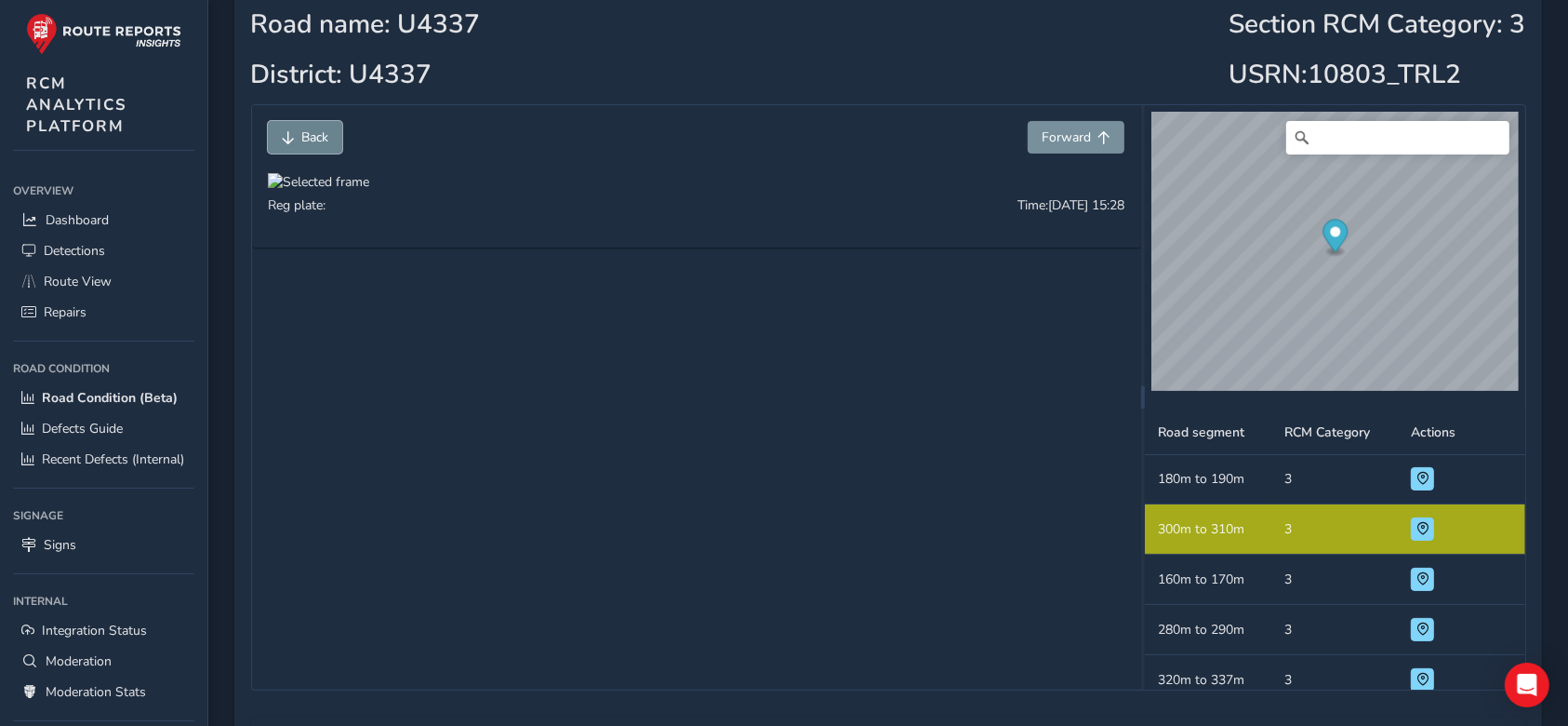
click at [312, 136] on span "Back" at bounding box center [315, 137] width 27 height 17
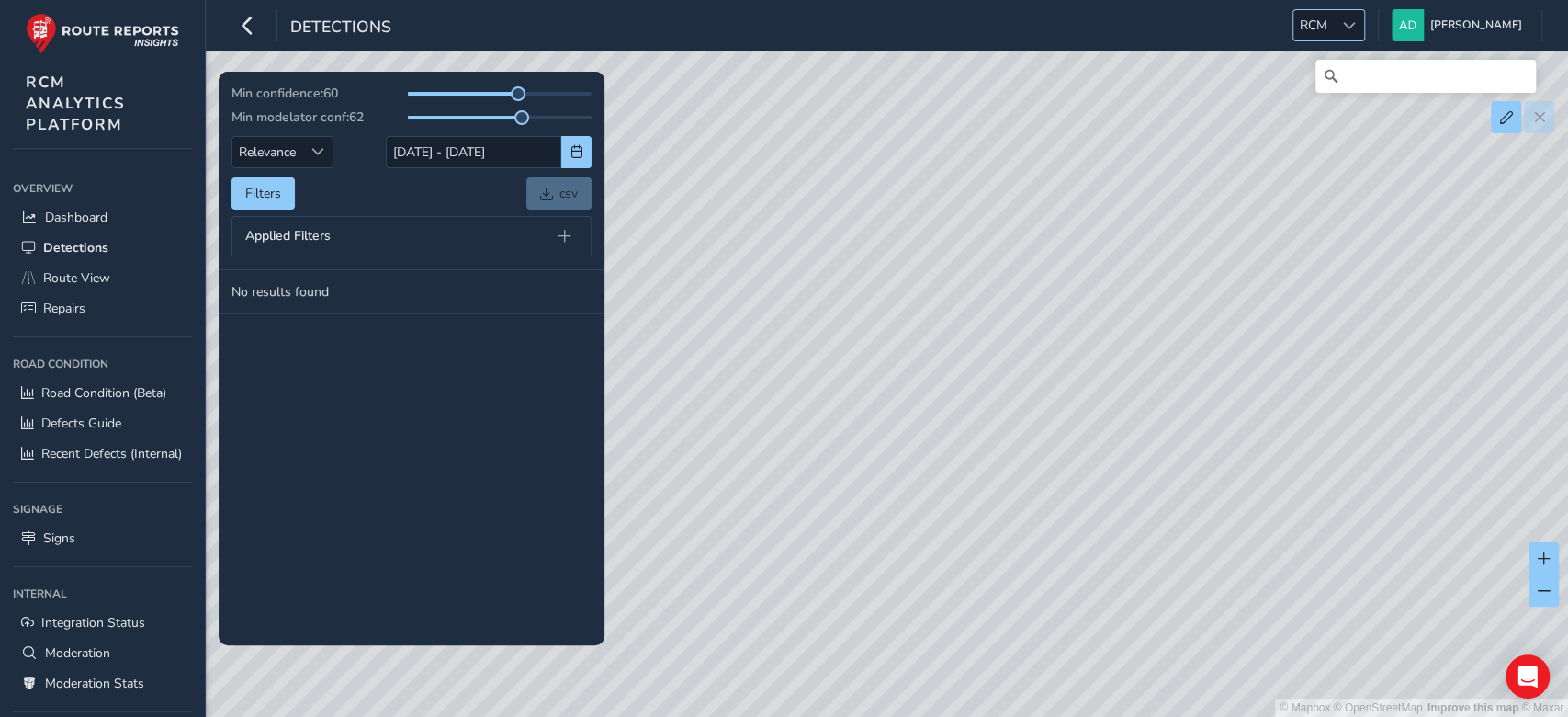
click at [1329, 13] on span "RCM" at bounding box center [1313, 26] width 40 height 31
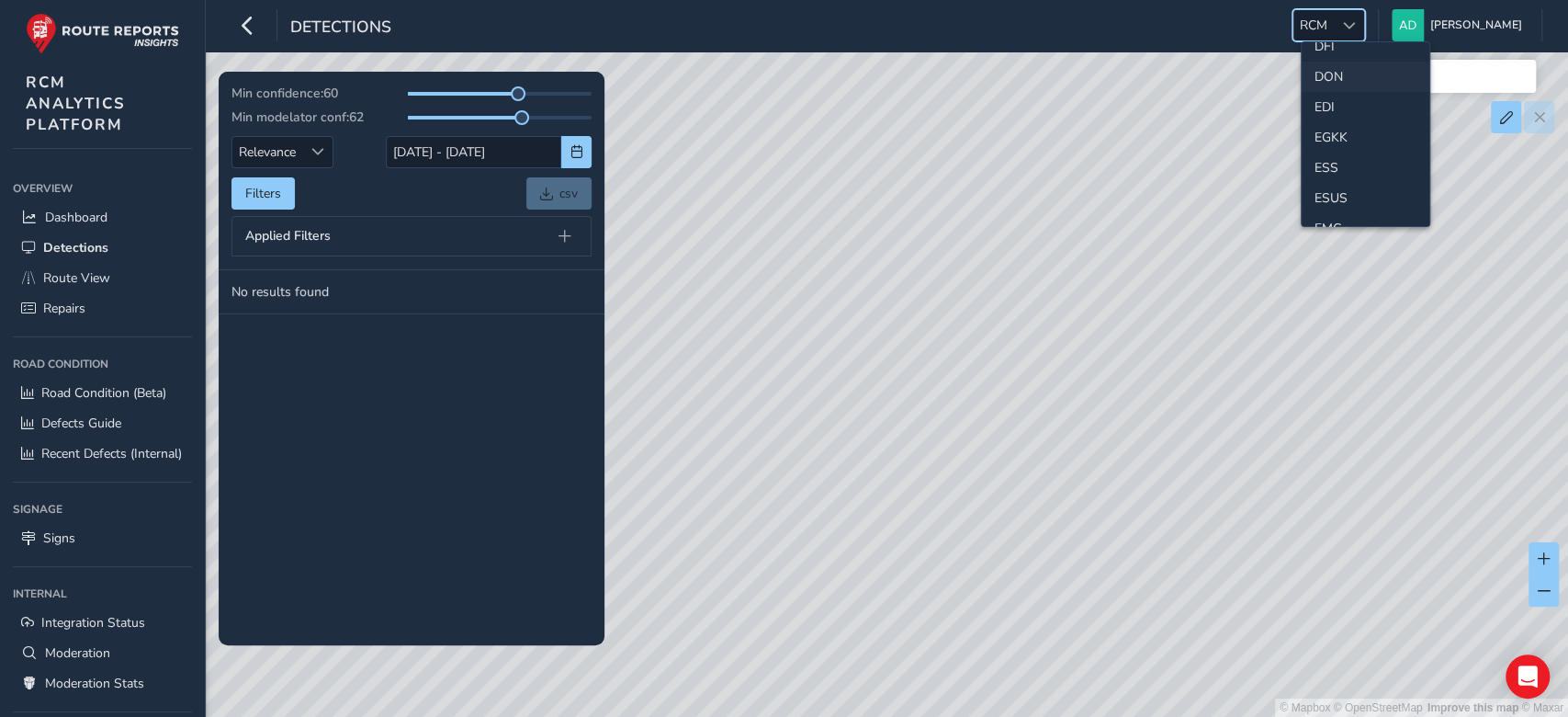
scroll to position [206, 0]
click at [1328, 146] on li "EGKK" at bounding box center [1366, 131] width 128 height 31
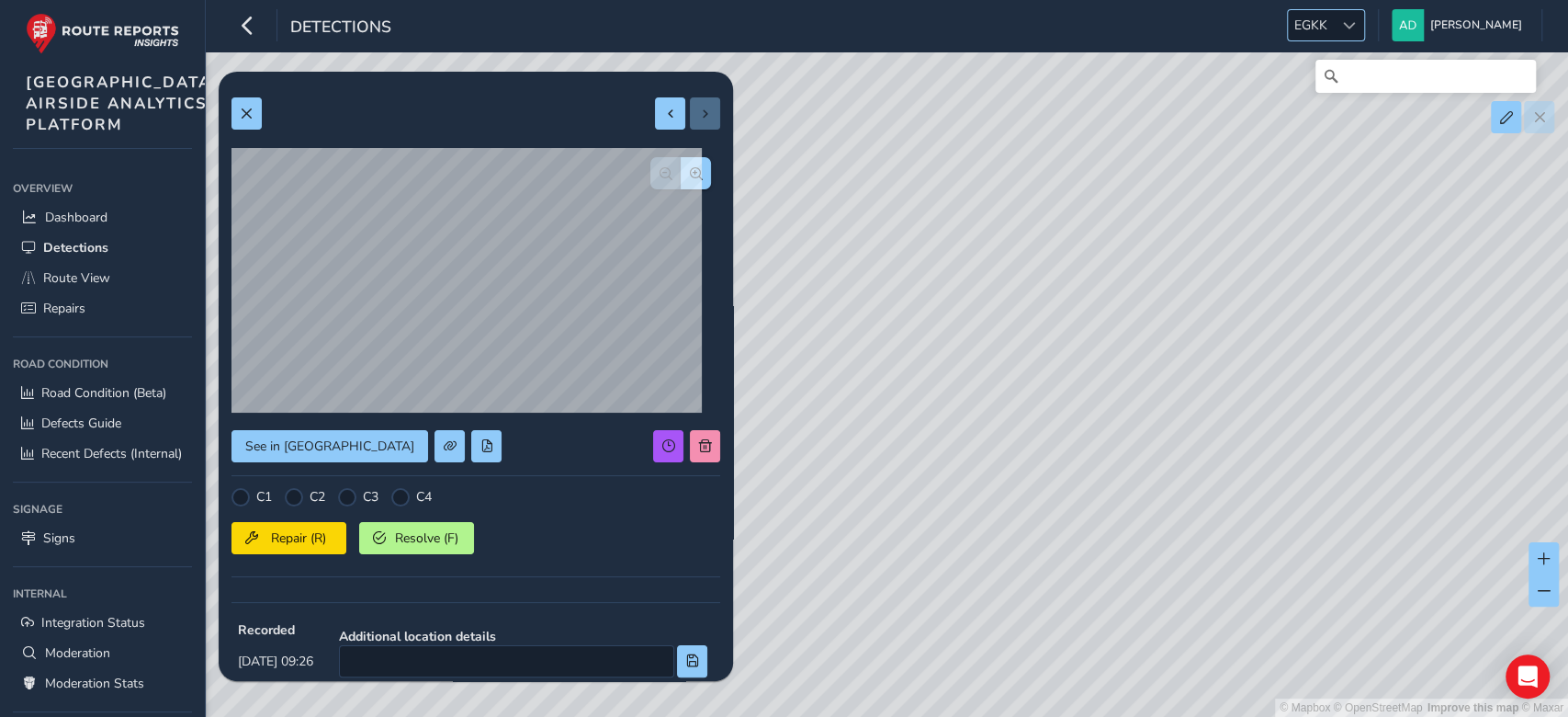
click at [1321, 29] on span "EGKK" at bounding box center [1311, 26] width 46 height 31
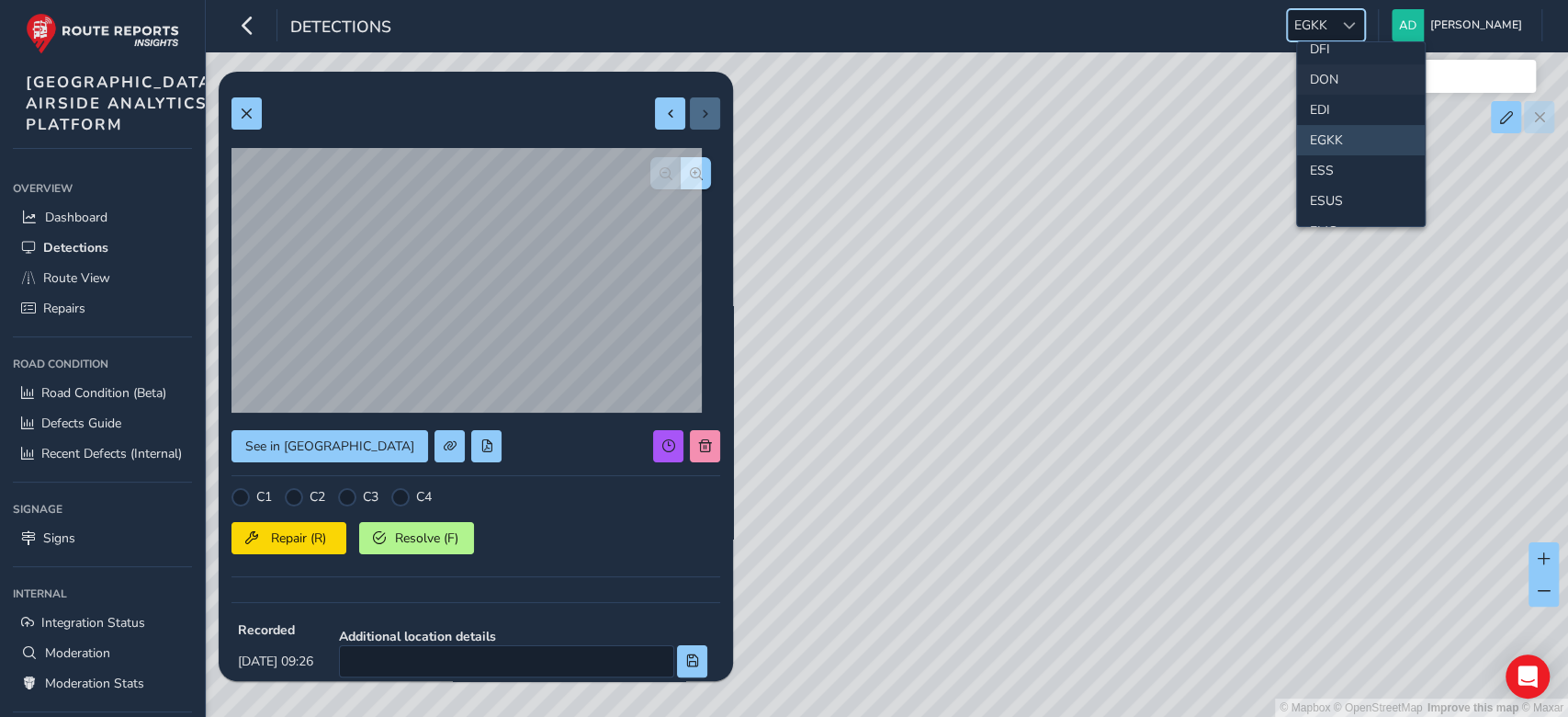
scroll to position [208, 0]
click at [1318, 163] on li "ESS" at bounding box center [1361, 159] width 128 height 31
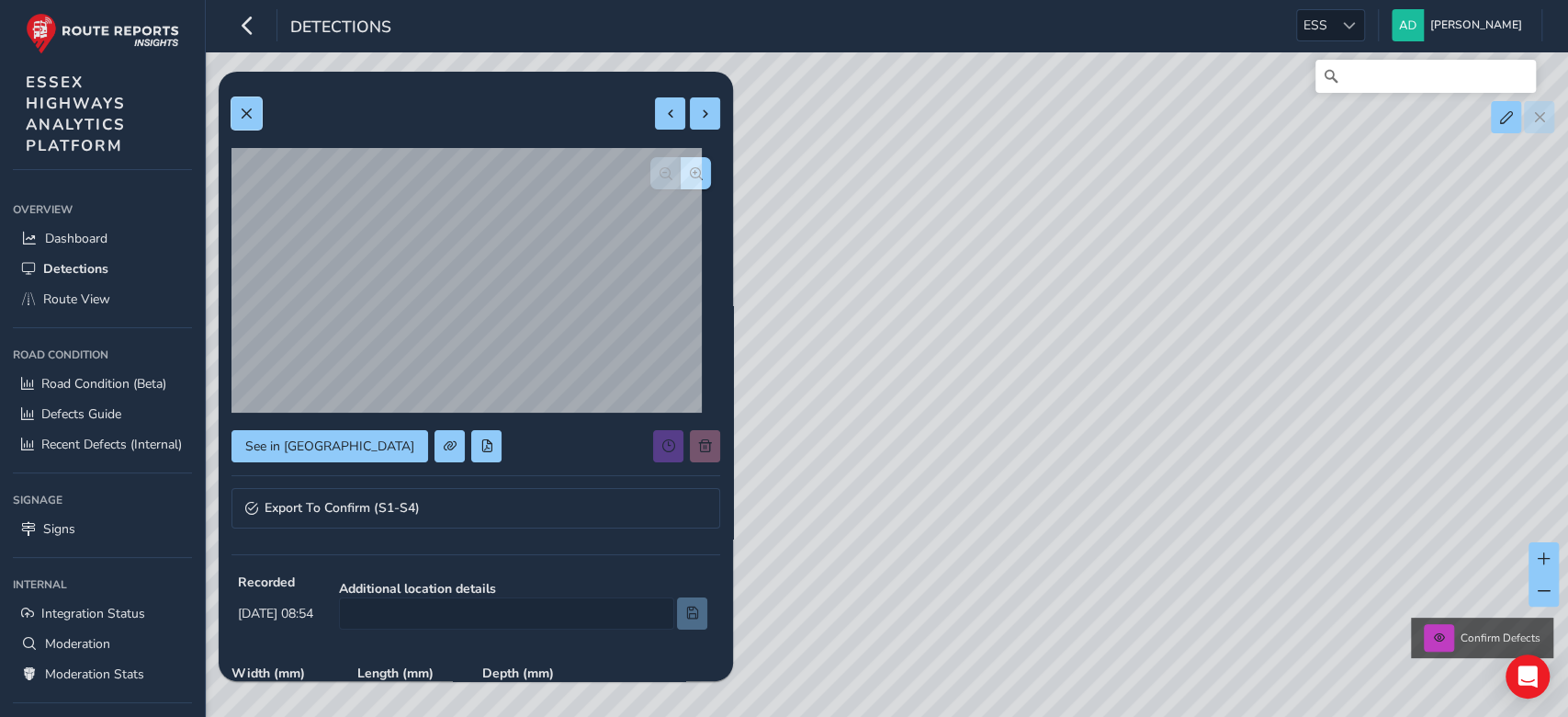
click at [242, 109] on span at bounding box center [245, 114] width 12 height 12
click at [0, 0] on span "Min modelator conf:" at bounding box center [0, 0] width 0 height 0
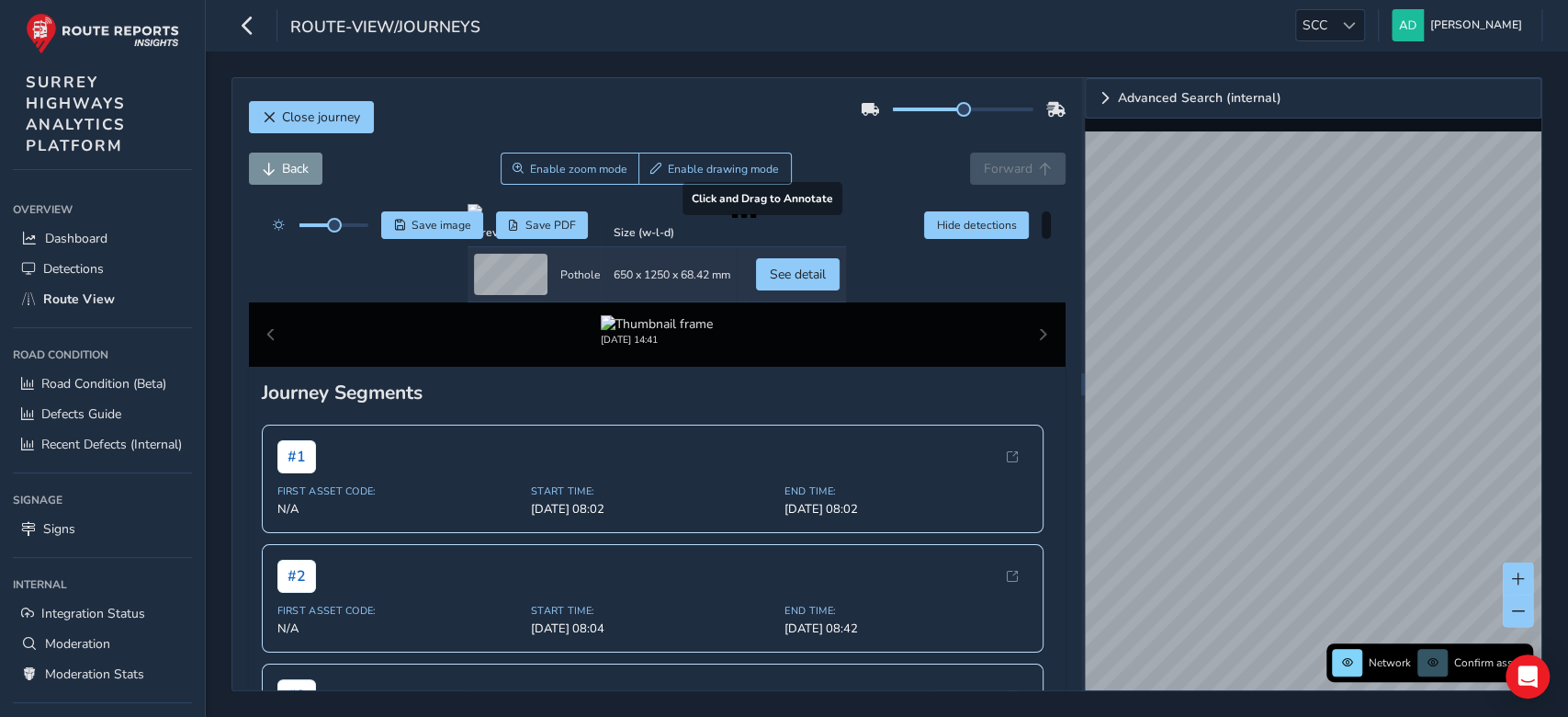
click at [675, 219] on div at bounding box center [657, 211] width 379 height 14
click at [686, 219] on div at bounding box center [657, 211] width 379 height 14
drag, startPoint x: 720, startPoint y: 437, endPoint x: 601, endPoint y: 301, distance: 180.7
click at [601, 219] on div at bounding box center [657, 211] width 379 height 14
click at [998, 151] on div "Close journey" at bounding box center [658, 124] width 817 height 59
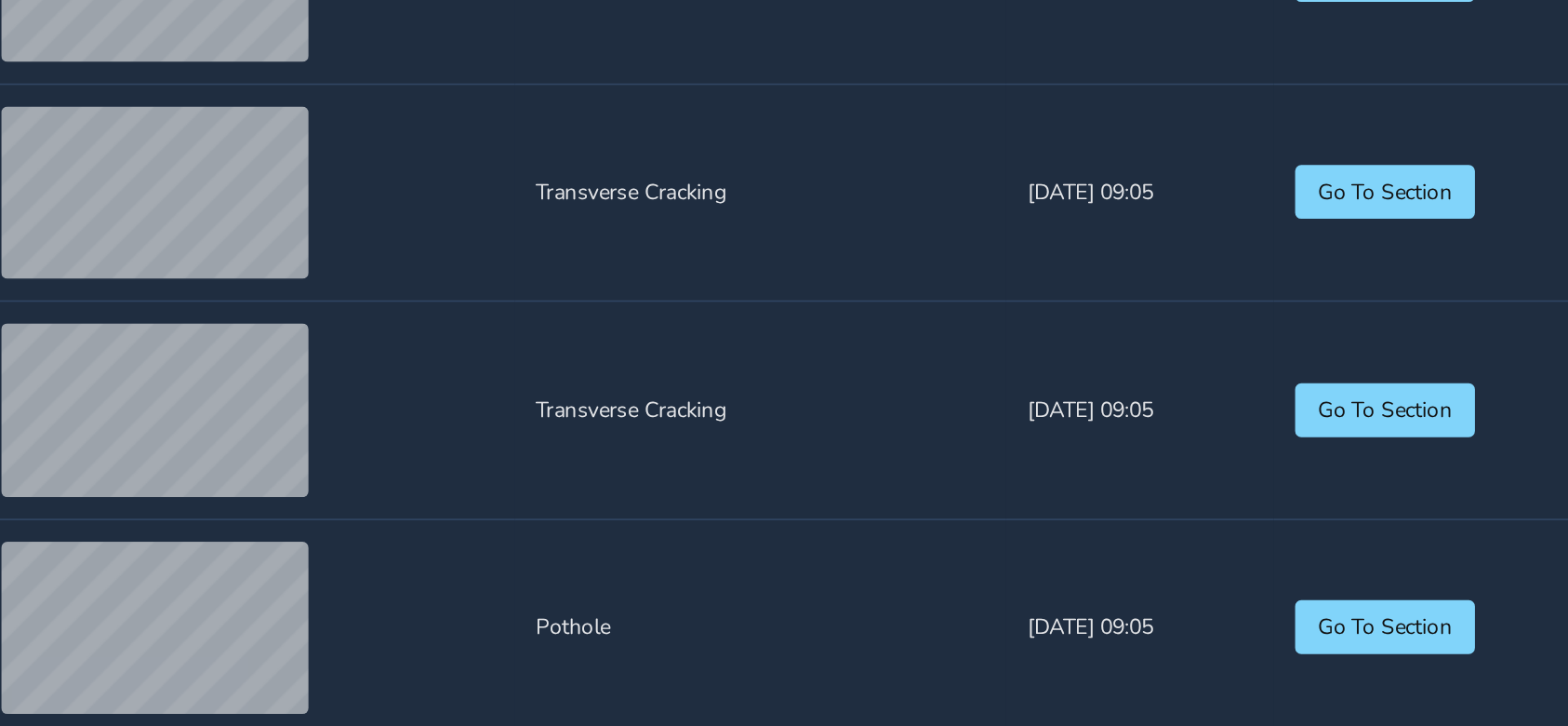
scroll to position [1220, 0]
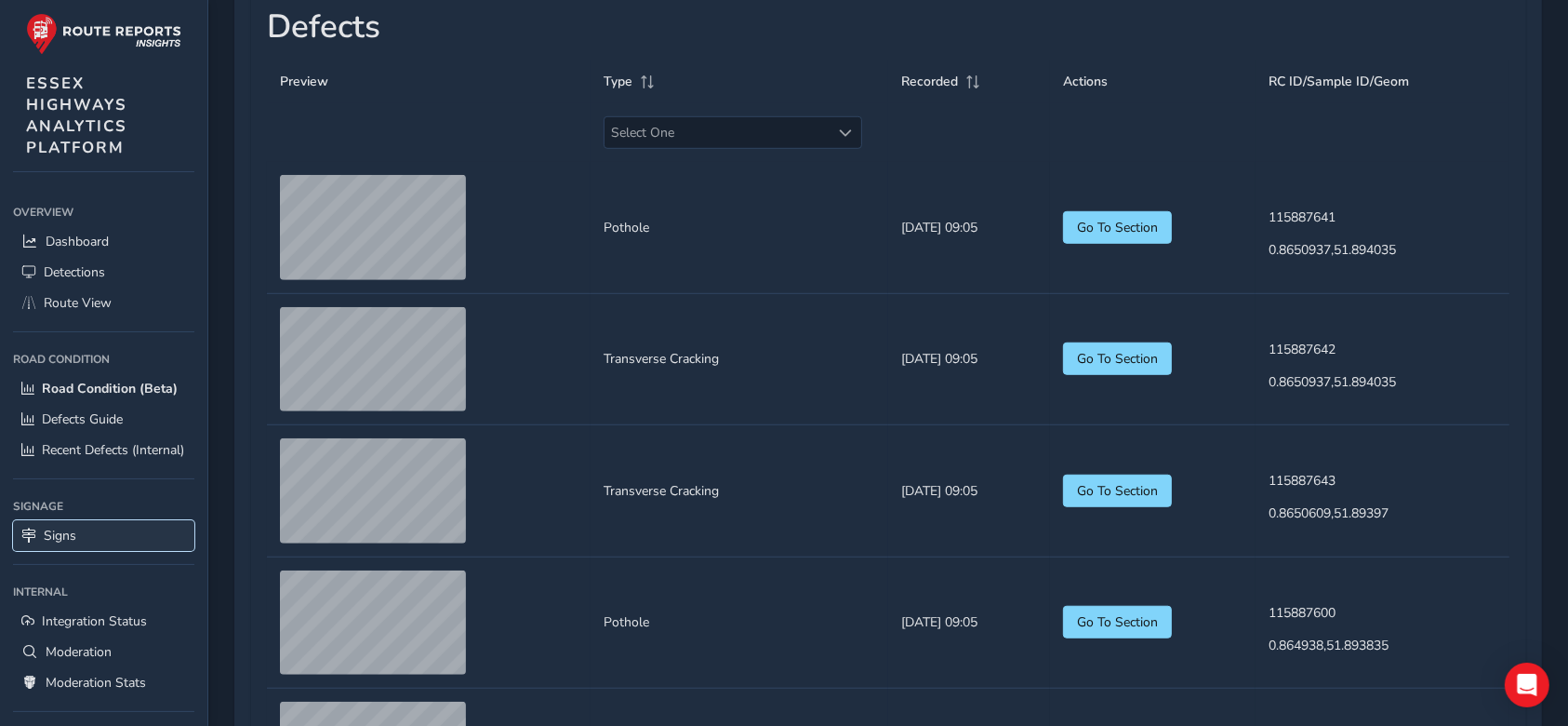
click at [60, 544] on span "Signs" at bounding box center [60, 536] width 33 height 17
